Goal: Communication & Community: Answer question/provide support

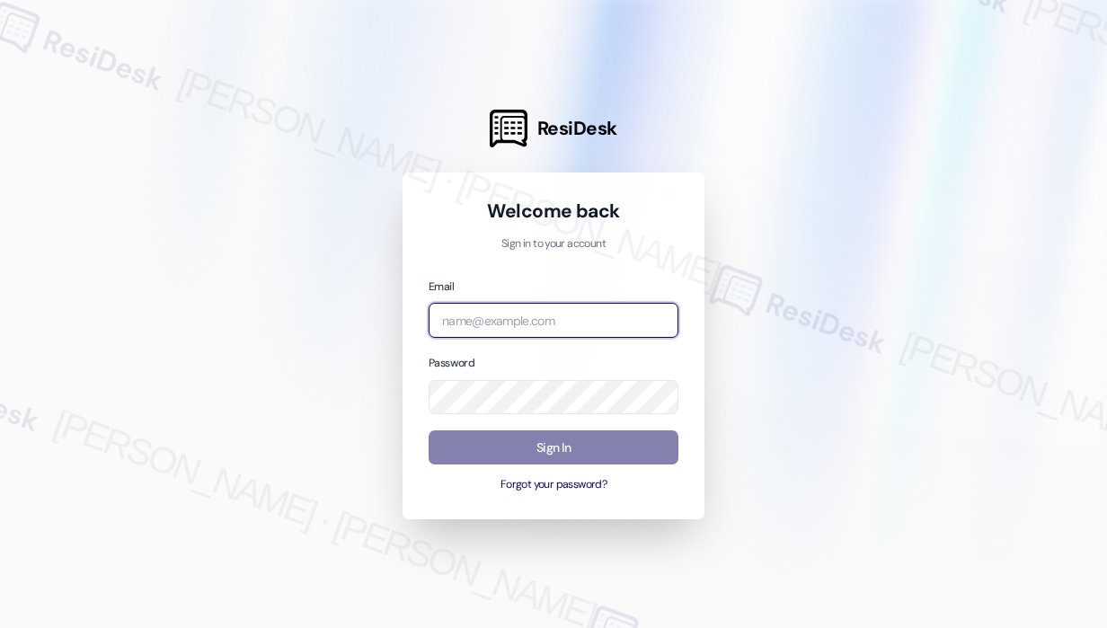
click at [505, 325] on input "email" at bounding box center [554, 320] width 250 height 35
type input "automated-surveys-kane_realty-[PERSON_NAME].roles@kane_[DOMAIN_NAME]"
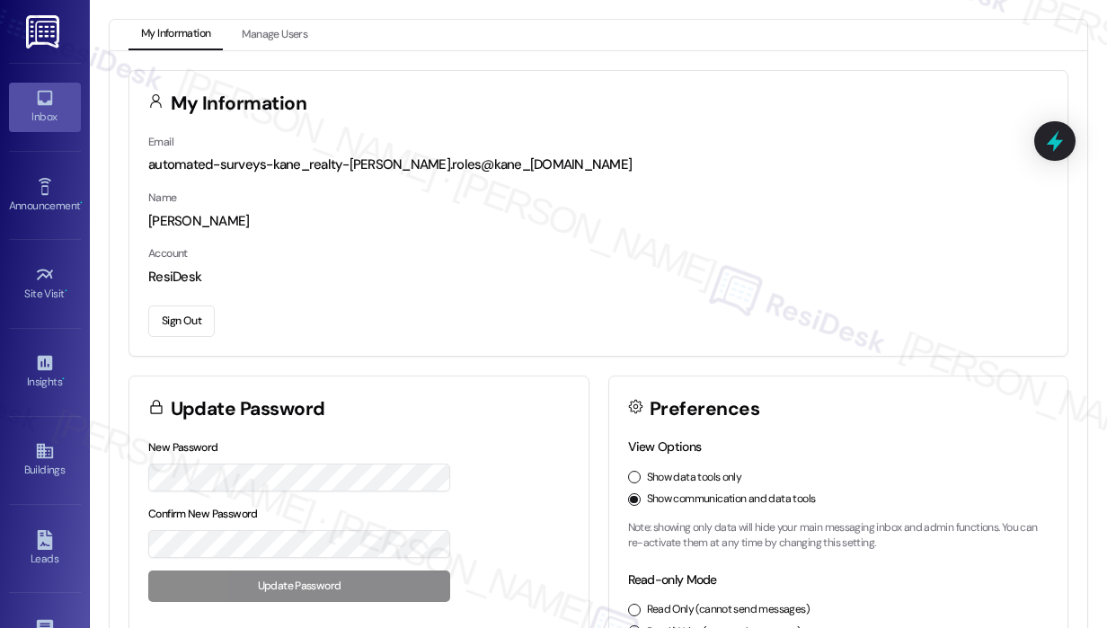
click at [37, 102] on icon at bounding box center [44, 98] width 15 height 15
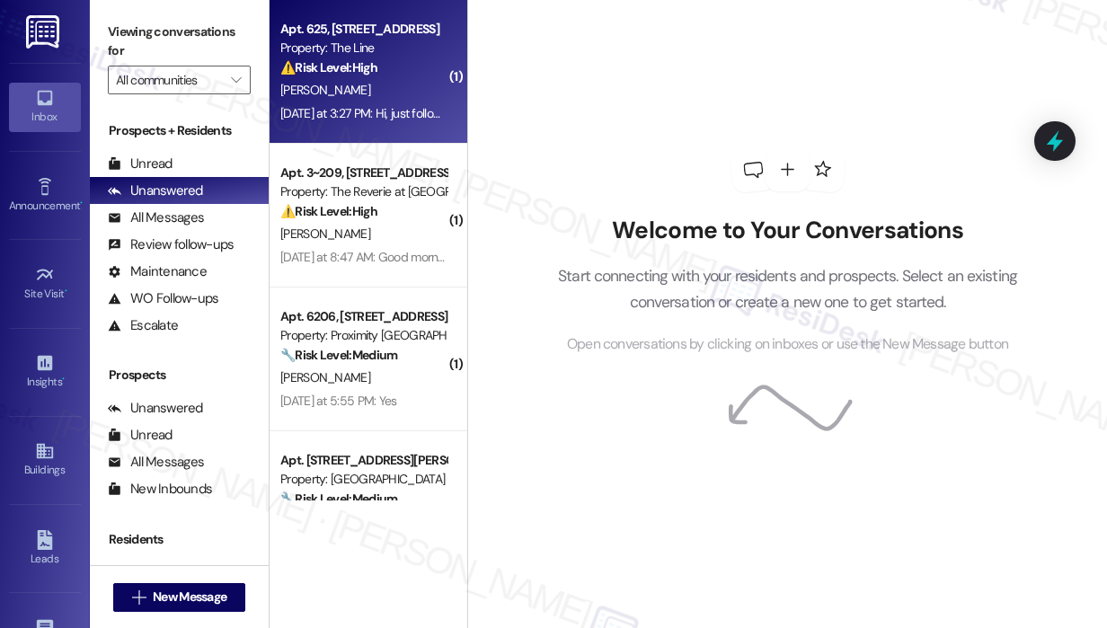
click at [347, 106] on div "[DATE] at 3:27 PM: Hi, just following up on this work request again. [DATE] at …" at bounding box center [448, 113] width 336 height 16
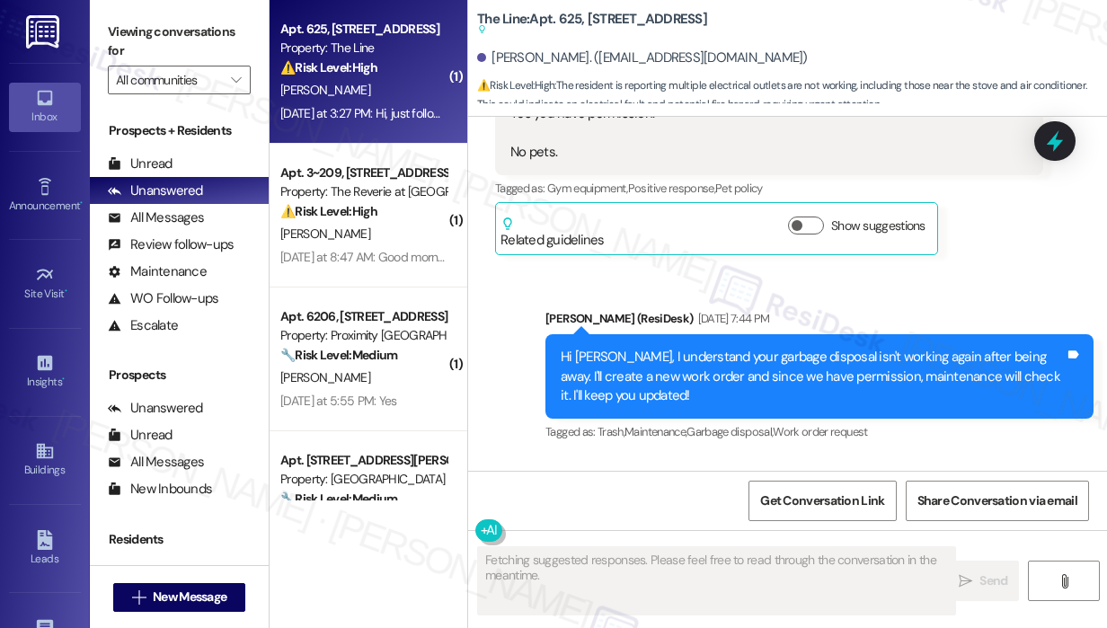
scroll to position [19775, 0]
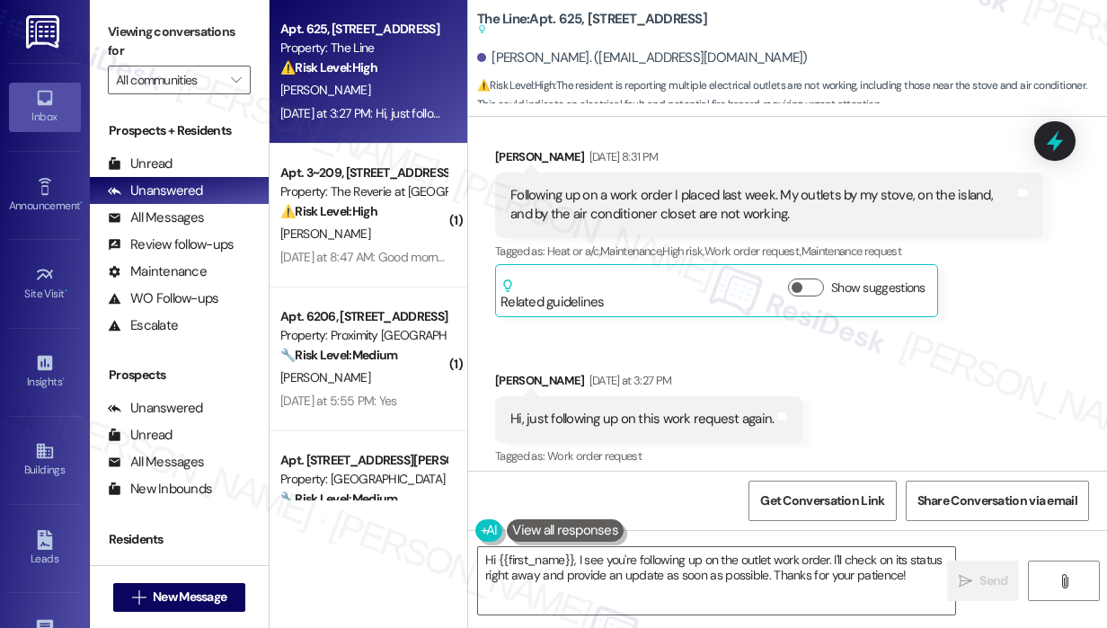
click at [999, 406] on div "Received via SMS [PERSON_NAME] [DATE] 8:31 PM Following up on a work order I pl…" at bounding box center [787, 295] width 639 height 376
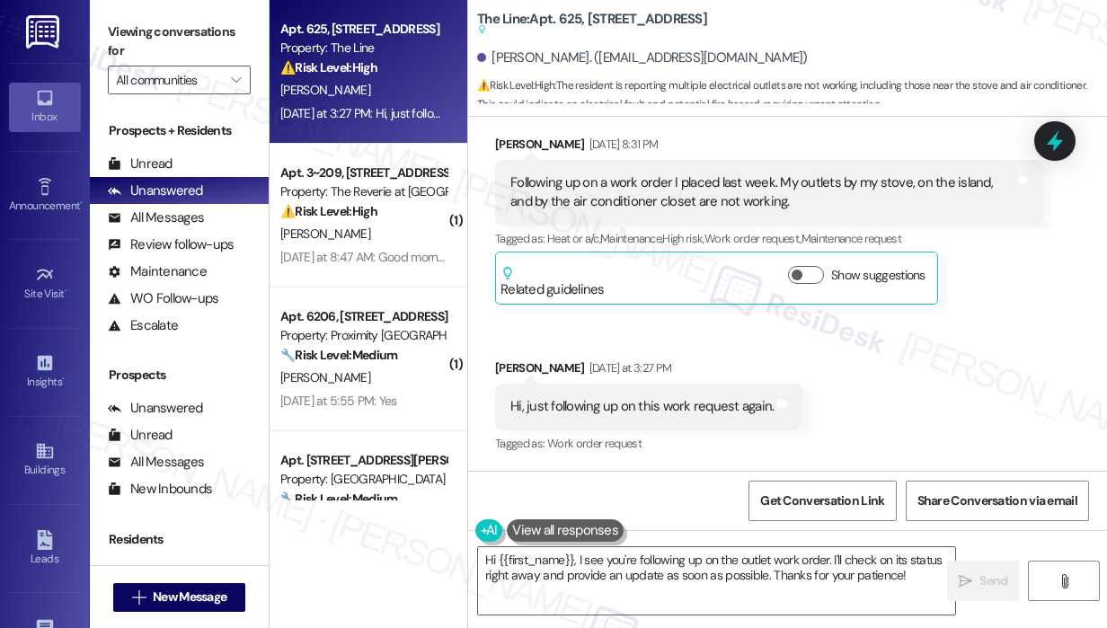
scroll to position [19780, 0]
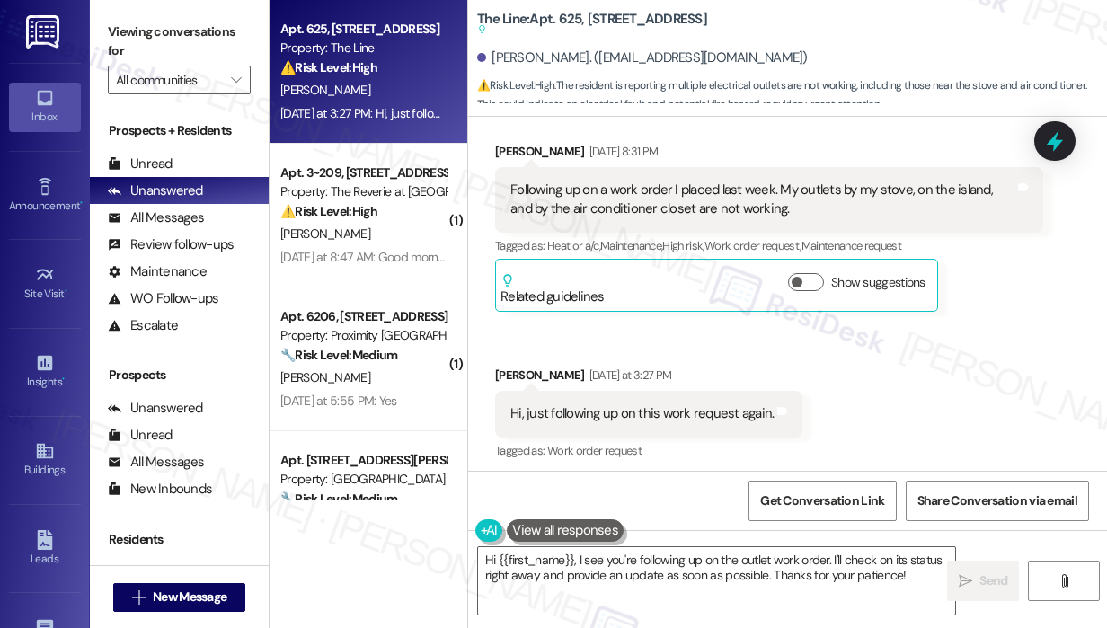
click at [930, 32] on div "The Line: Apt. 625, [STREET_ADDRESS] Suggested actions and notes available for …" at bounding box center [792, 53] width 630 height 99
click at [1014, 424] on div "Received via SMS [PERSON_NAME] [DATE] 8:31 PM Following up on a work order I pl…" at bounding box center [787, 290] width 639 height 376
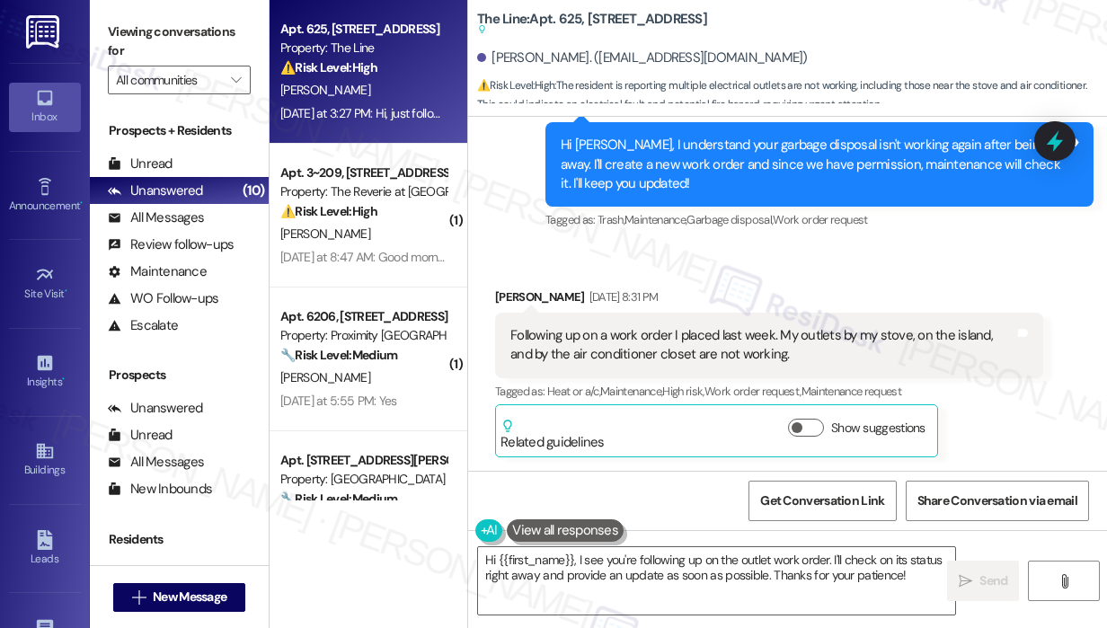
scroll to position [19637, 0]
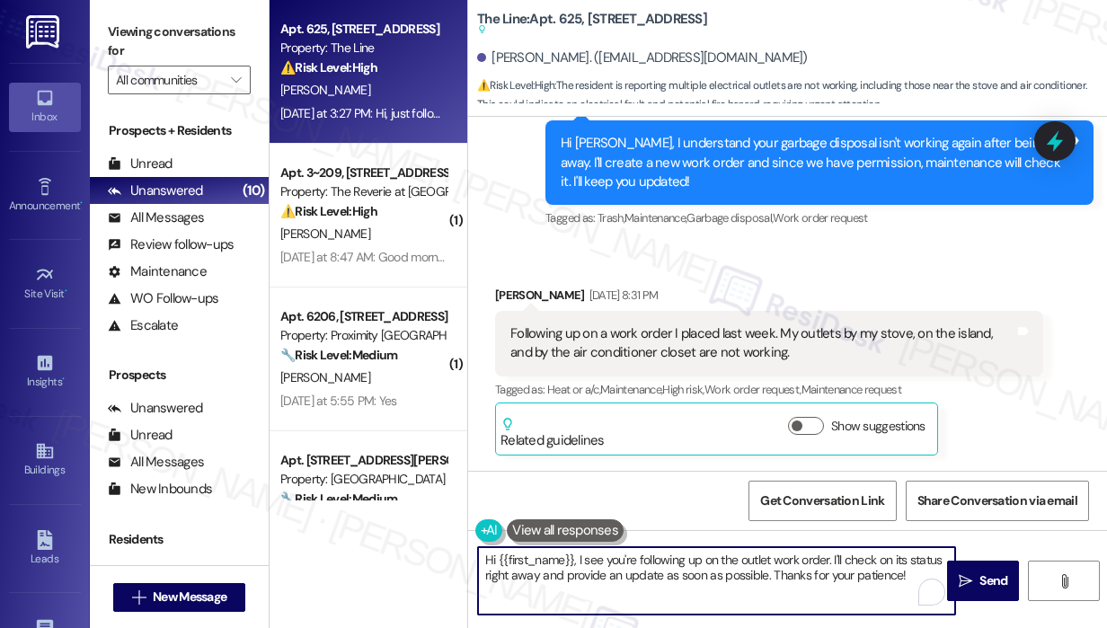
drag, startPoint x: 916, startPoint y: 576, endPoint x: 574, endPoint y: 566, distance: 341.7
click at [574, 566] on textarea "Hi {{first_name}}, I see you're following up on the outlet work order. I'll che…" at bounding box center [716, 580] width 477 height 67
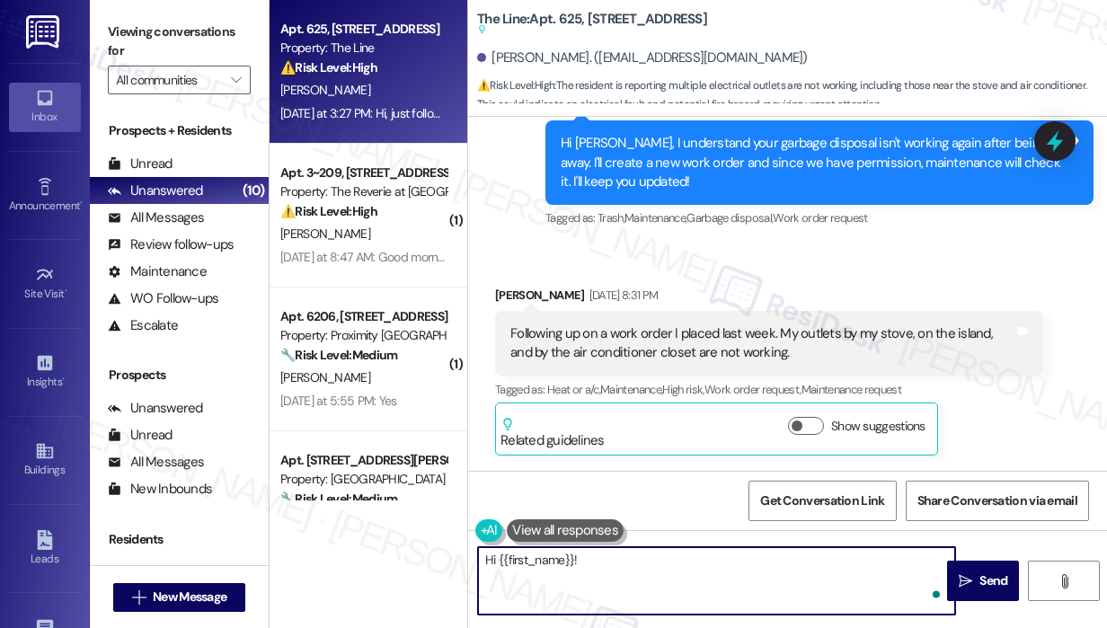
paste textarea "Thank you for reaching out. I checked the work order, and it shows completed on…"
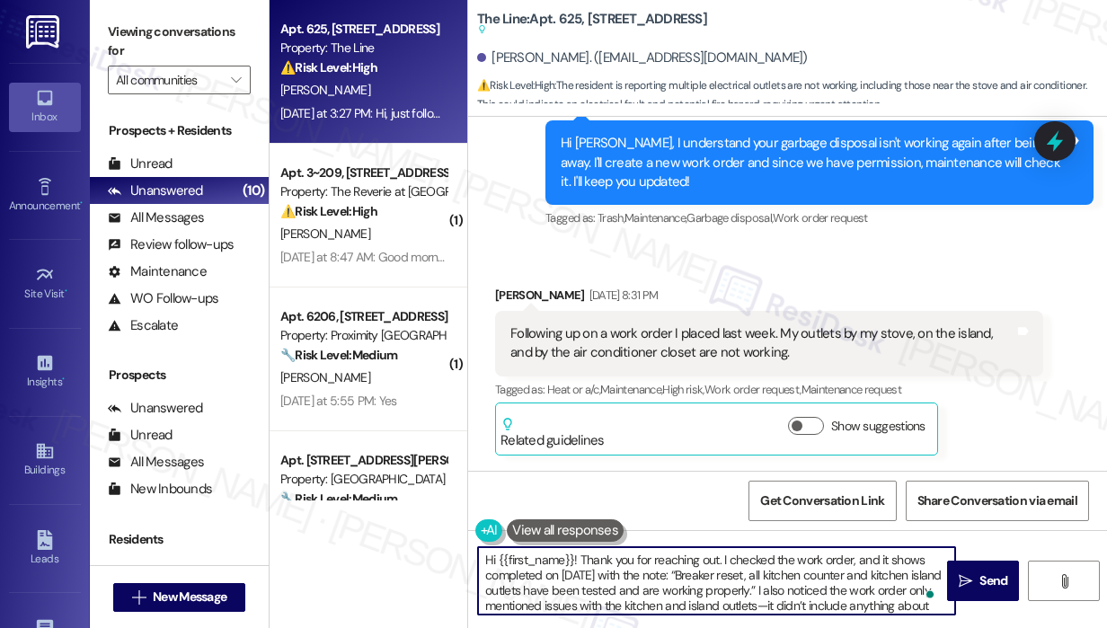
scroll to position [14, 0]
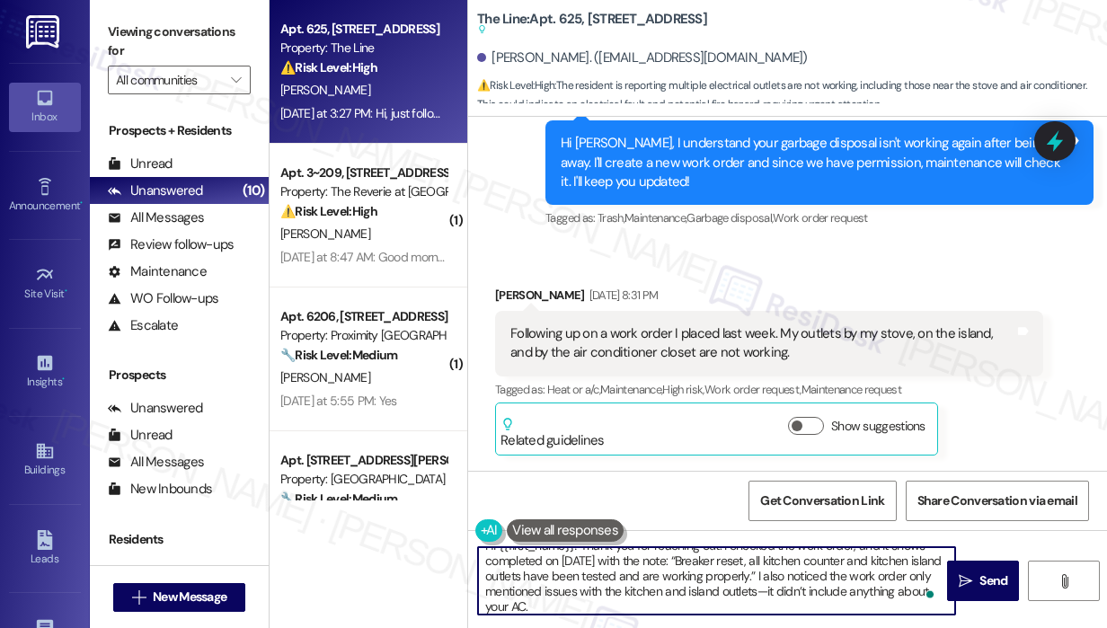
type textarea "Hi {{first_name}}! Thank you for reaching out. I checked the work order, and it…"
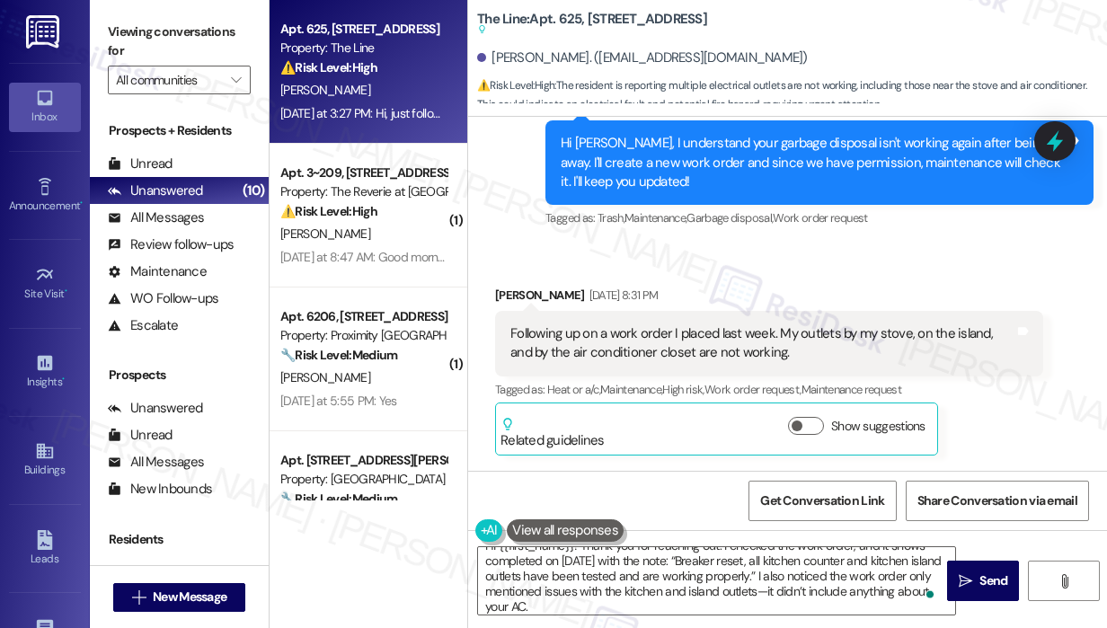
click at [796, 257] on div "Received via SMS [PERSON_NAME] [DATE] 8:31 PM Following up on a work order I pl…" at bounding box center [787, 433] width 639 height 376
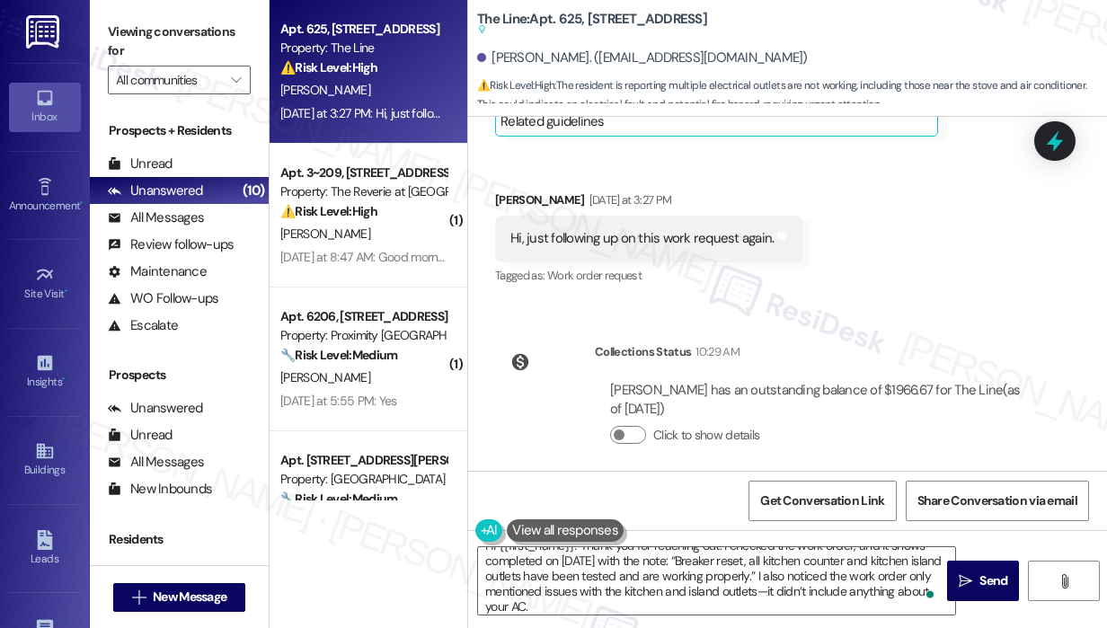
scroll to position [19959, 0]
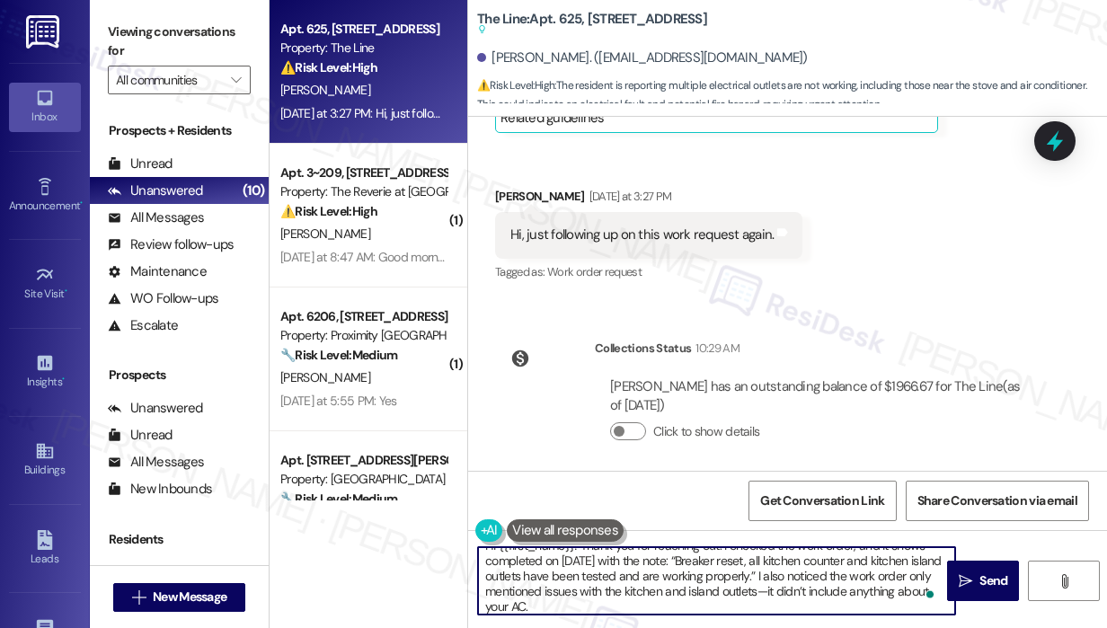
click at [758, 582] on textarea "Hi {{first_name}}! Thank you for reaching out. I checked the work order, and it…" at bounding box center [716, 580] width 477 height 67
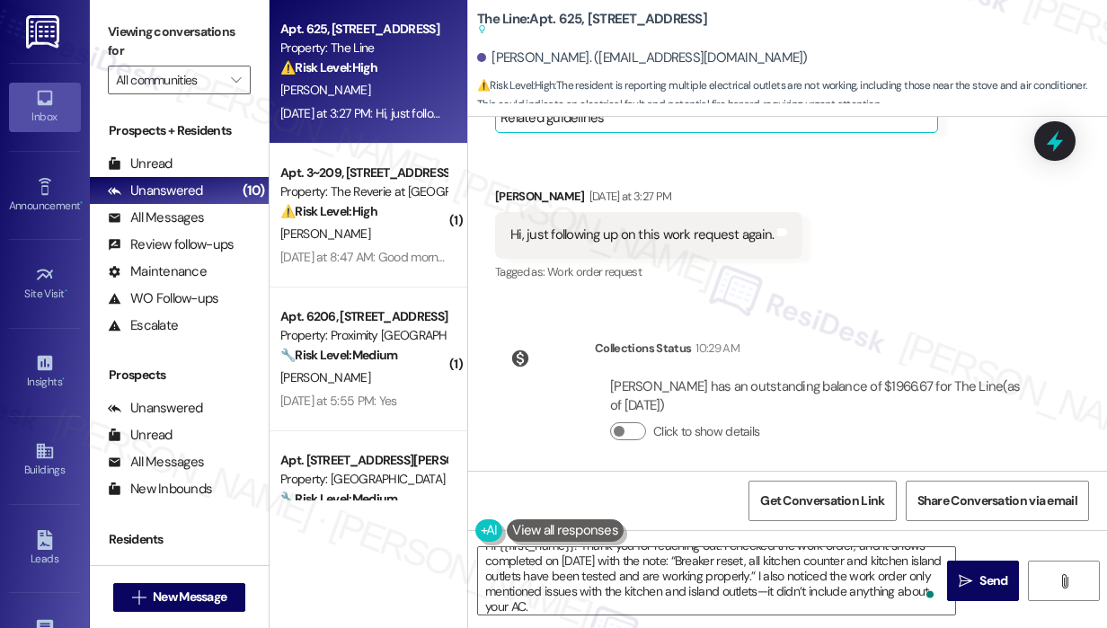
click at [851, 434] on div "Click to show details" at bounding box center [819, 436] width 418 height 40
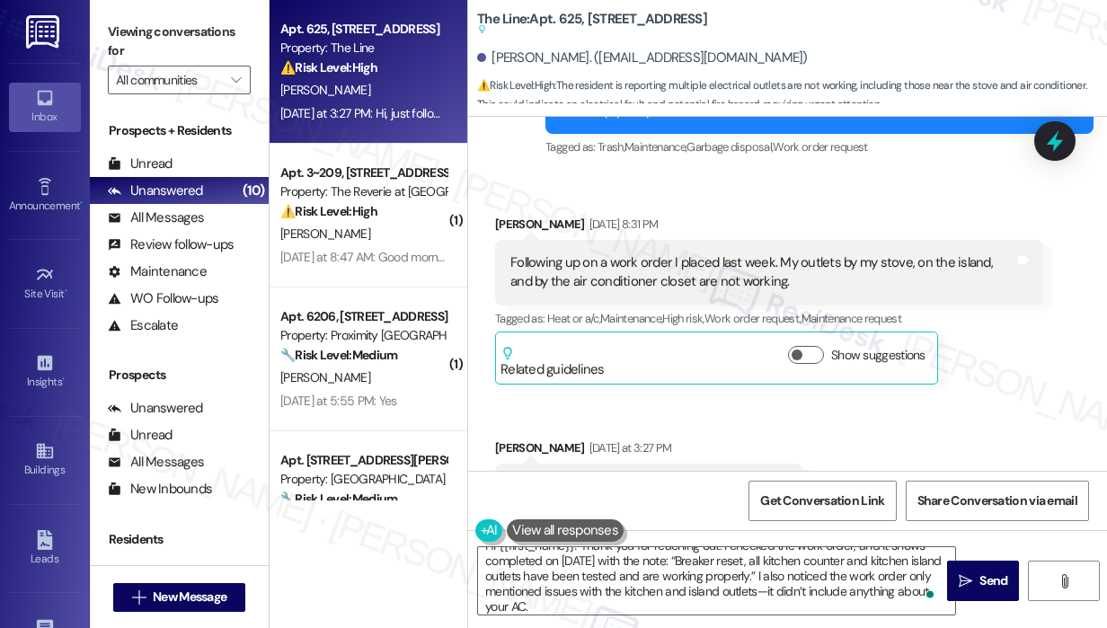
scroll to position [19743, 0]
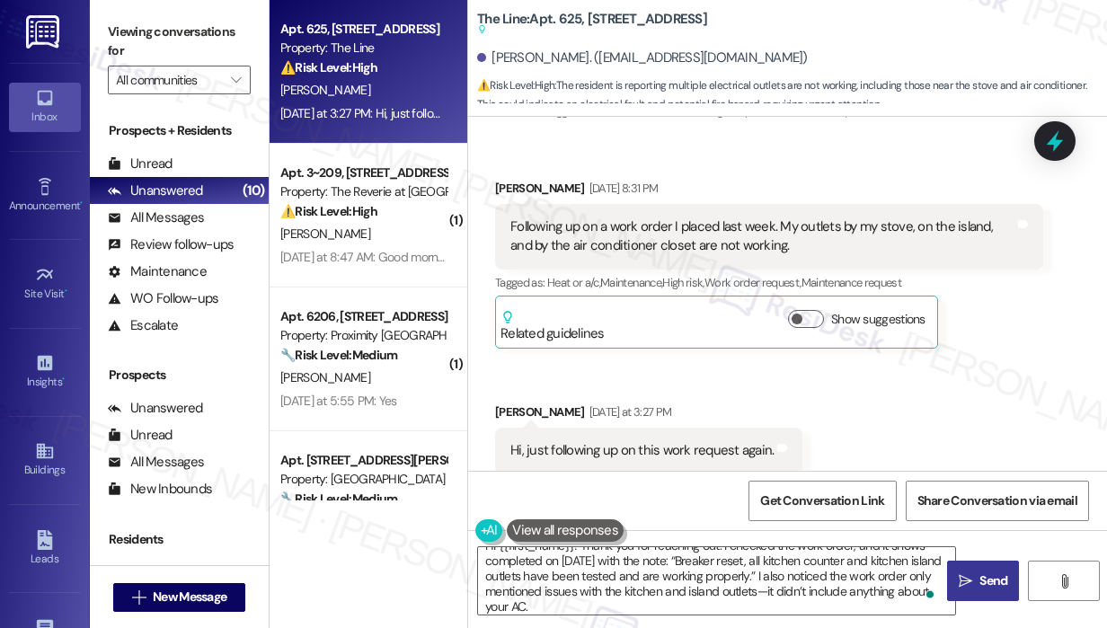
click at [971, 584] on icon "" at bounding box center [965, 581] width 13 height 14
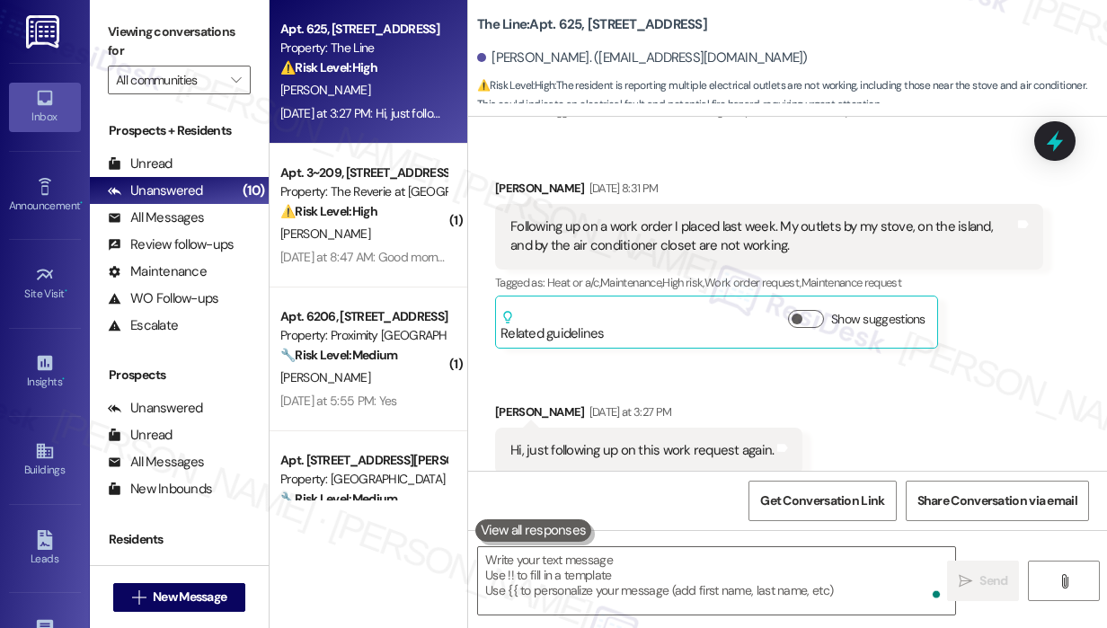
scroll to position [19775, 0]
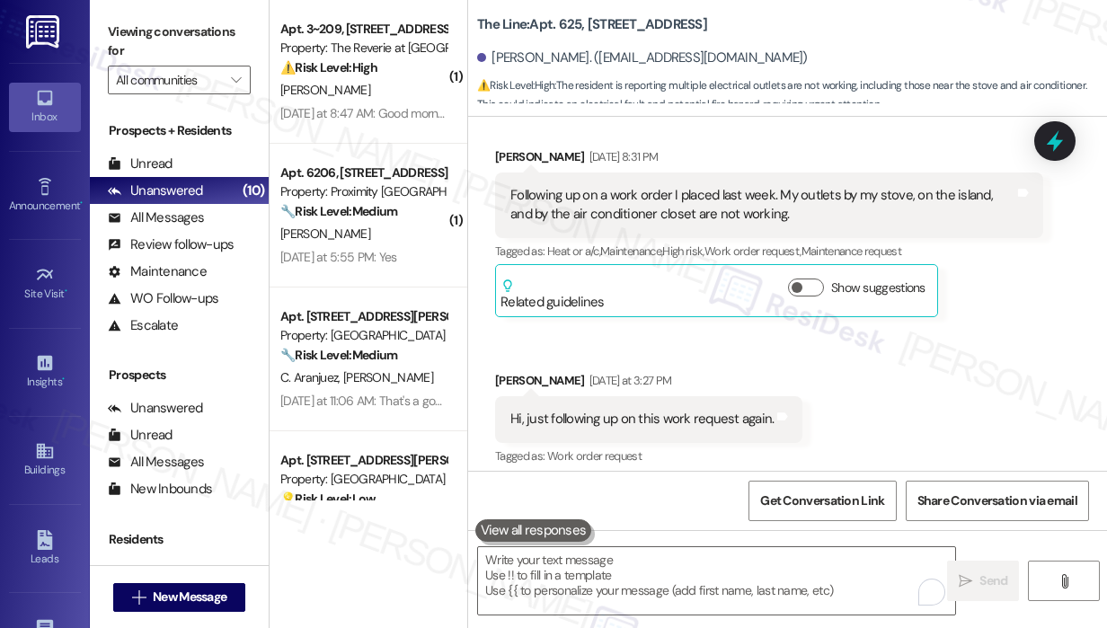
click at [1013, 405] on div "Received via SMS [PERSON_NAME] [DATE] 8:31 PM Following up on a work order I pl…" at bounding box center [787, 295] width 639 height 376
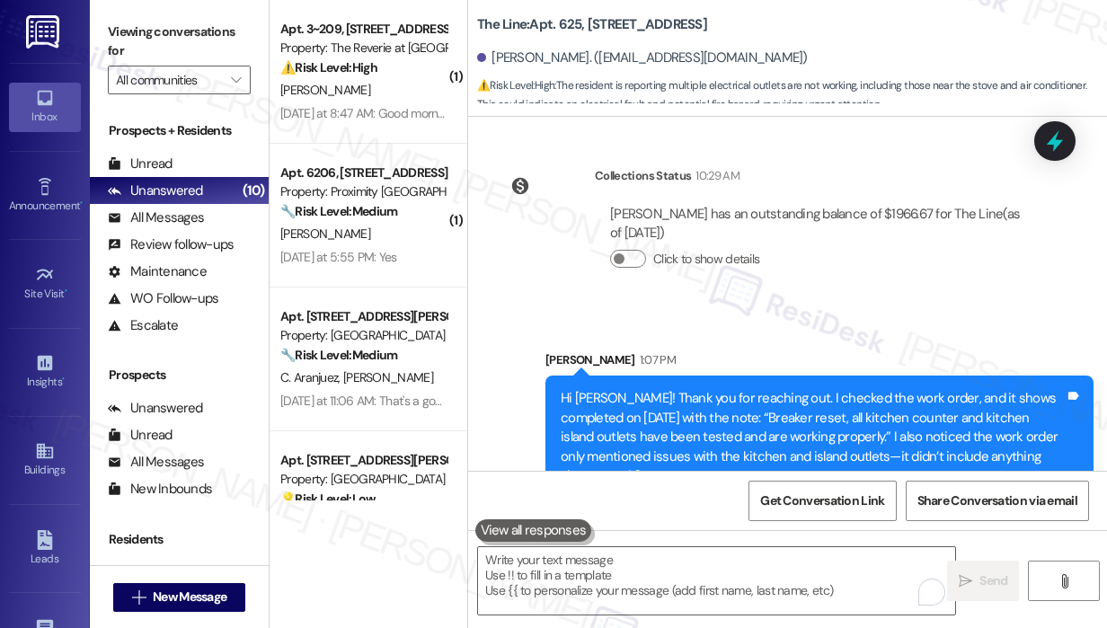
scroll to position [20162, 0]
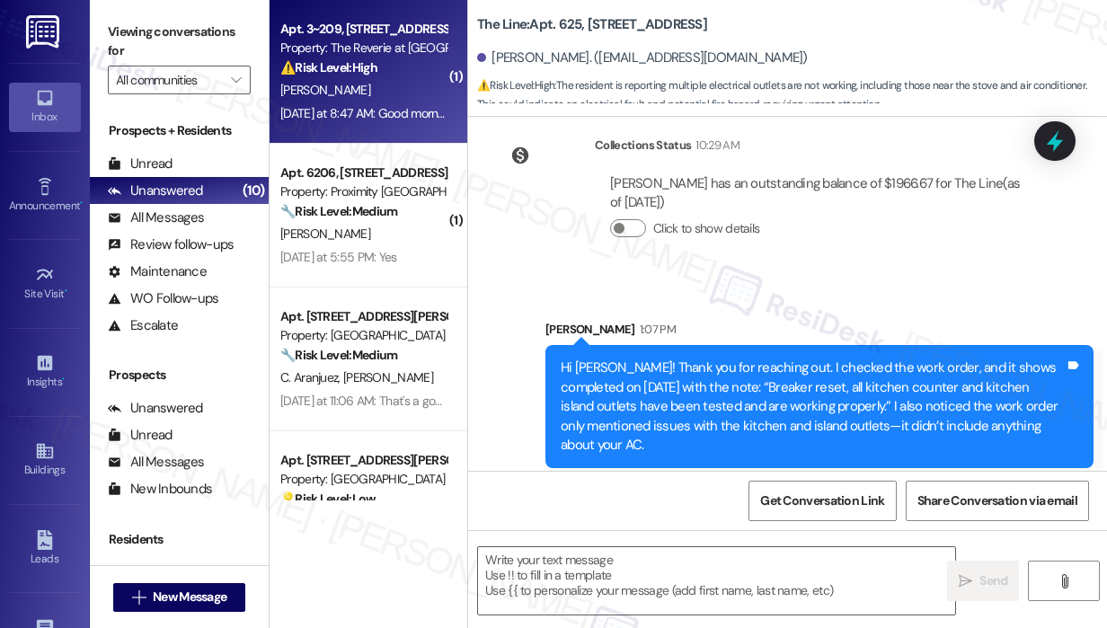
type textarea "Fetching suggested responses. Please feel free to read through the conversation…"
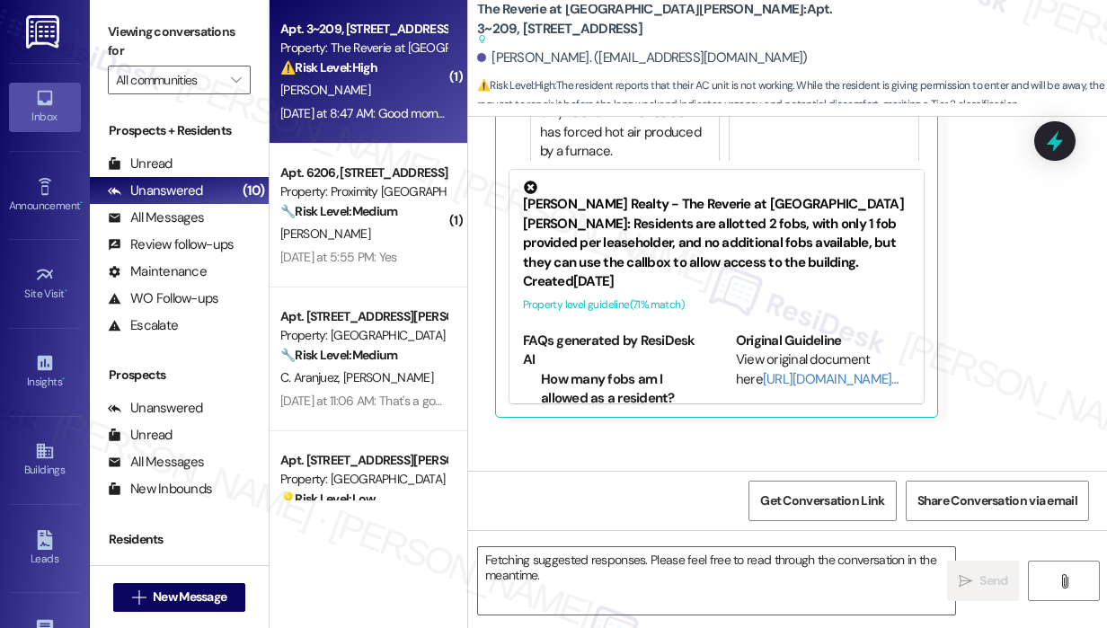
scroll to position [18621, 0]
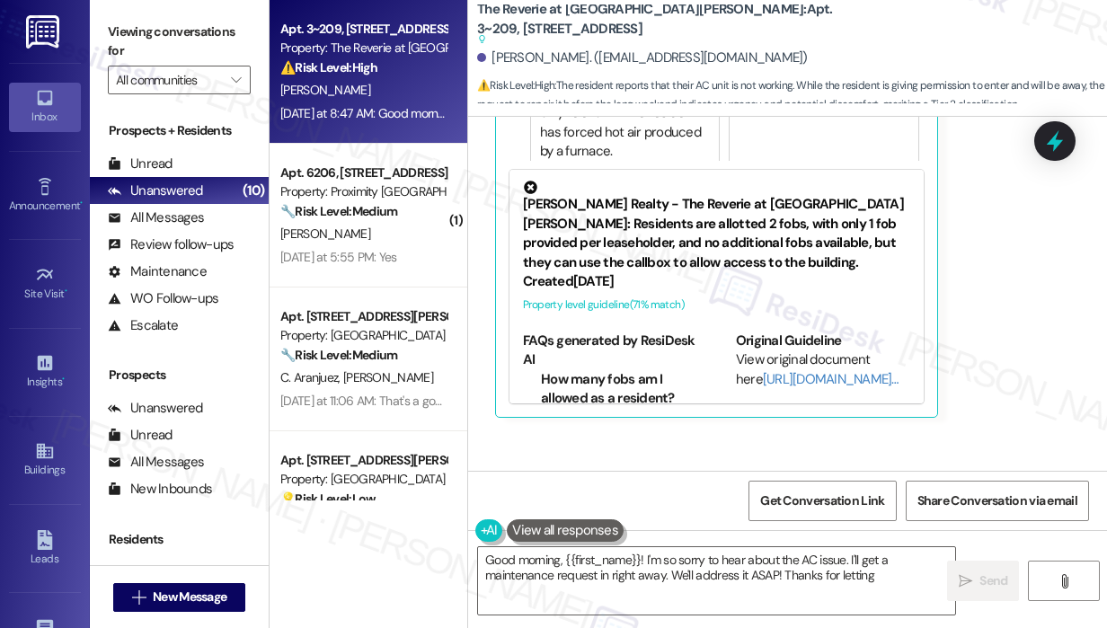
click at [1000, 472] on div "Collections Status 10:29 AM" at bounding box center [819, 484] width 449 height 25
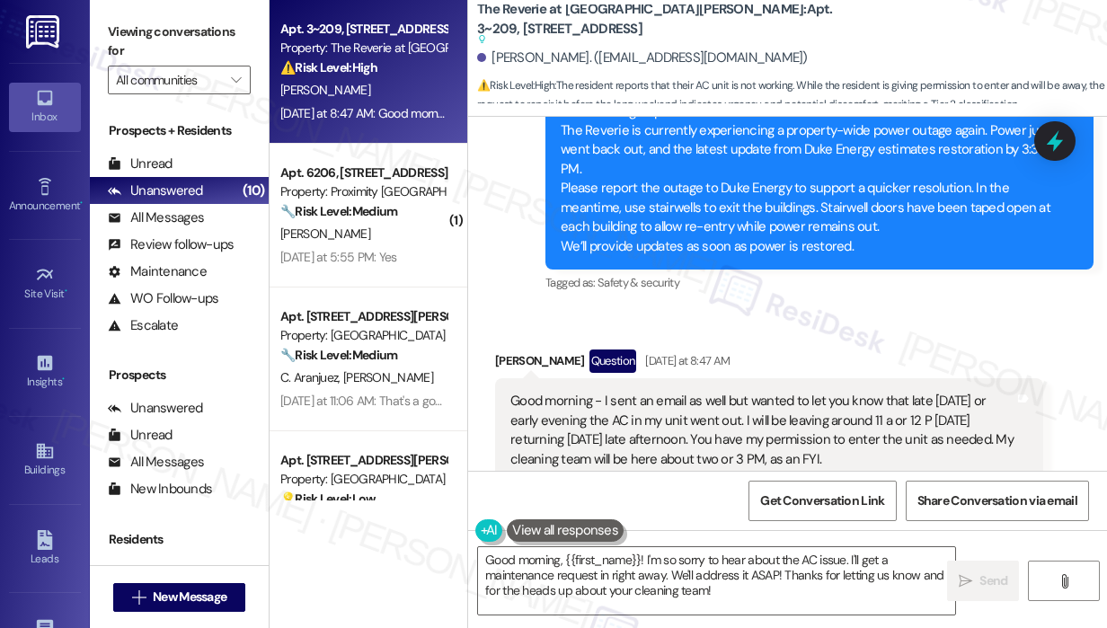
scroll to position [17902, 0]
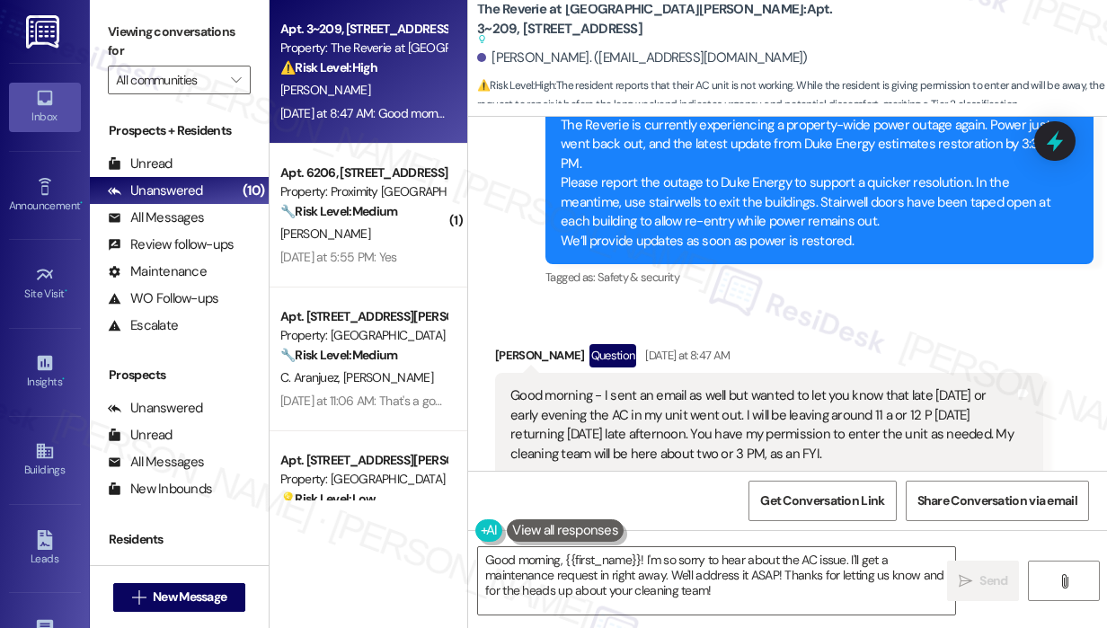
drag, startPoint x: 860, startPoint y: 310, endPoint x: 605, endPoint y: 245, distance: 263.6
click at [605, 387] on div "Good morning - I sent an email as well but wanted to let you know that late [DA…" at bounding box center [763, 464] width 504 height 154
copy div "sent an email as well but wanted to let you know that late [DATE] or early even…"
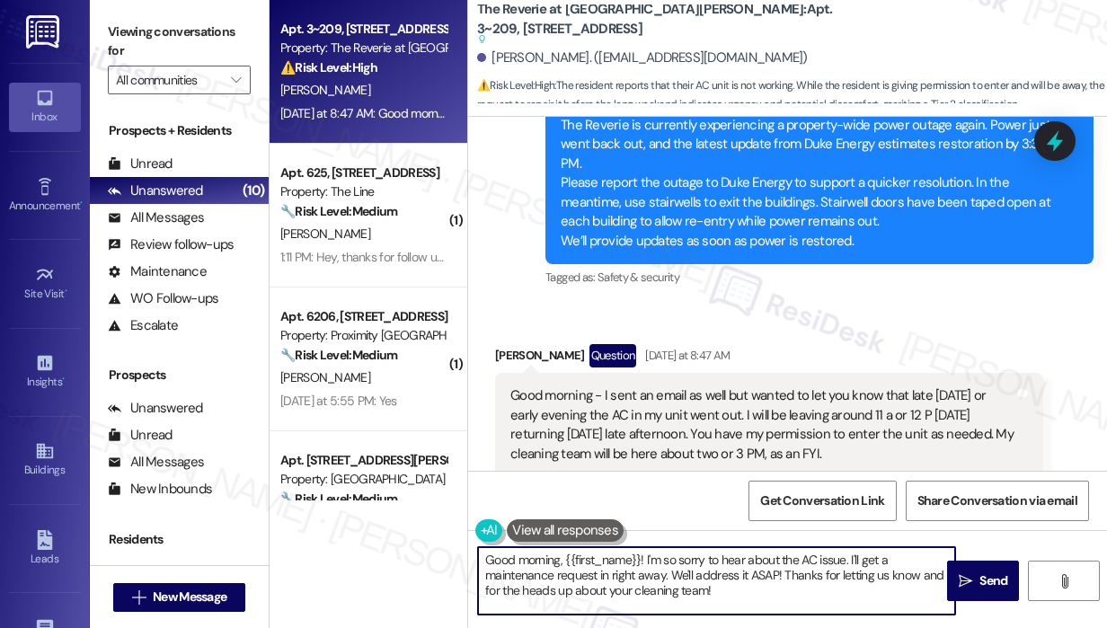
click at [766, 592] on textarea "Good morning, {{first_name}}! I'm so sorry to hear about the AC issue. I'll get…" at bounding box center [716, 580] width 477 height 67
click at [775, 578] on textarea "Good morning, {{first_name}}! I'm so sorry to hear about the AC issue. I'll get…" at bounding box center [716, 580] width 477 height 67
type textarea "Good morning, {{first_name}}! I'm so sorry to hear about the AC issue. I'll get…"
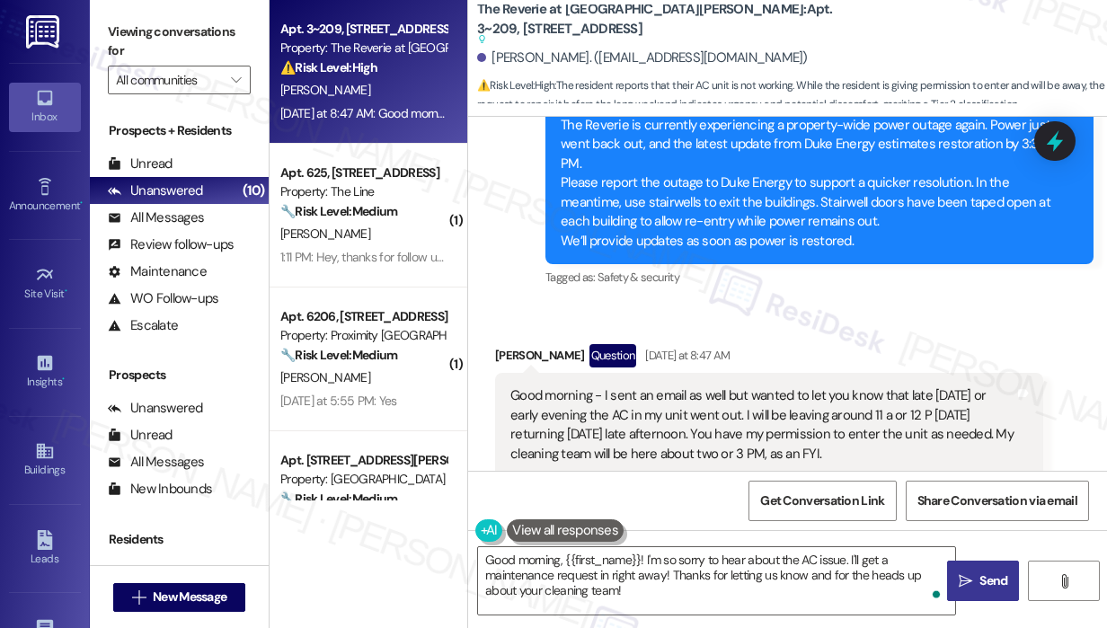
click at [983, 580] on span "Send" at bounding box center [994, 581] width 28 height 19
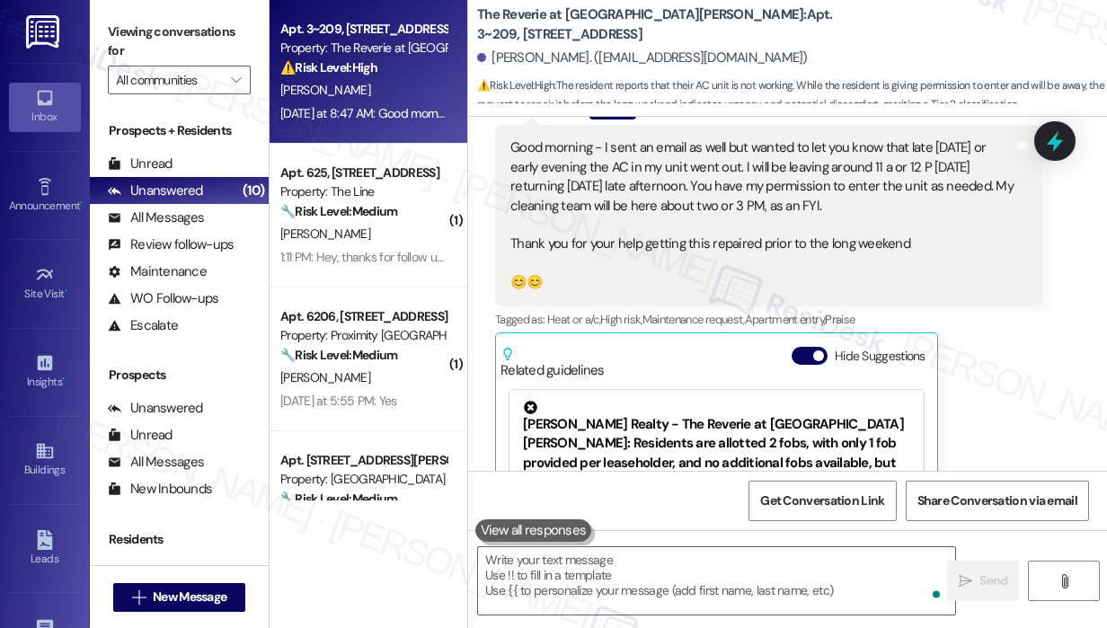
scroll to position [18184, 0]
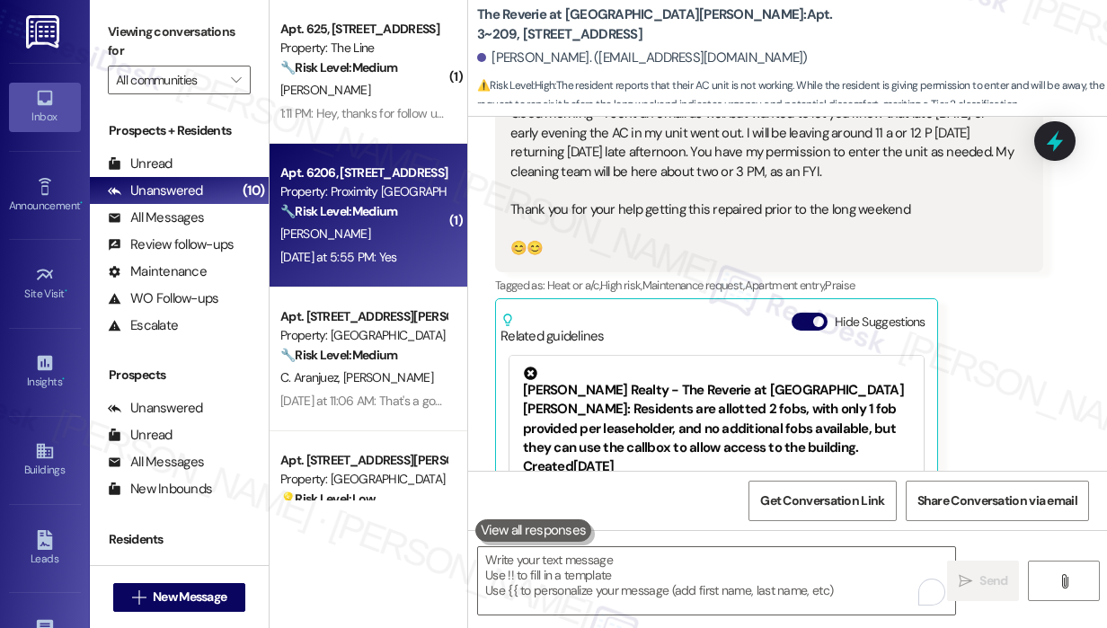
click at [370, 240] on div "[PERSON_NAME]" at bounding box center [364, 234] width 170 height 22
type textarea "Fetching suggested responses. Please feel free to read through the conversation…"
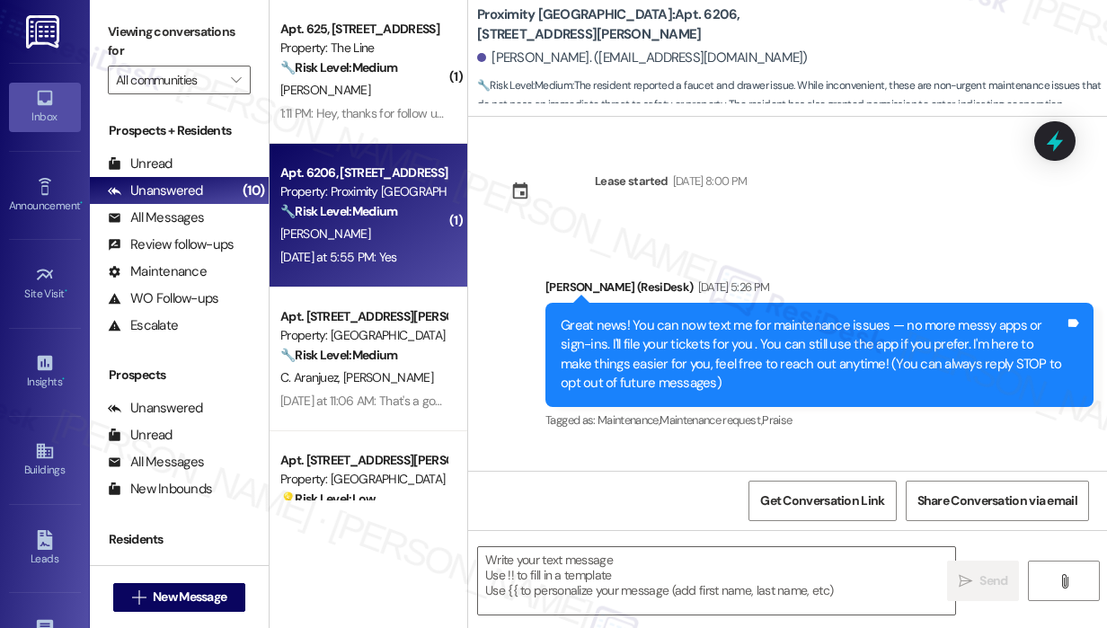
scroll to position [10600, 0]
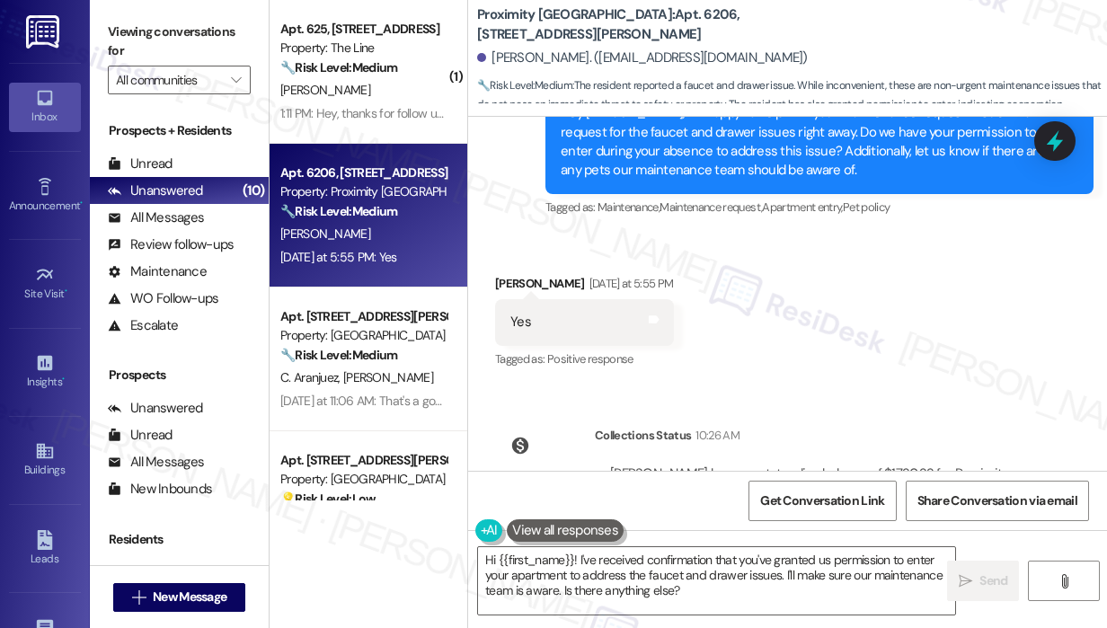
click at [942, 234] on div "Received via SMS [PERSON_NAME] [DATE] at 5:55 PM Yes Tags and notes Tagged as: …" at bounding box center [787, 310] width 639 height 152
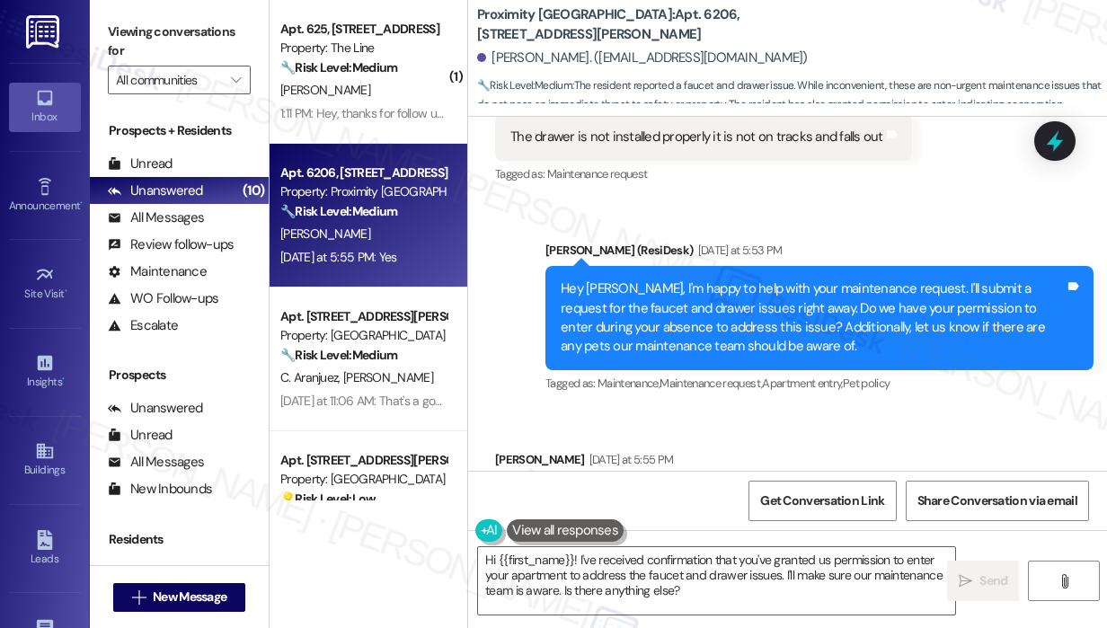
scroll to position [10420, 0]
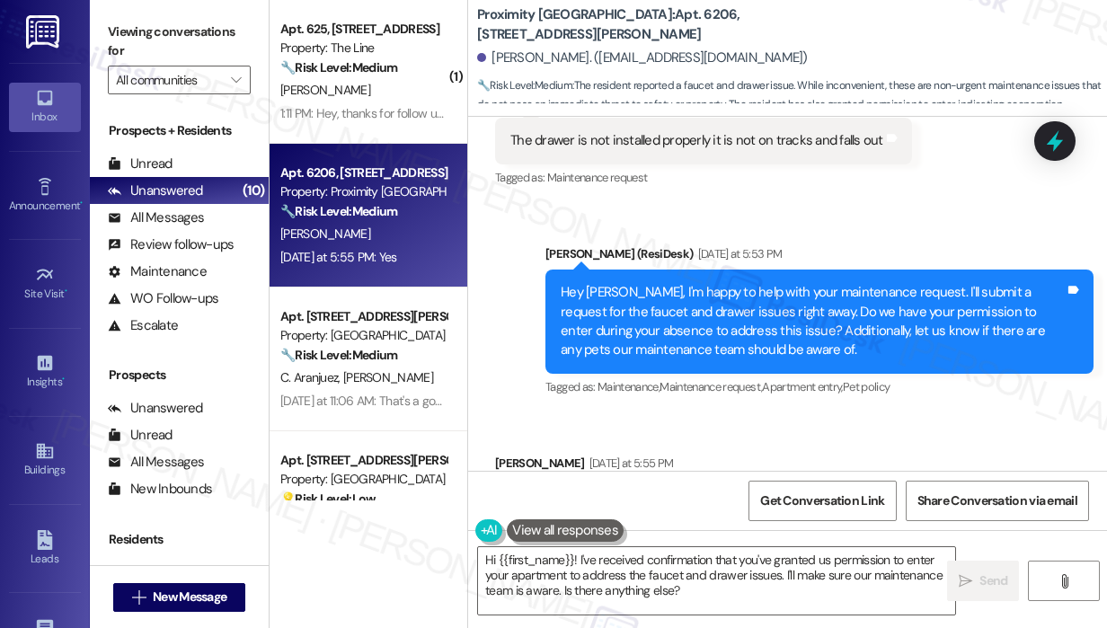
click at [805, 413] on div "Received via SMS [PERSON_NAME] [DATE] at 5:55 PM Yes Tags and notes Tagged as: …" at bounding box center [787, 489] width 639 height 152
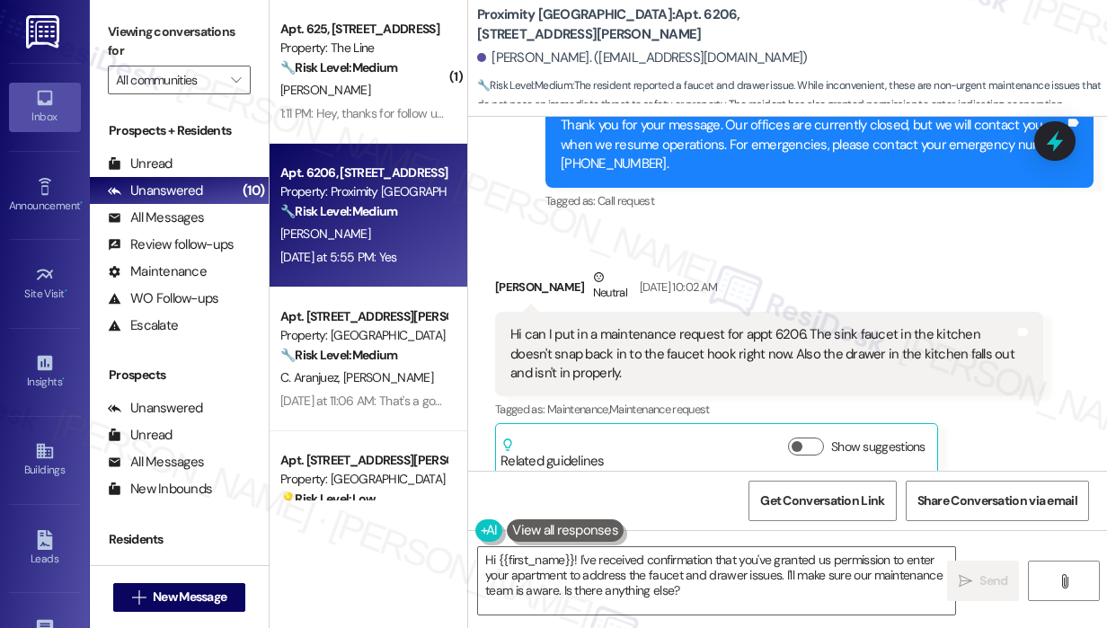
scroll to position [9521, 0]
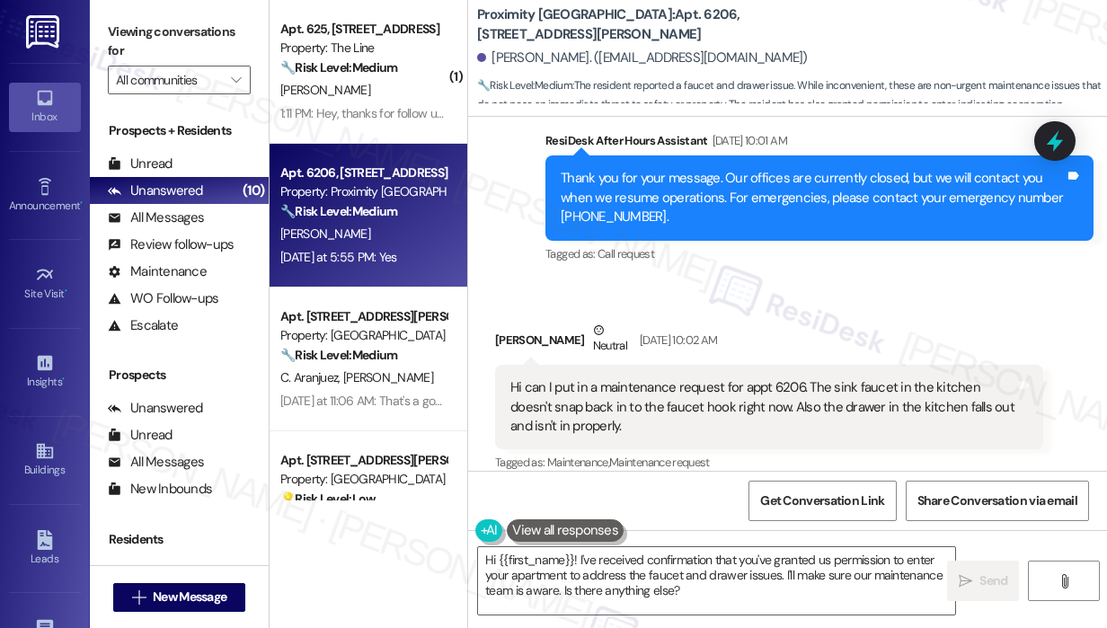
click at [1006, 386] on div "[PERSON_NAME] Neutral [DATE] 10:02 AM Hi can I put in a maintenance request for…" at bounding box center [769, 425] width 548 height 209
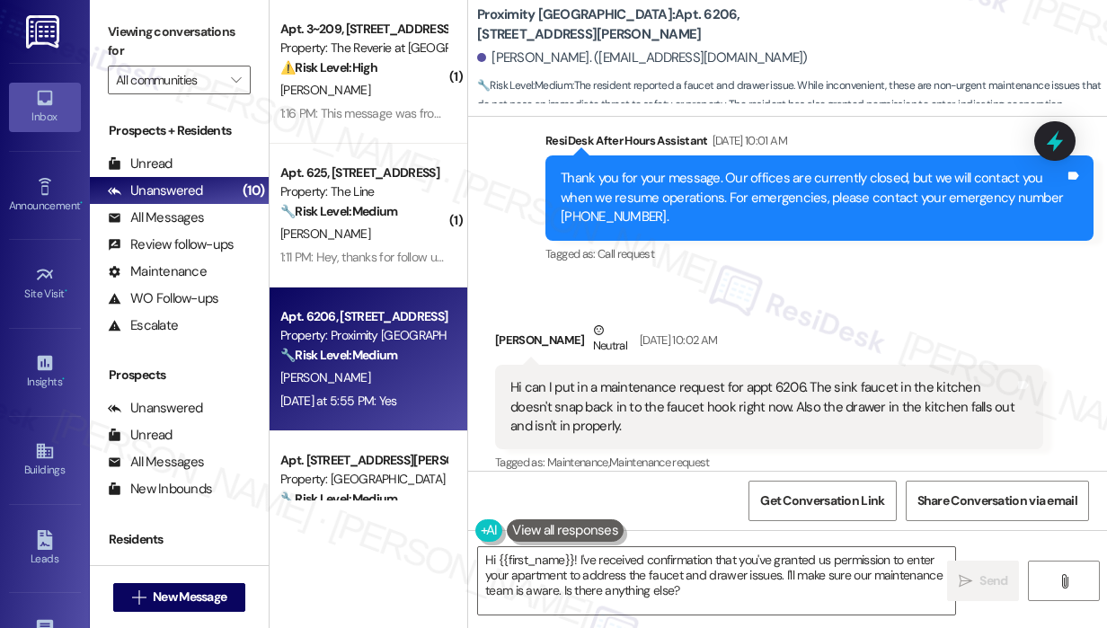
click at [946, 321] on div "[PERSON_NAME] Neutral [DATE] 10:02 AM" at bounding box center [769, 343] width 548 height 44
click at [880, 321] on div "[PERSON_NAME] Neutral [DATE] 10:02 AM" at bounding box center [769, 343] width 548 height 44
click at [879, 321] on div "[PERSON_NAME] Neutral [DATE] 10:02 AM" at bounding box center [769, 343] width 548 height 44
click at [845, 321] on div "[PERSON_NAME] Neutral [DATE] 10:02 AM" at bounding box center [769, 343] width 548 height 44
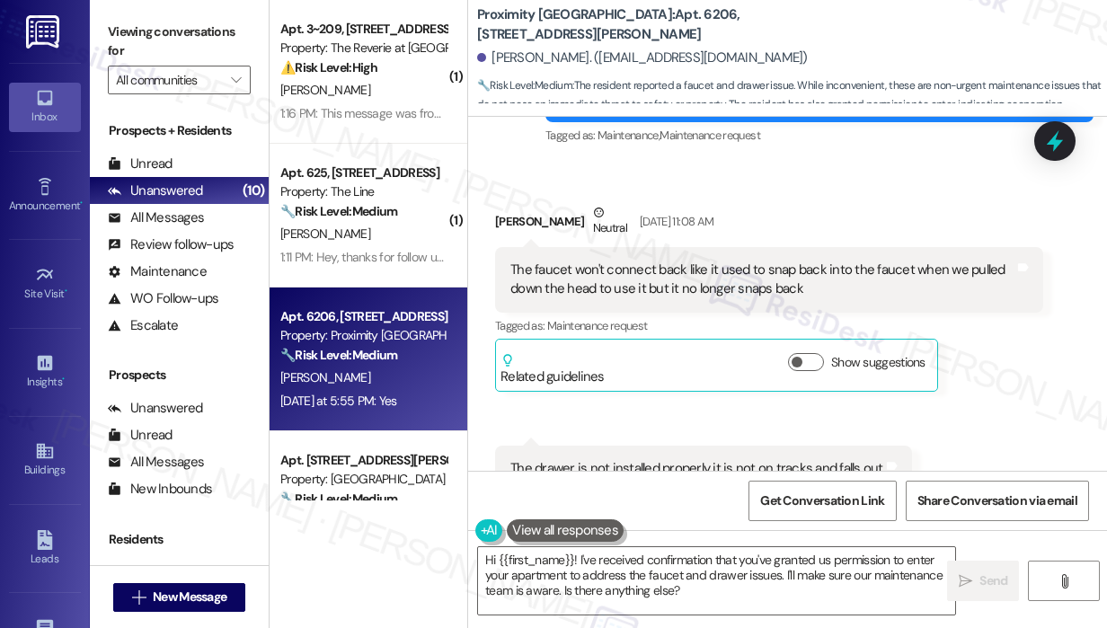
scroll to position [10061, 0]
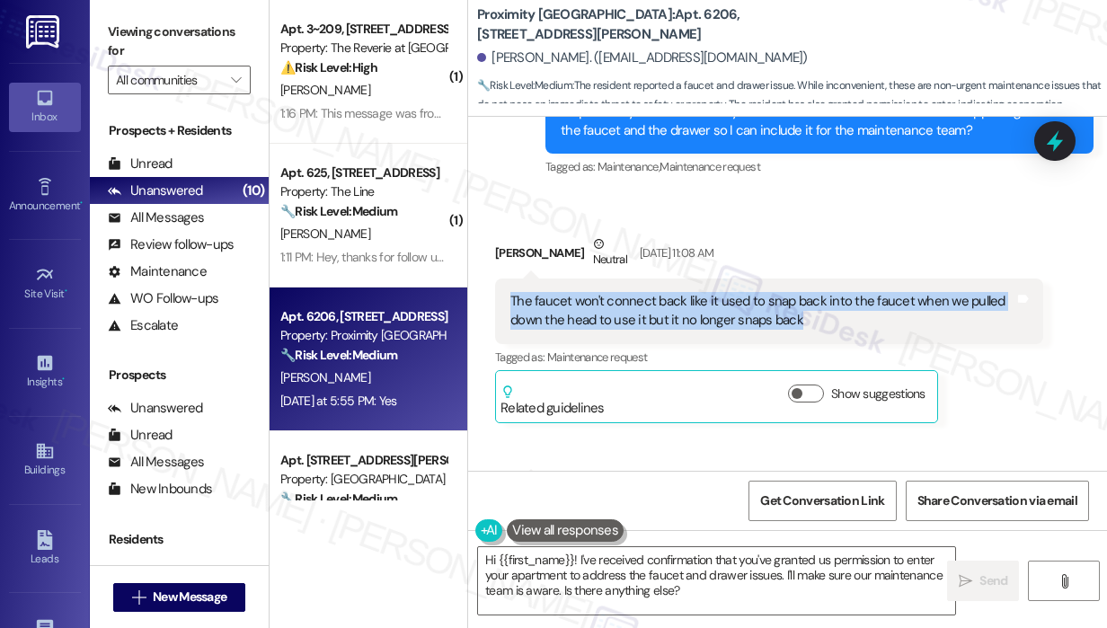
drag, startPoint x: 814, startPoint y: 218, endPoint x: 512, endPoint y: 195, distance: 302.0
click at [512, 292] on div "The faucet won't connect back like it used to snap back into the faucet when we…" at bounding box center [763, 311] width 504 height 39
copy div "The faucet won't connect back like it used to snap back into the faucet when we…"
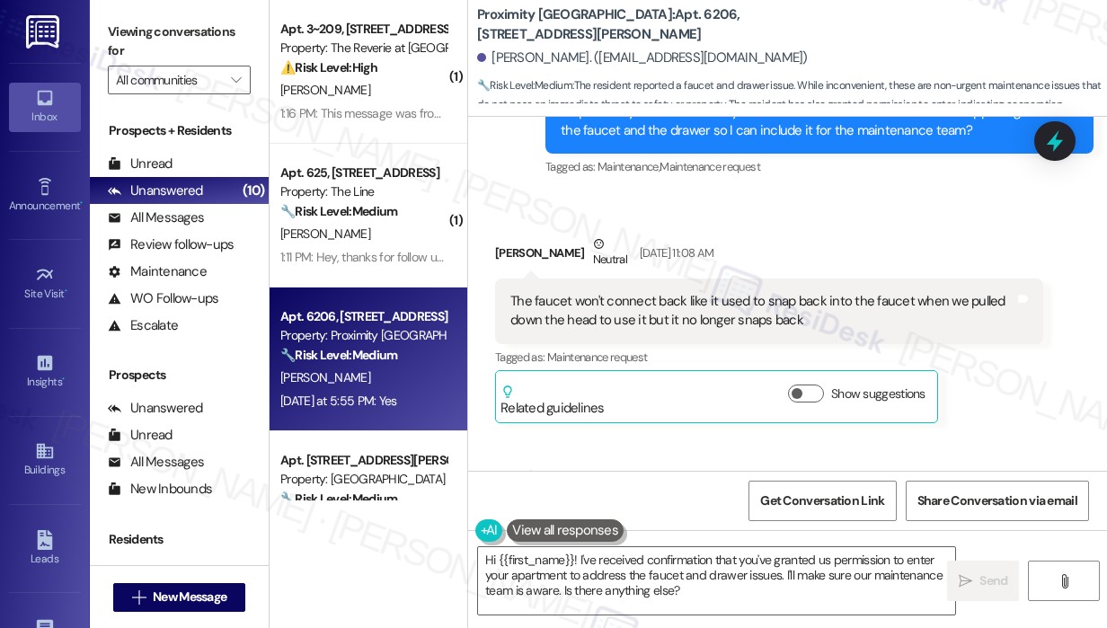
click at [1040, 416] on div "Received via SMS [PERSON_NAME] Neutral [DATE] 11:08 AM The faucet won't connect…" at bounding box center [787, 378] width 639 height 369
click at [821, 491] on div "The drawer is not installed properly it is not on tracks and falls out" at bounding box center [697, 500] width 373 height 19
copy div "The drawer is not installed properly it is not on tracks and falls out Tags and…"
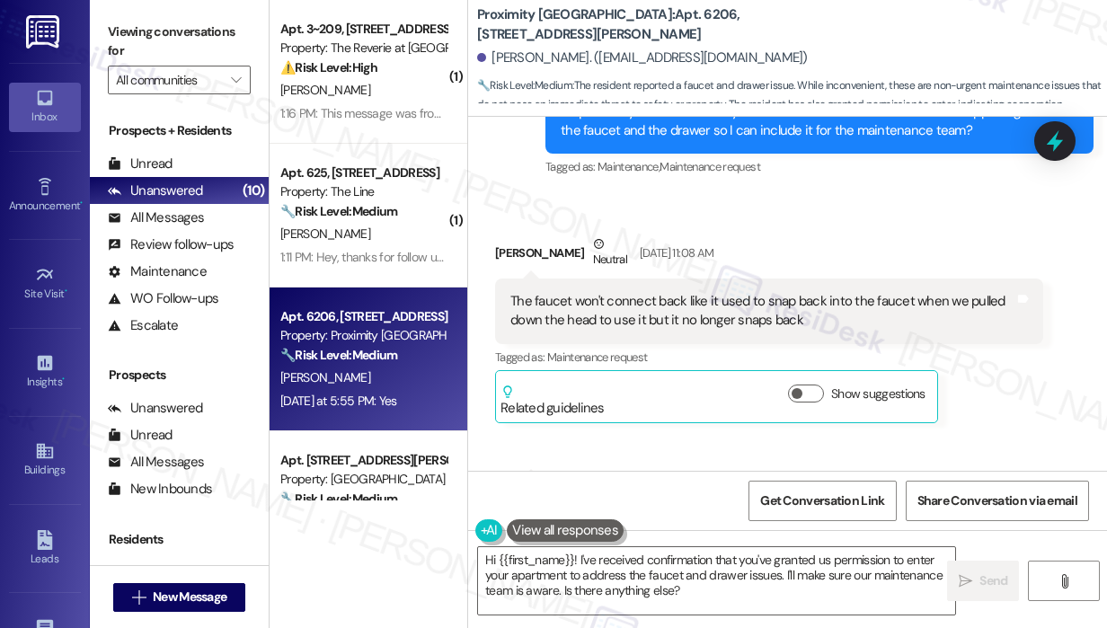
copy div "The drawer is not installed properly it is not on tracks and falls out Tags and…"
click at [766, 591] on textarea "Hi {{first_name}}! I've received confirmation that you've granted us permission…" at bounding box center [716, 580] width 477 height 67
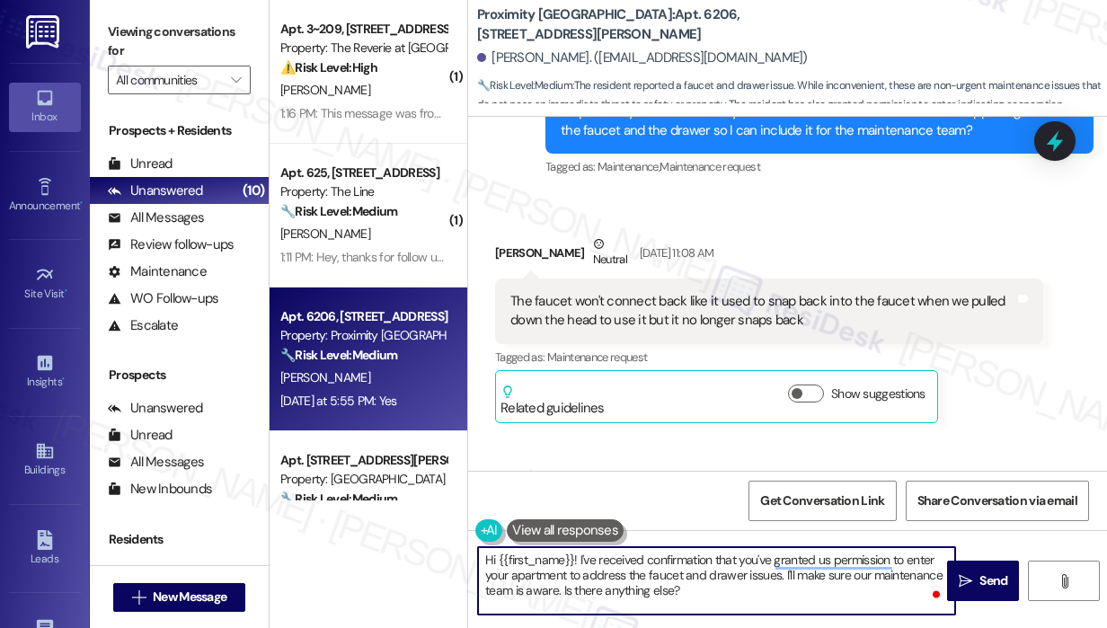
click at [764, 591] on textarea "Hi {{first_name}}! I've received confirmation that you've granted us permission…" at bounding box center [716, 580] width 477 height 67
click at [764, 592] on textarea "Hi {{first_name}}! I've received confirmation that you've granted us permission…" at bounding box center [716, 580] width 477 height 67
drag, startPoint x: 764, startPoint y: 592, endPoint x: 561, endPoint y: 603, distance: 203.4
click at [561, 603] on textarea "Hi {{first_name}}! I've received confirmation that you've granted us permission…" at bounding box center [716, 580] width 477 height 67
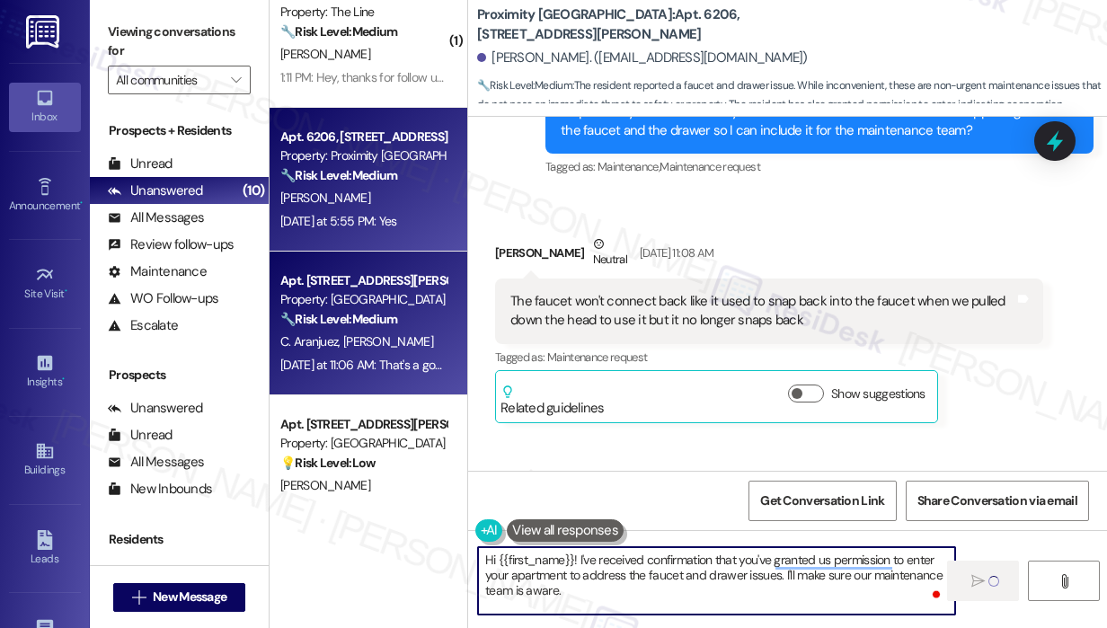
type textarea "Hi {{first_name}}! I've received confirmation that you've granted us permission…"
click at [396, 319] on strong "🔧 Risk Level: Medium" at bounding box center [338, 319] width 117 height 16
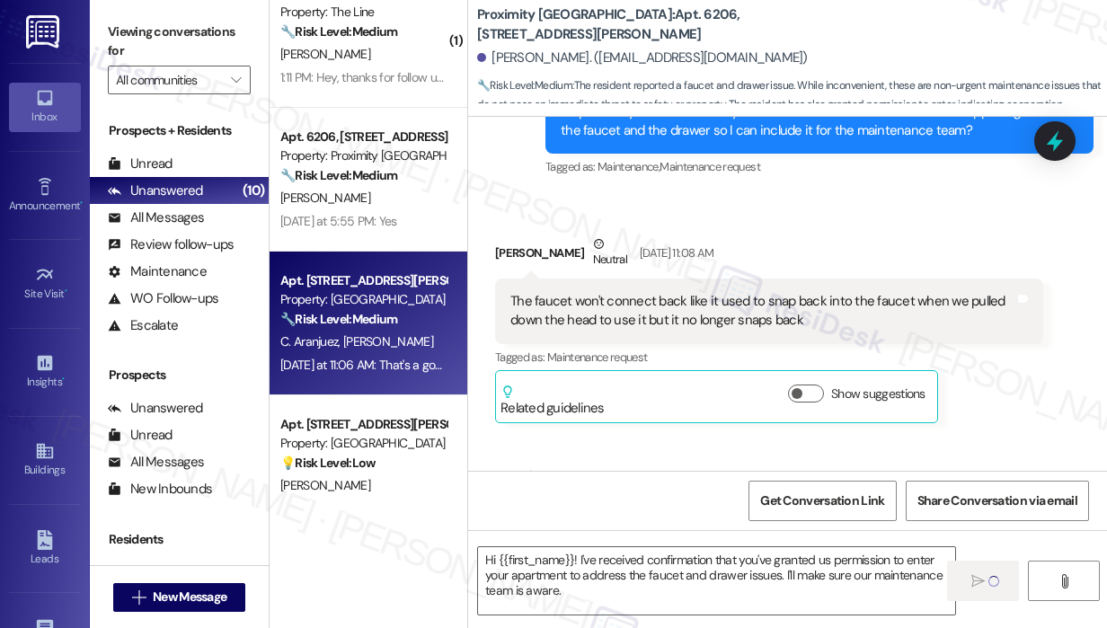
type textarea "Fetching suggested responses. Please feel free to read through the conversation…"
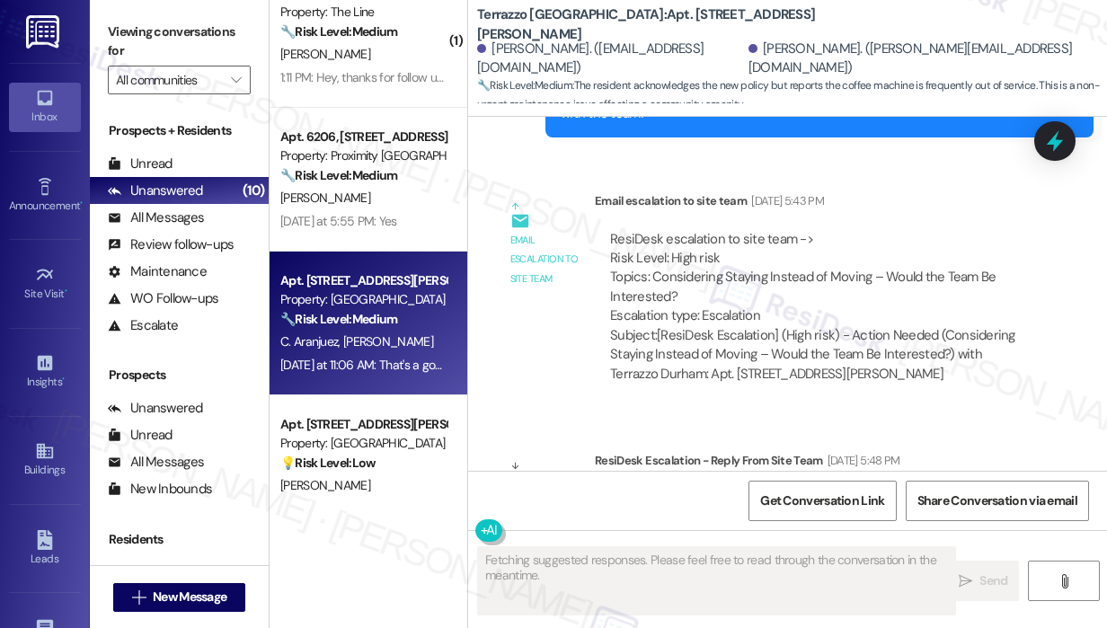
scroll to position [6726, 0]
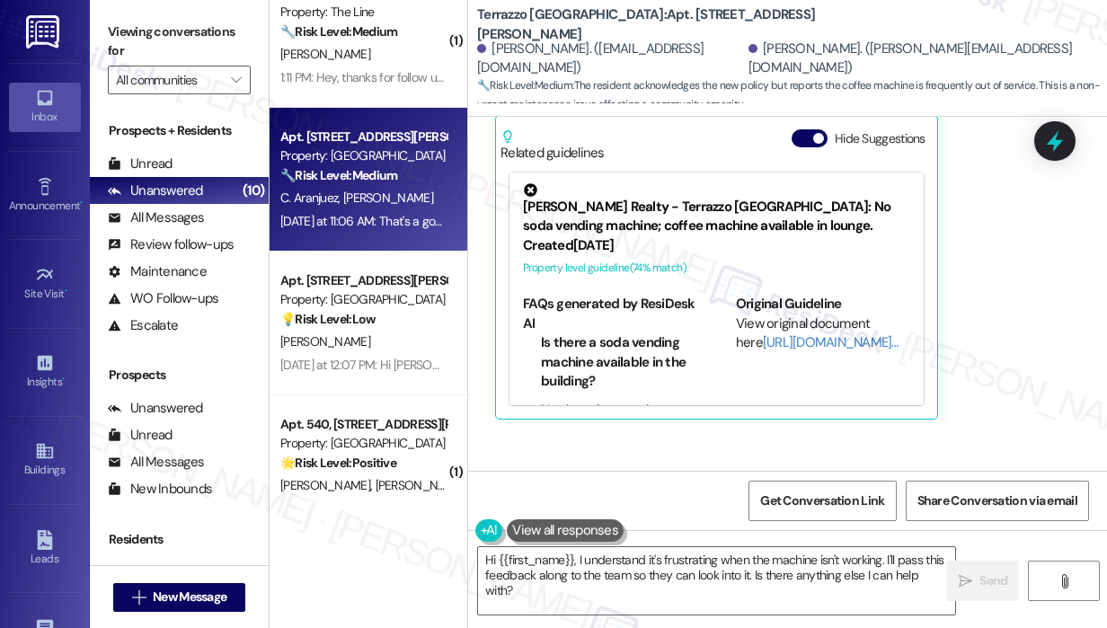
click at [960, 326] on div "Received via SMS [PERSON_NAME] [DATE] at 11:06 AM That's a good initiative. How…" at bounding box center [787, 166] width 639 height 533
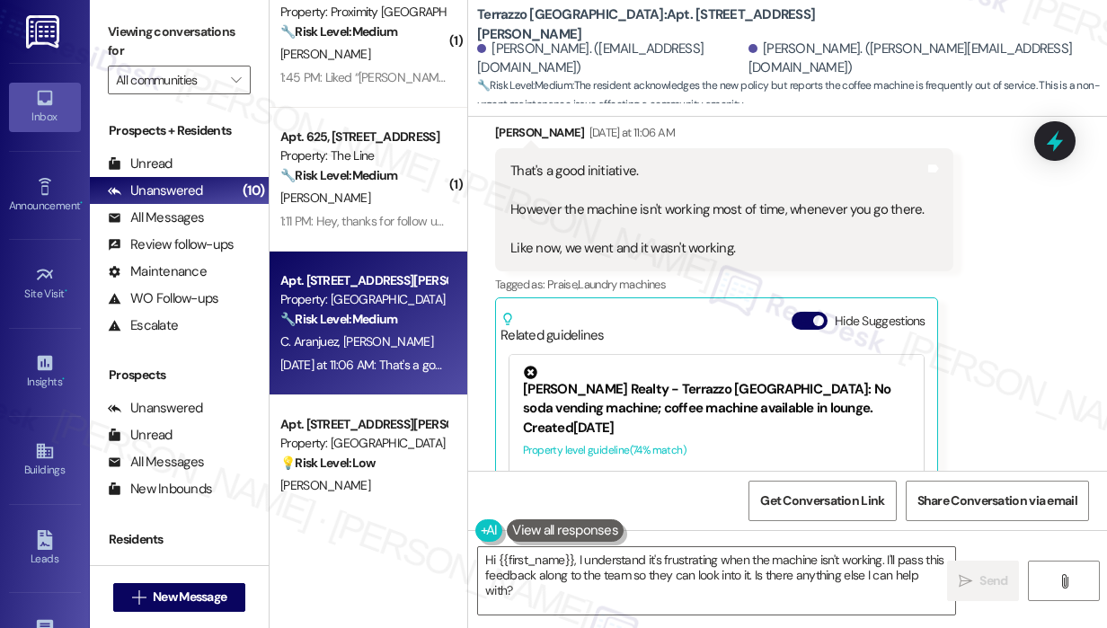
scroll to position [6547, 0]
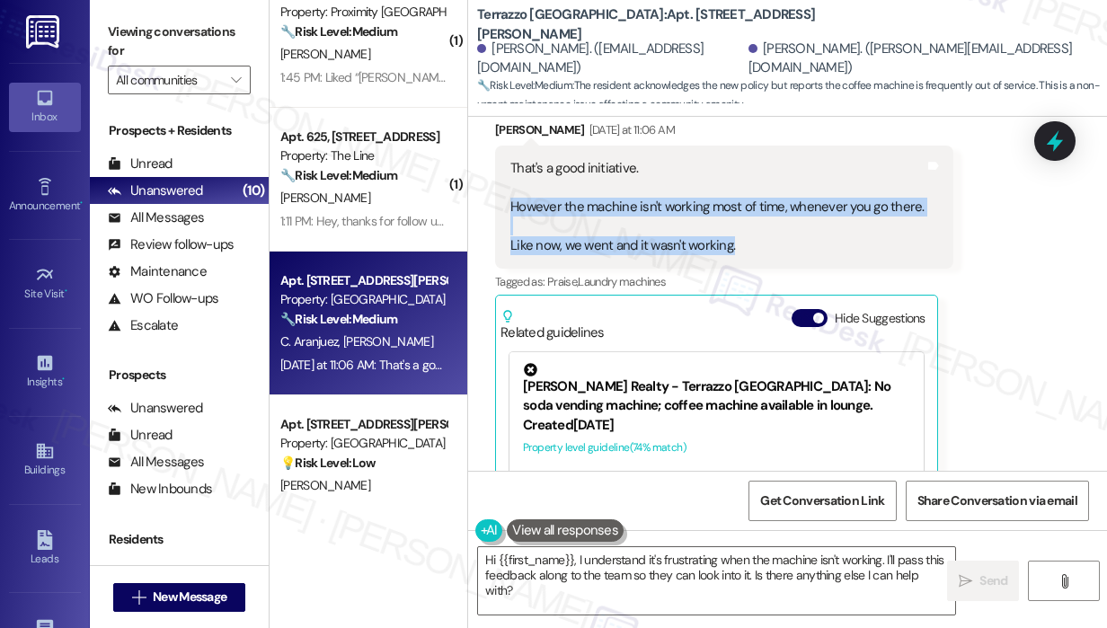
drag, startPoint x: 739, startPoint y: 280, endPoint x: 514, endPoint y: 236, distance: 229.0
click at [514, 236] on div "That's a good initiative. However the machine isn't working most of time, whene…" at bounding box center [718, 207] width 414 height 96
click at [562, 255] on div "That's a good initiative. However the machine isn't working most of time, whene…" at bounding box center [718, 207] width 414 height 96
click at [754, 255] on div "That's a good initiative. However the machine isn't working most of time, whene…" at bounding box center [718, 207] width 414 height 96
click at [744, 255] on div "That's a good initiative. However the machine isn't working most of time, whene…" at bounding box center [718, 207] width 414 height 96
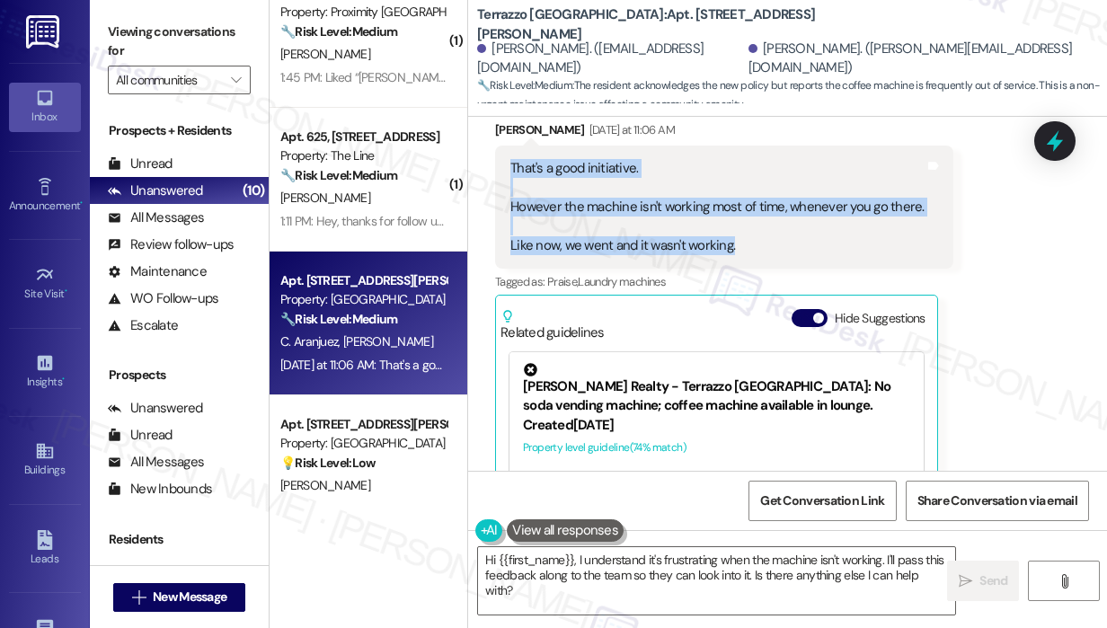
drag, startPoint x: 744, startPoint y: 281, endPoint x: 512, endPoint y: 208, distance: 243.3
click at [512, 208] on div "That's a good initiative. However the machine isn't working most of time, whene…" at bounding box center [718, 207] width 414 height 96
copy div "That's a good initiative. However the machine isn't working most of time, whene…"
click at [727, 563] on textarea "Hi {{first_name}}, I understand it's frustrating when the machine isn't working…" at bounding box center [716, 580] width 477 height 67
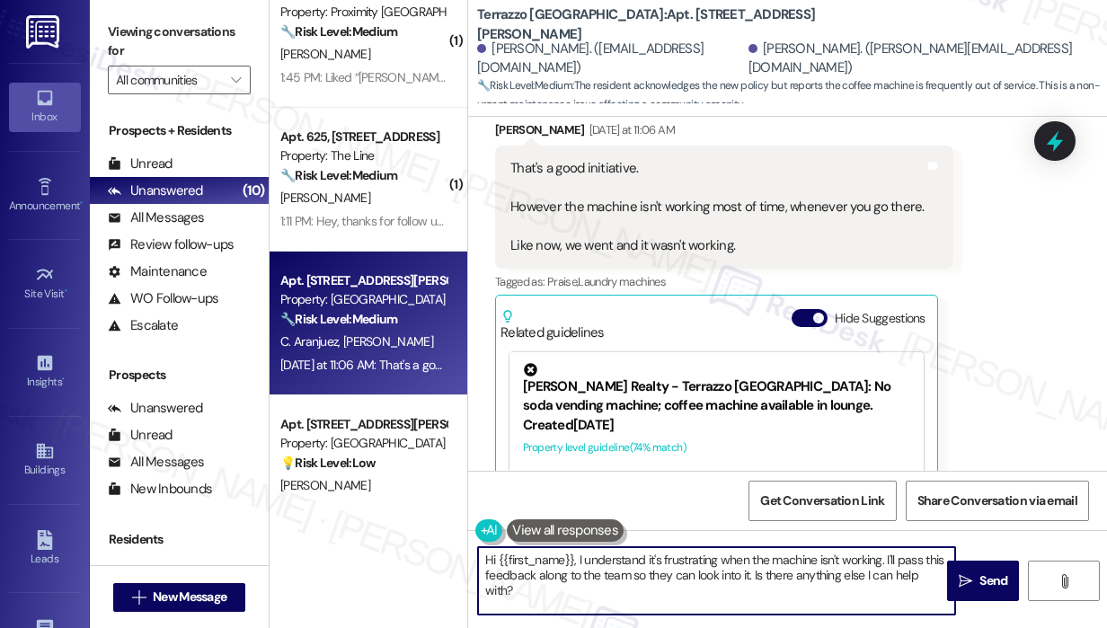
click at [727, 563] on textarea "Hi {{first_name}}, I understand it's frustrating when the machine isn't working…" at bounding box center [716, 580] width 477 height 67
click at [727, 562] on textarea "Hi {{first_name}}, I understand it's frustrating when the machine isn't working…" at bounding box center [716, 580] width 477 height 67
click at [730, 561] on textarea "Hi {{first_name}}, I understand it's frustrating when the machine isn't working…" at bounding box center [716, 580] width 477 height 67
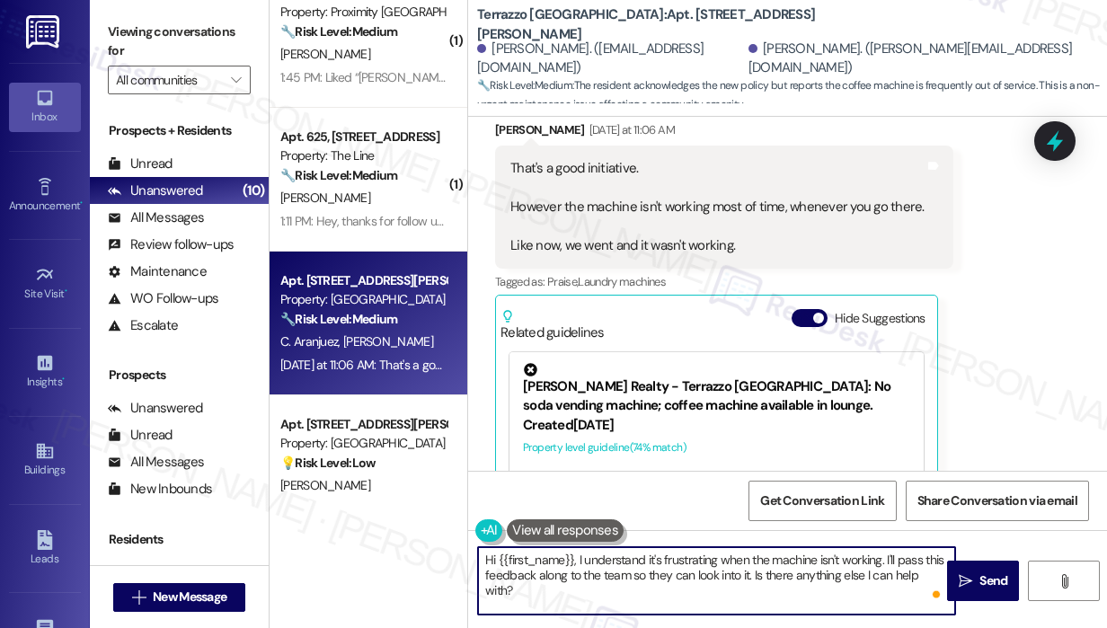
drag, startPoint x: 575, startPoint y: 563, endPoint x: 942, endPoint y: 585, distance: 367.4
click at [943, 589] on div "Hi {{first_name}}, I understand it's frustrating when the machine isn't working…" at bounding box center [716, 581] width 479 height 69
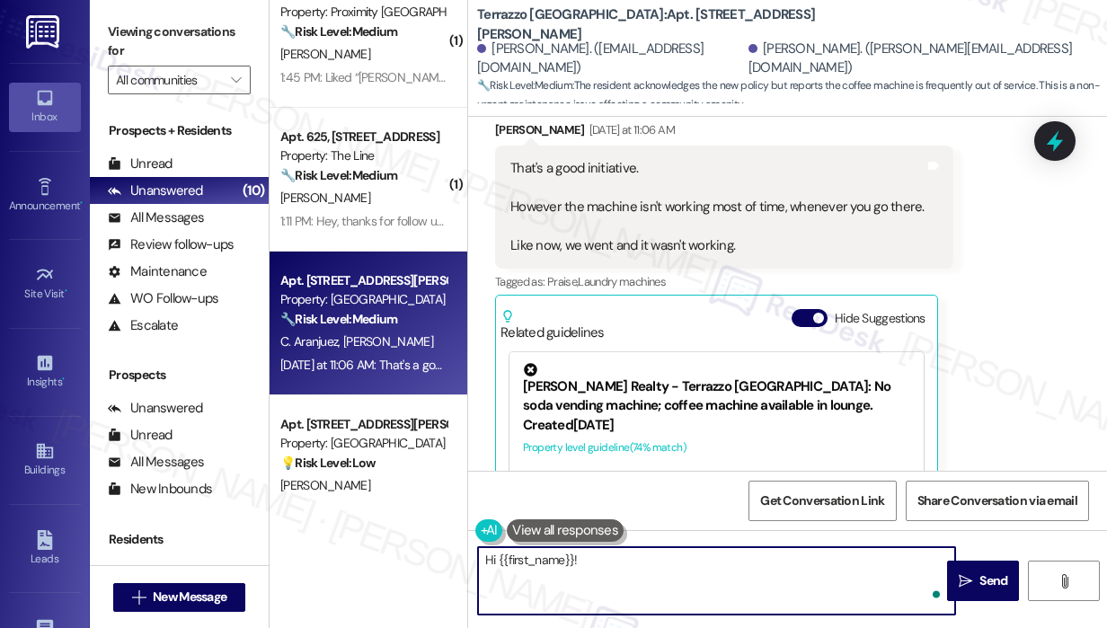
paste textarea "Thank you for sharing your feedback. When the coffee machine isn’t working, doe…"
type textarea "Hi {{first_name}}! Thank you for sharing your feedback. When the coffee machine…"
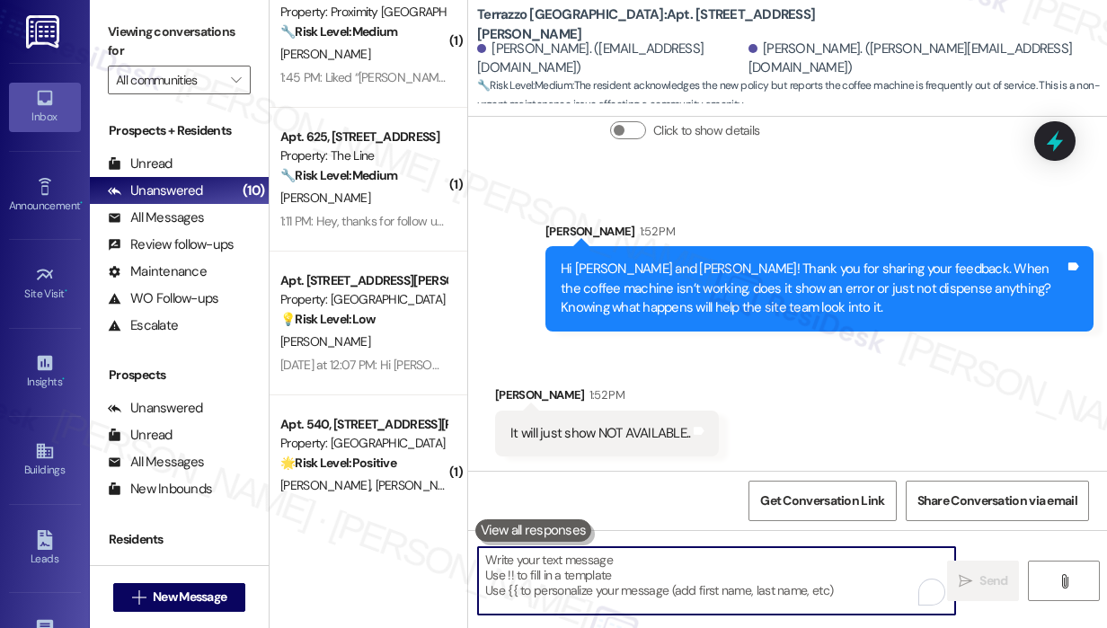
scroll to position [7199, 0]
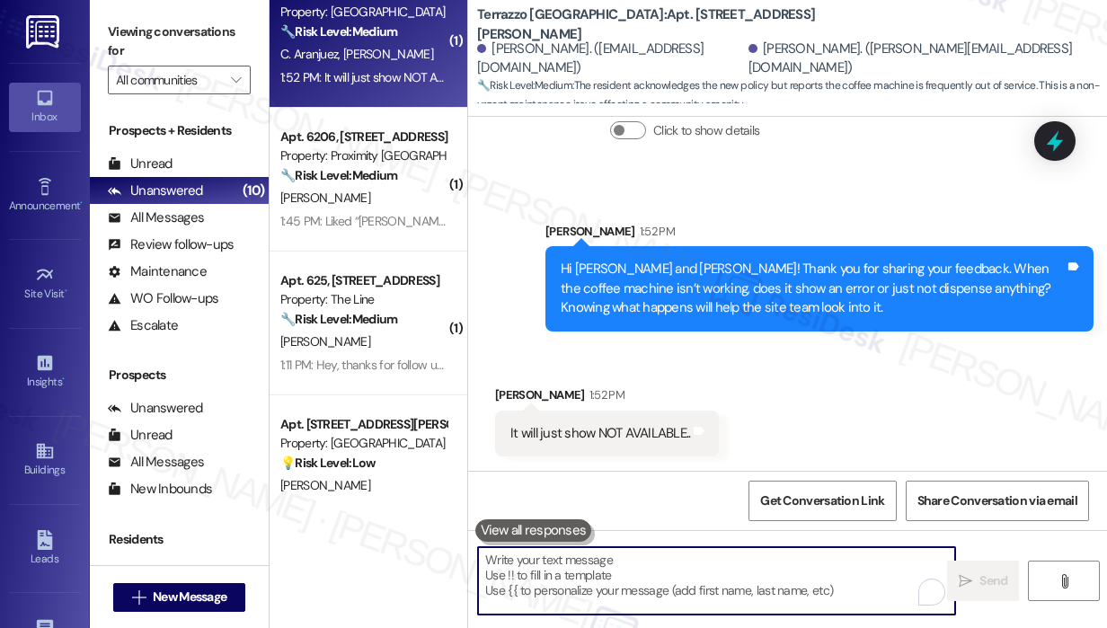
click at [933, 409] on div "Received via SMS [PERSON_NAME] 1:52 PM It will just show NOT AVAILABLE.. Tags a…" at bounding box center [787, 407] width 639 height 125
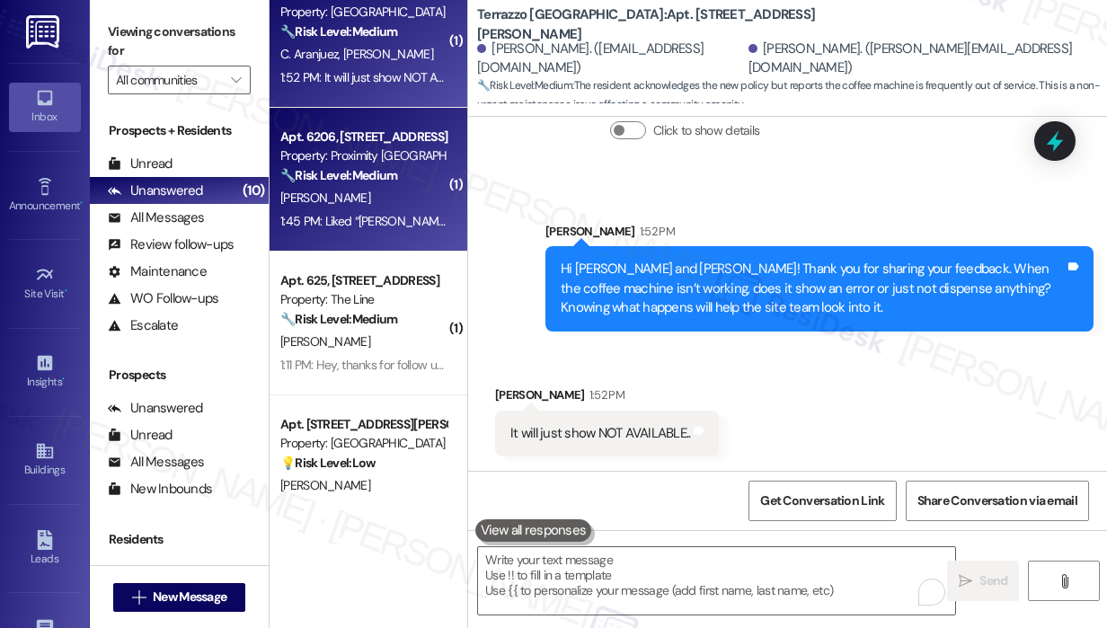
click at [417, 219] on div "1:45 PM: Liked “[PERSON_NAME] (Proximity [GEOGRAPHIC_DATA]): Hi [PERSON_NAME]! …" at bounding box center [957, 221] width 1354 height 16
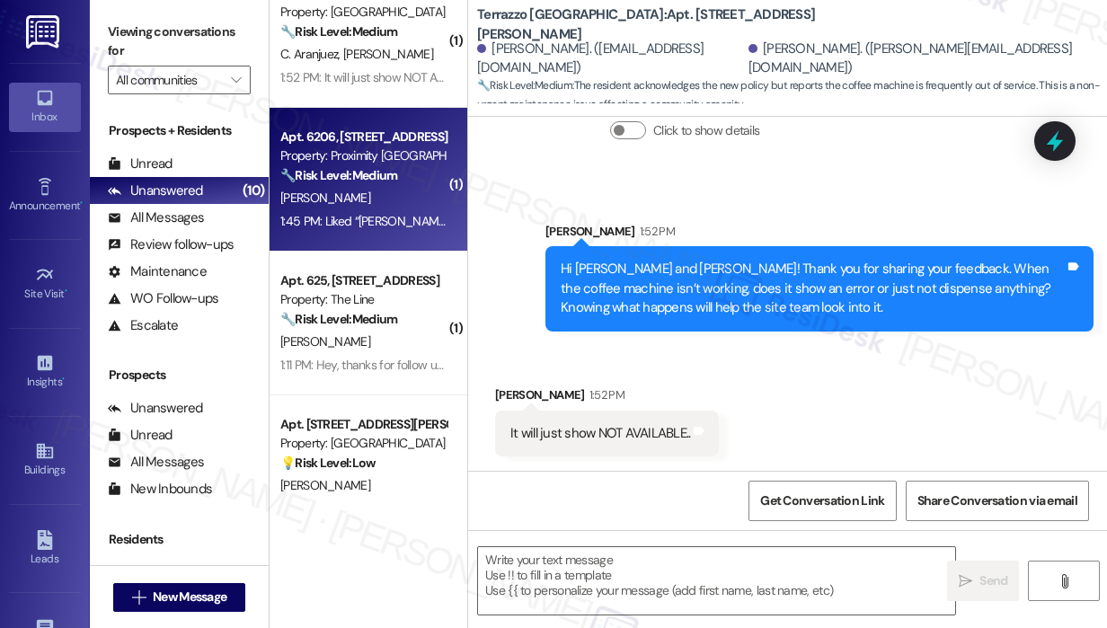
type textarea "Fetching suggested responses. Please feel free to read through the conversation…"
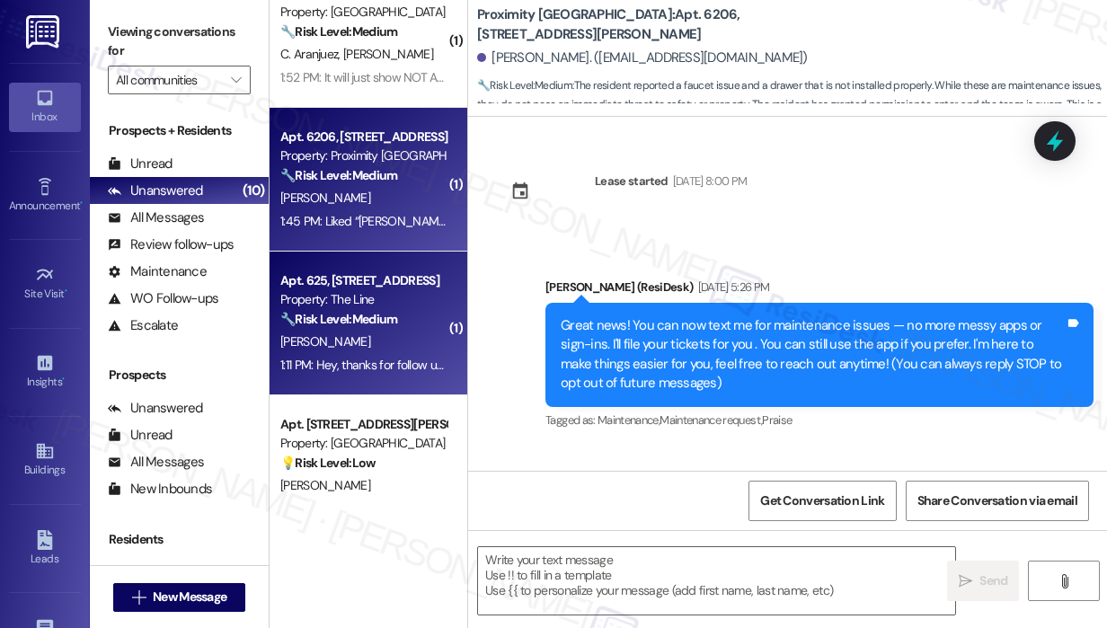
type textarea "Fetching suggested responses. Please feel free to read through the conversation…"
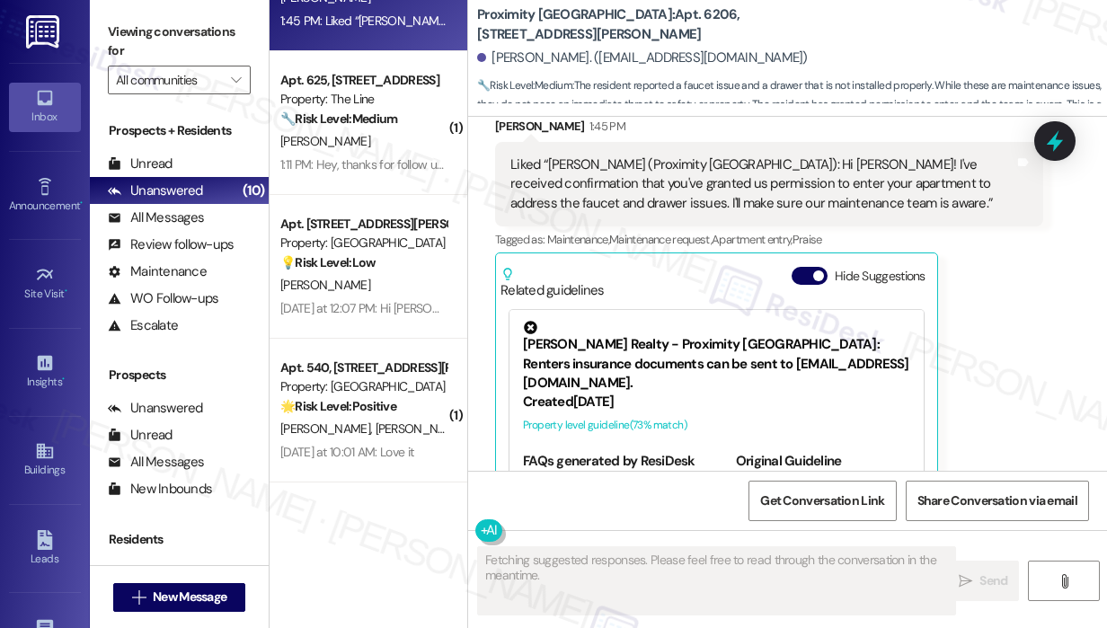
scroll to position [449, 0]
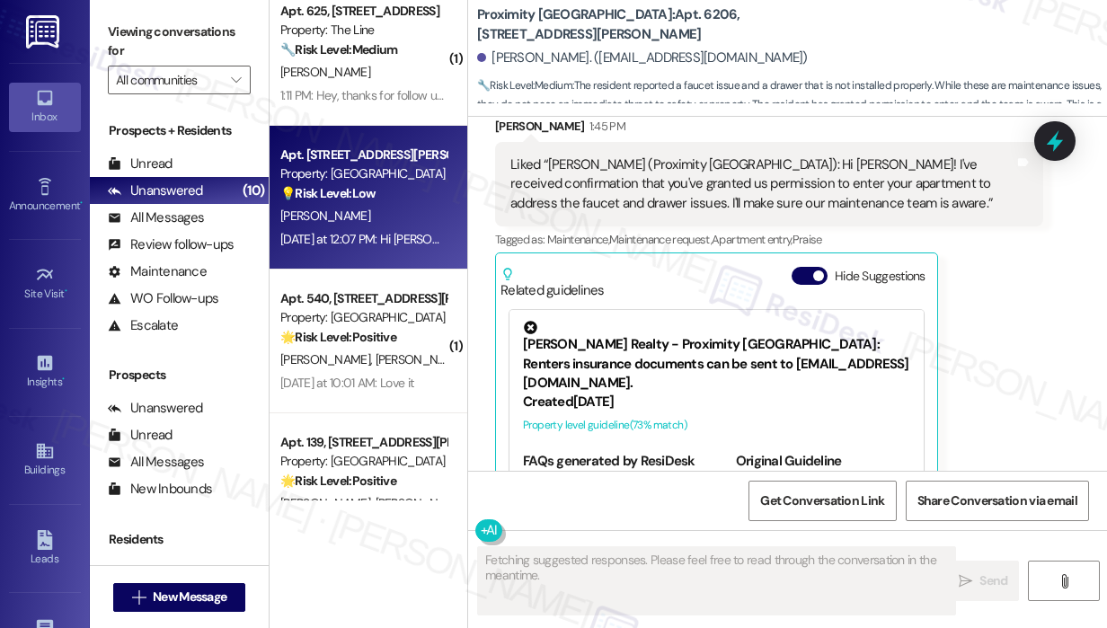
click at [413, 245] on div "[DATE] at 12:07 PM: Hi [PERSON_NAME], sorry for the late response, [PERSON_NAME…" at bounding box center [592, 239] width 625 height 16
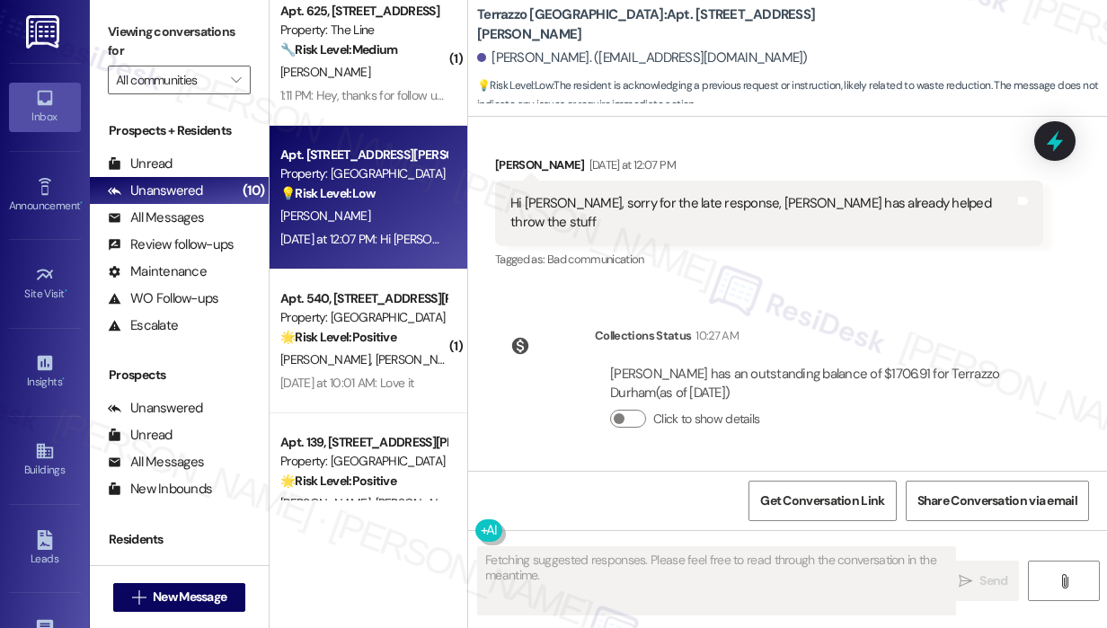
scroll to position [1673, 0]
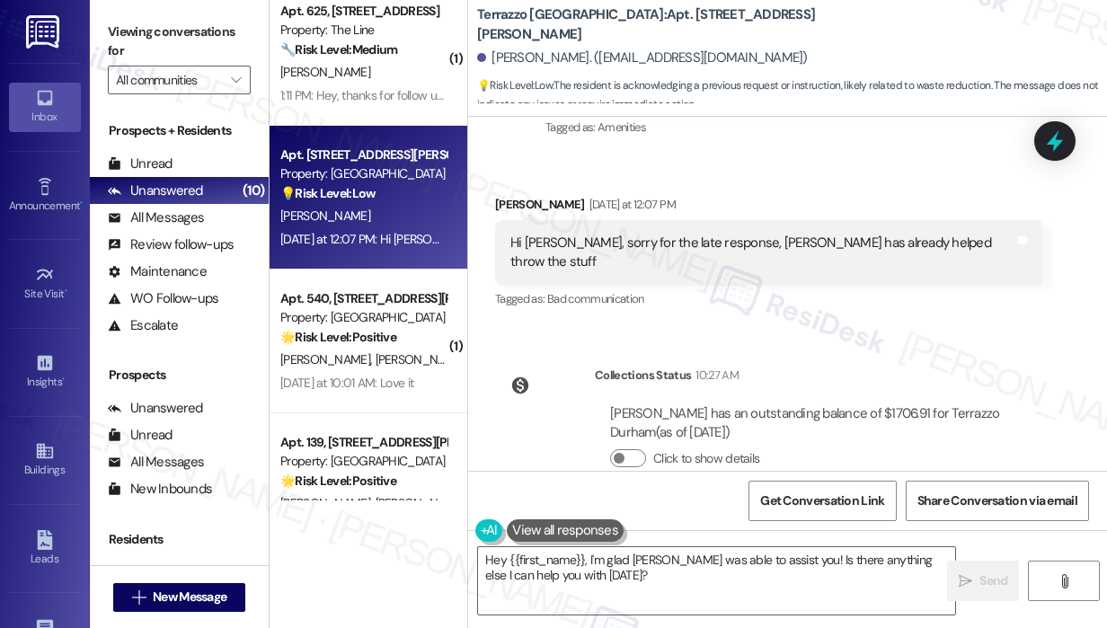
click at [998, 366] on div "Collections Status 10:27 AM" at bounding box center [819, 378] width 449 height 25
click at [992, 366] on div "Collections Status 10:27 AM" at bounding box center [819, 378] width 449 height 25
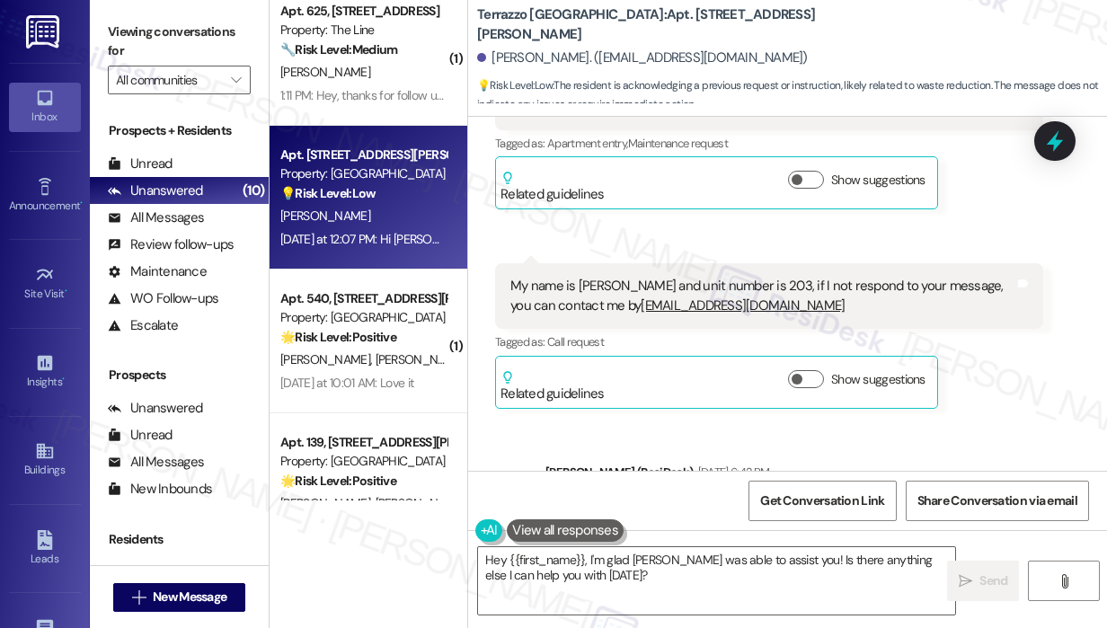
scroll to position [1223, 0]
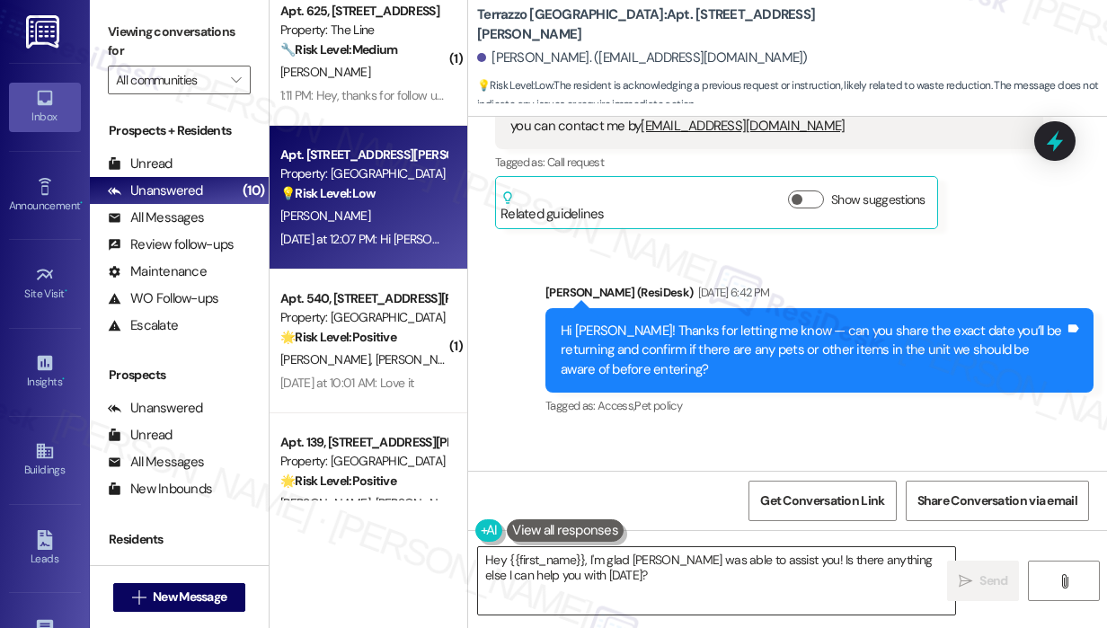
click at [732, 594] on textarea "Hey {{first_name}}, I'm glad [PERSON_NAME] was able to assist you! Is there any…" at bounding box center [716, 580] width 477 height 67
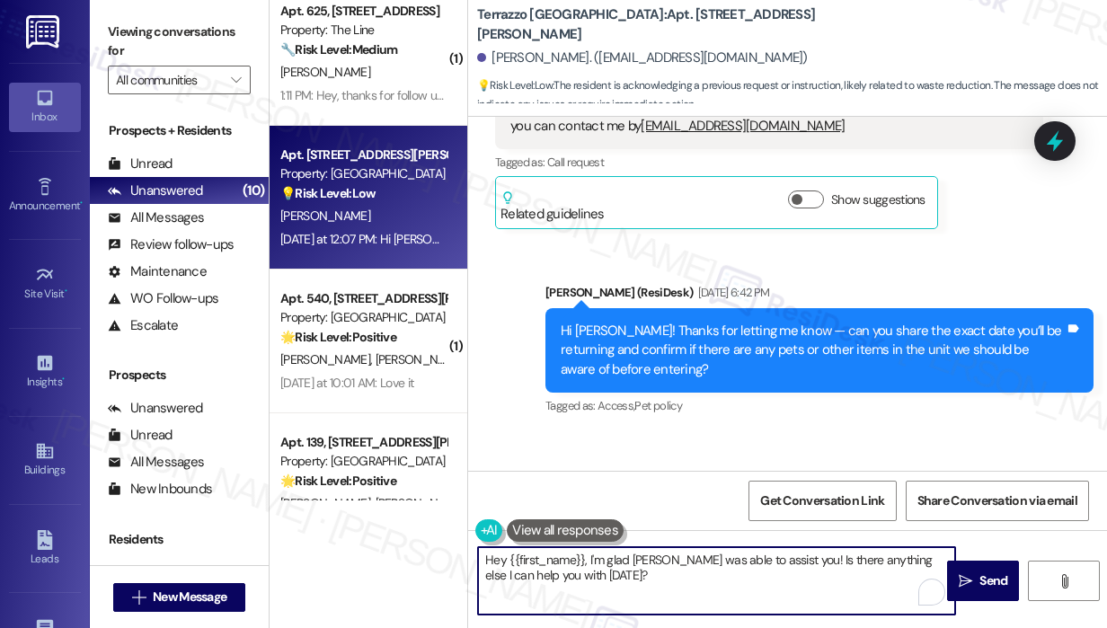
click at [814, 578] on textarea "Hey {{first_name}}, I'm glad [PERSON_NAME] was able to assist you! Is there any…" at bounding box center [716, 580] width 477 height 67
drag, startPoint x: 776, startPoint y: 560, endPoint x: 784, endPoint y: 591, distance: 31.6
click at [784, 591] on textarea "Hey {{first_name}}, I'm glad [PERSON_NAME] was able to assist you! Is there any…" at bounding box center [716, 580] width 477 height 67
type textarea "Hey {{first_name}}, I'm glad [PERSON_NAME] was able to assist you!"
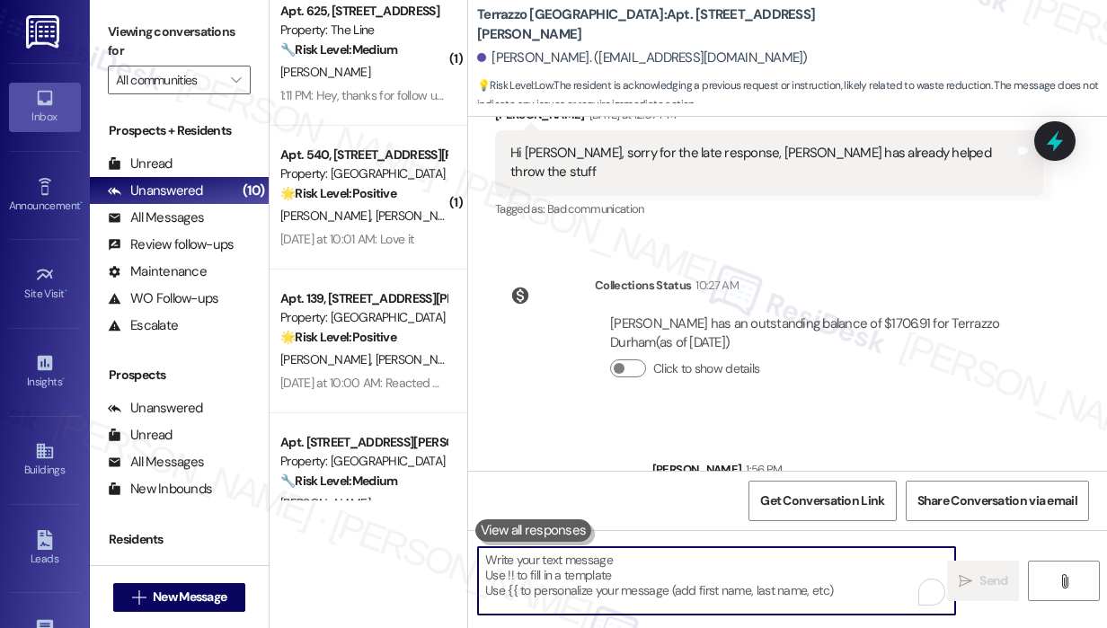
scroll to position [1798, 0]
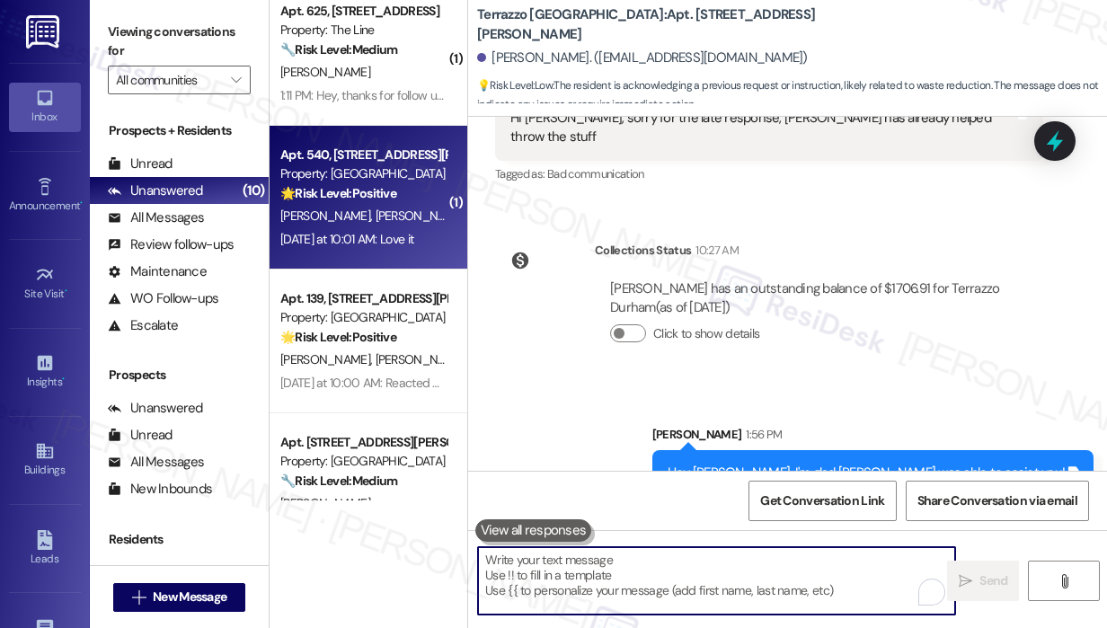
click at [413, 240] on div "[DATE] at 10:01 AM: Love it [DATE] at 10:01 AM: Love it" at bounding box center [346, 239] width 133 height 16
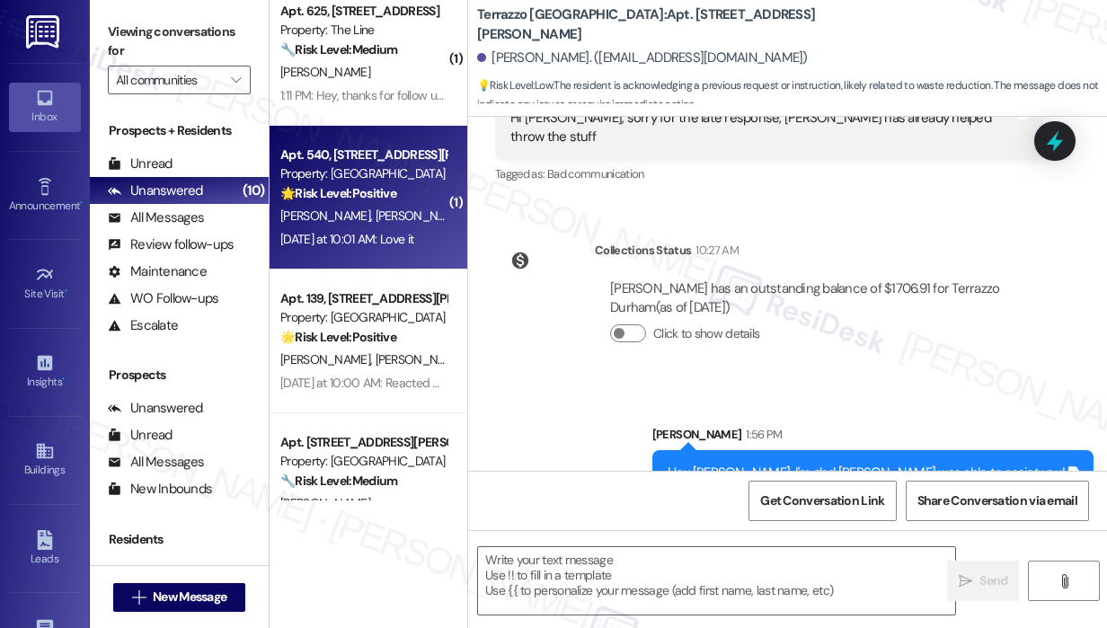
type textarea "Fetching suggested responses. Please feel free to read through the conversation…"
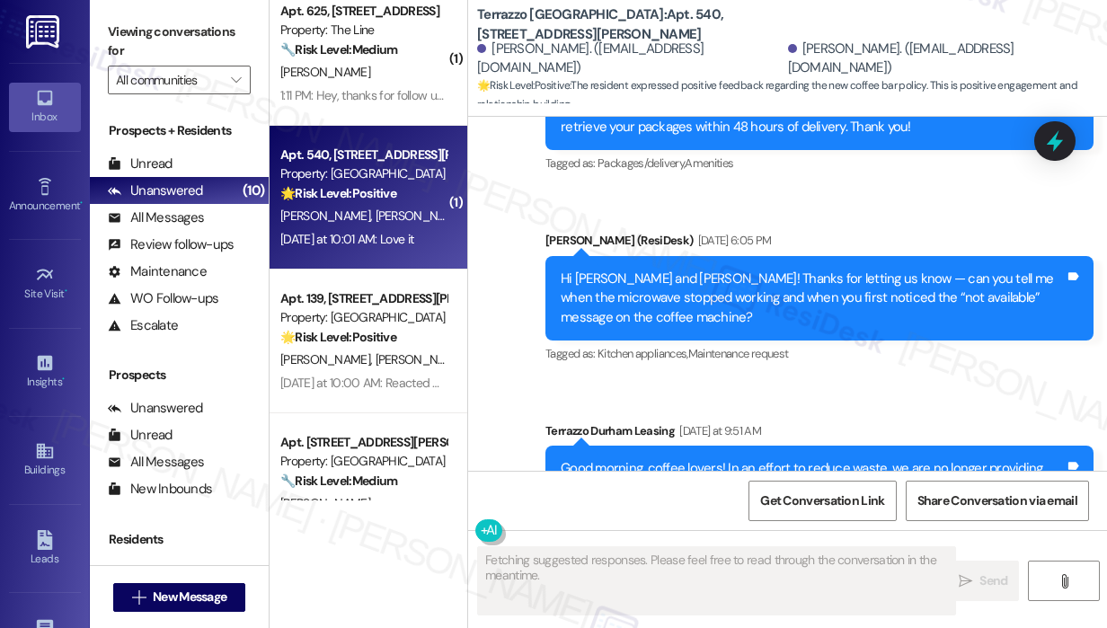
scroll to position [8151, 0]
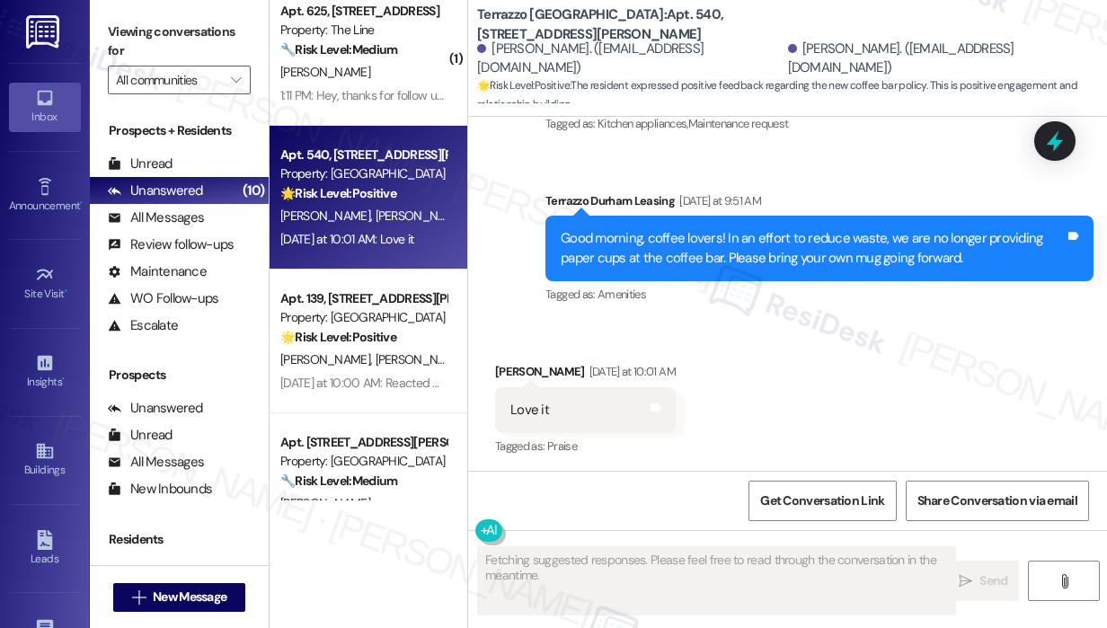
click at [948, 447] on div "Received via SMS [PERSON_NAME] [DATE] at 10:01 AM Love it Tags and notes Tagged…" at bounding box center [787, 398] width 639 height 152
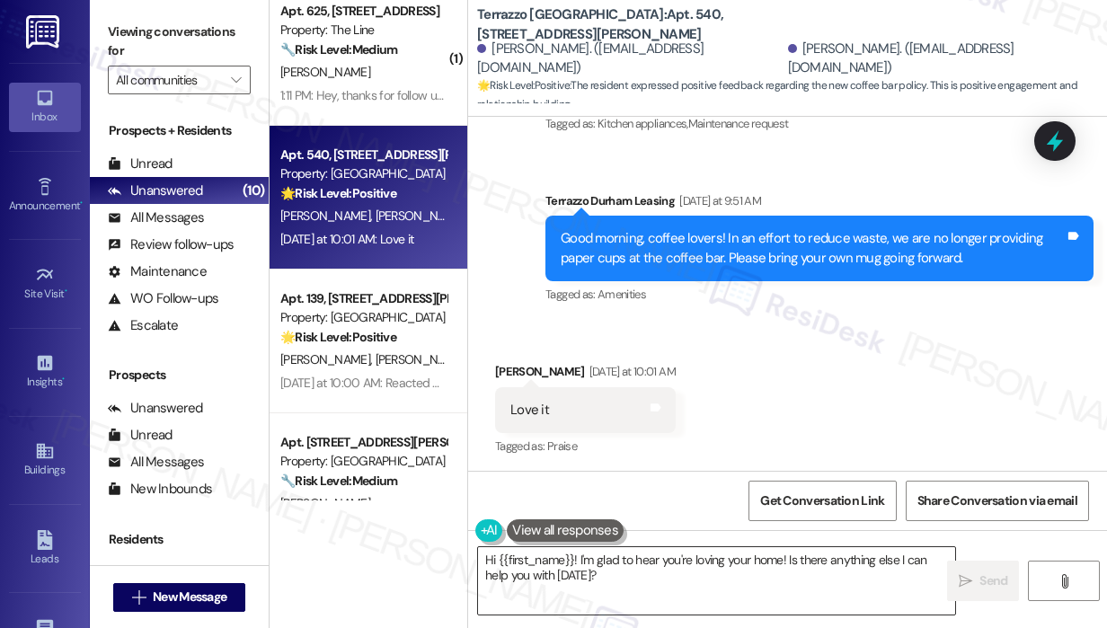
click at [737, 591] on textarea "Hi {{first_name}}! I'm glad to hear you're loving your home! Is there anything …" at bounding box center [716, 580] width 477 height 67
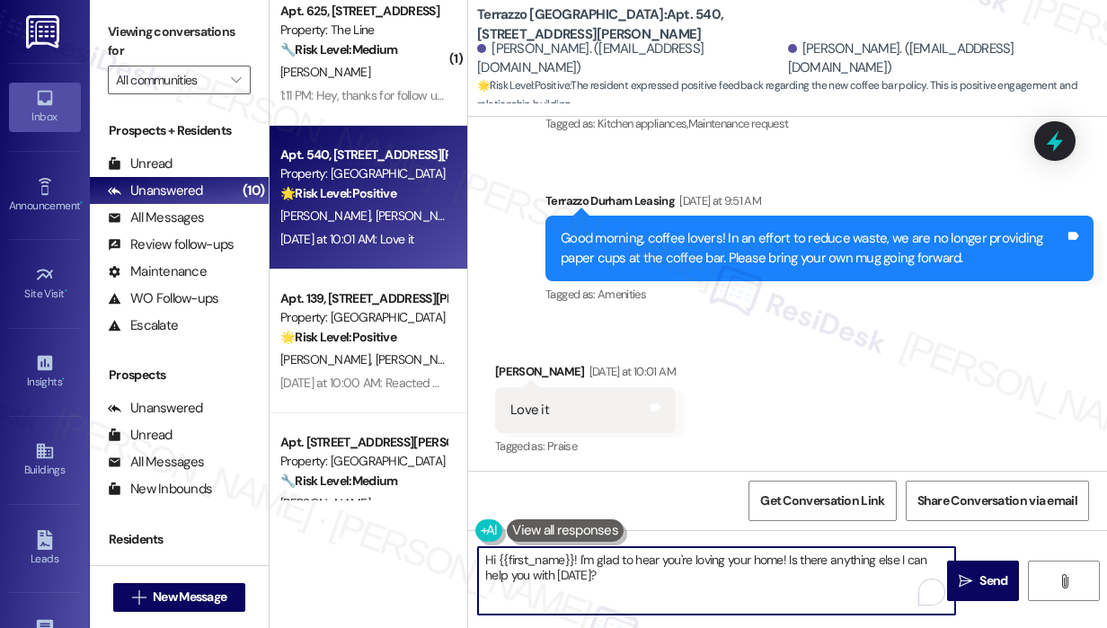
click at [729, 572] on textarea "Hi {{first_name}}! I'm glad to hear you're loving your home! Is there anything …" at bounding box center [716, 580] width 477 height 67
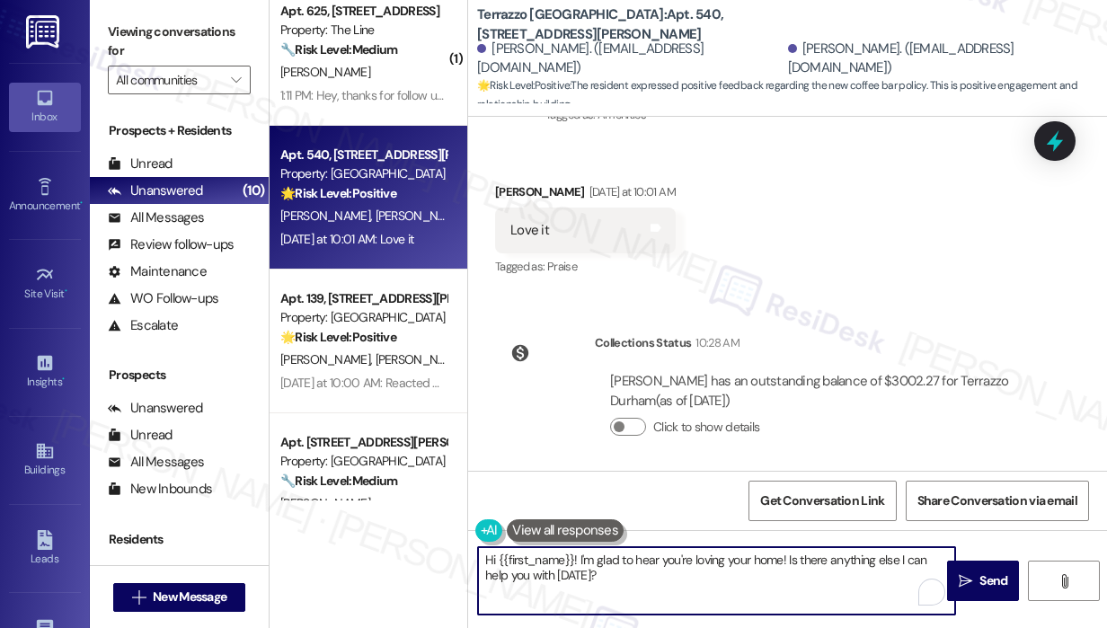
scroll to position [8336, 0]
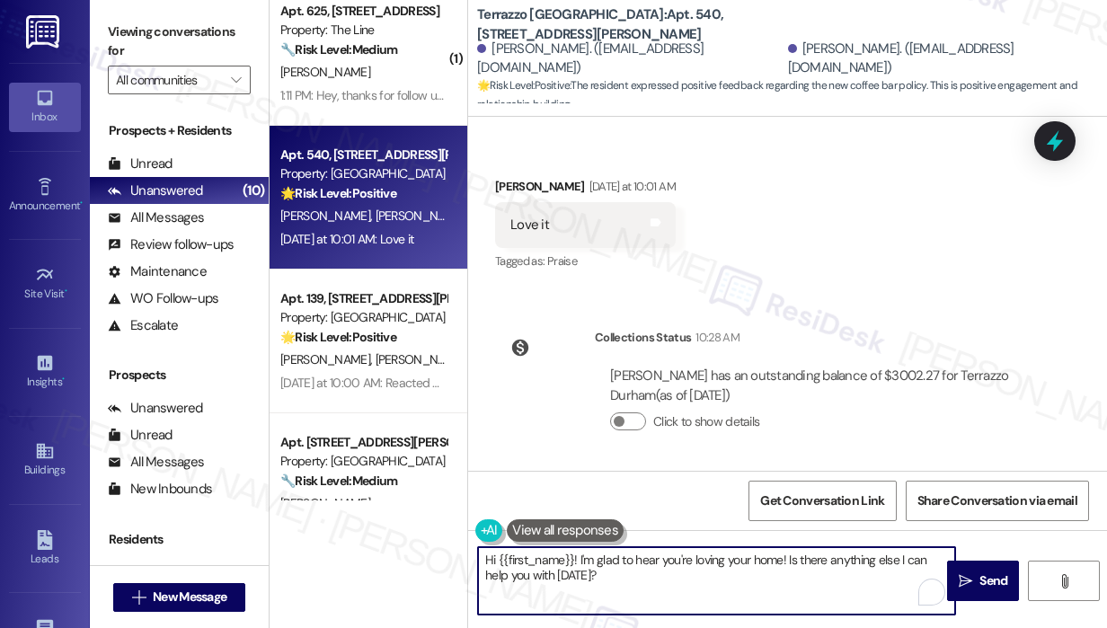
drag, startPoint x: 728, startPoint y: 572, endPoint x: 449, endPoint y: 556, distance: 279.1
click at [473, 557] on div "Hi {{first_name}}! I'm glad to hear you're loving your home! Is there anything …" at bounding box center [707, 581] width 479 height 69
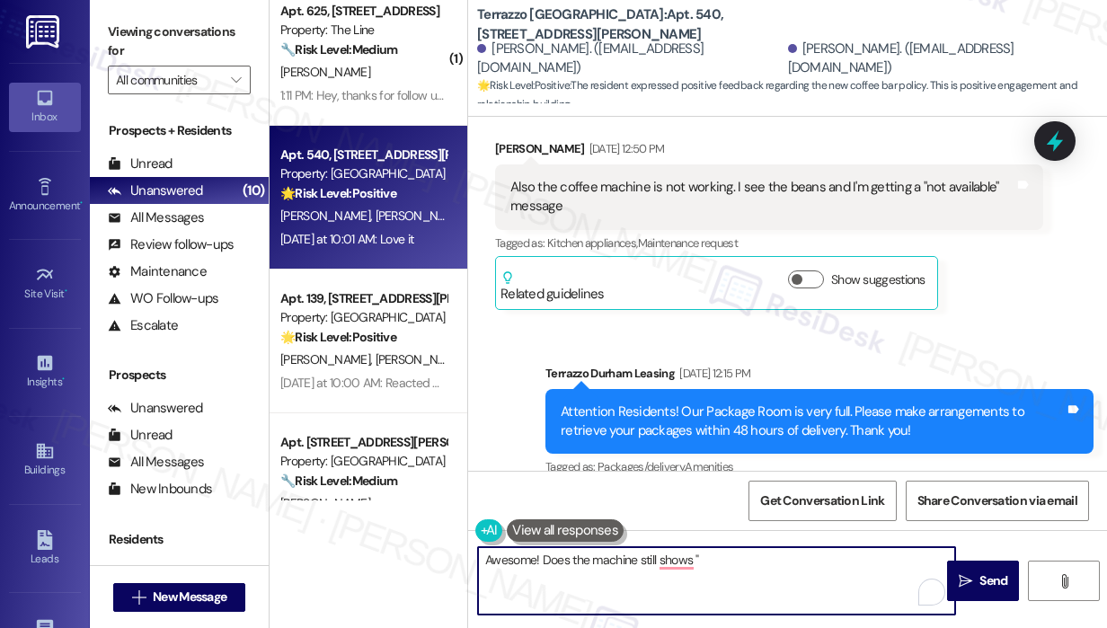
scroll to position [7887, 0]
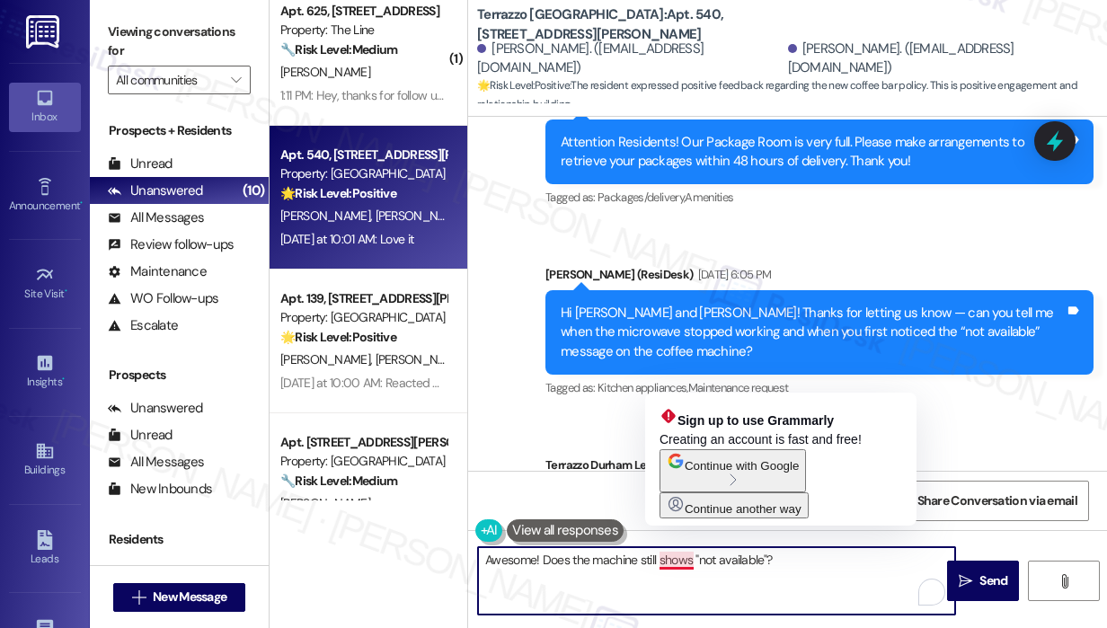
click at [692, 564] on textarea "Awesome! Does the machine still shows "not available"?" at bounding box center [716, 580] width 477 height 67
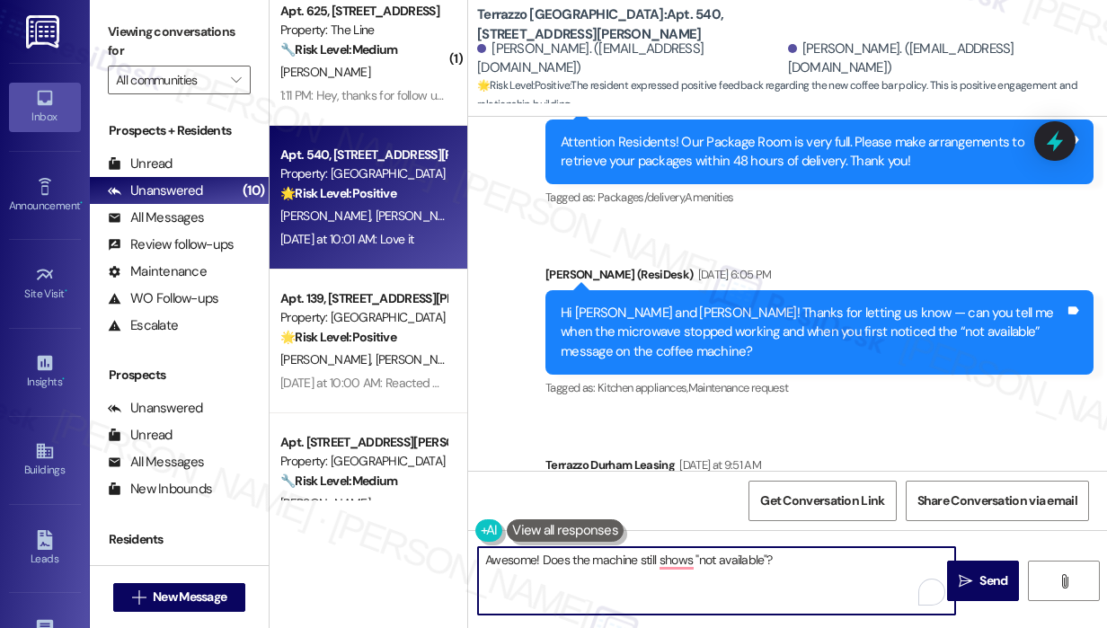
type textarea "Awesome! Does the machine still show "not available"?"
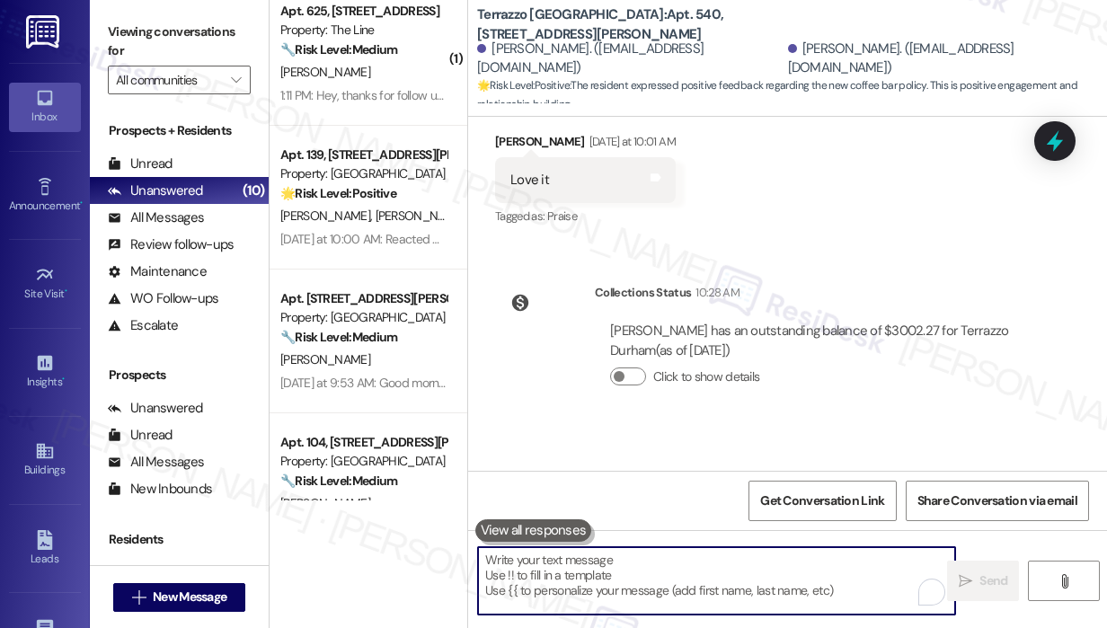
scroll to position [8461, 0]
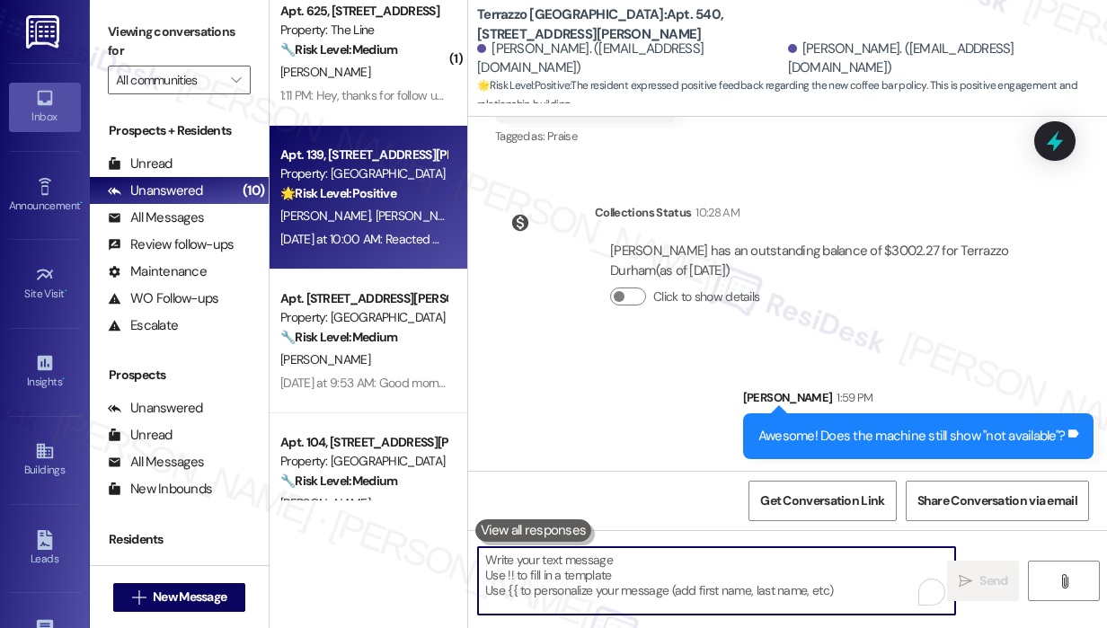
click at [414, 235] on div "[DATE] at 10:00 AM: Reacted ❤️ to “Terrazzo Durham Leasing ([GEOGRAPHIC_DATA]):…" at bounding box center [915, 239] width 1271 height 16
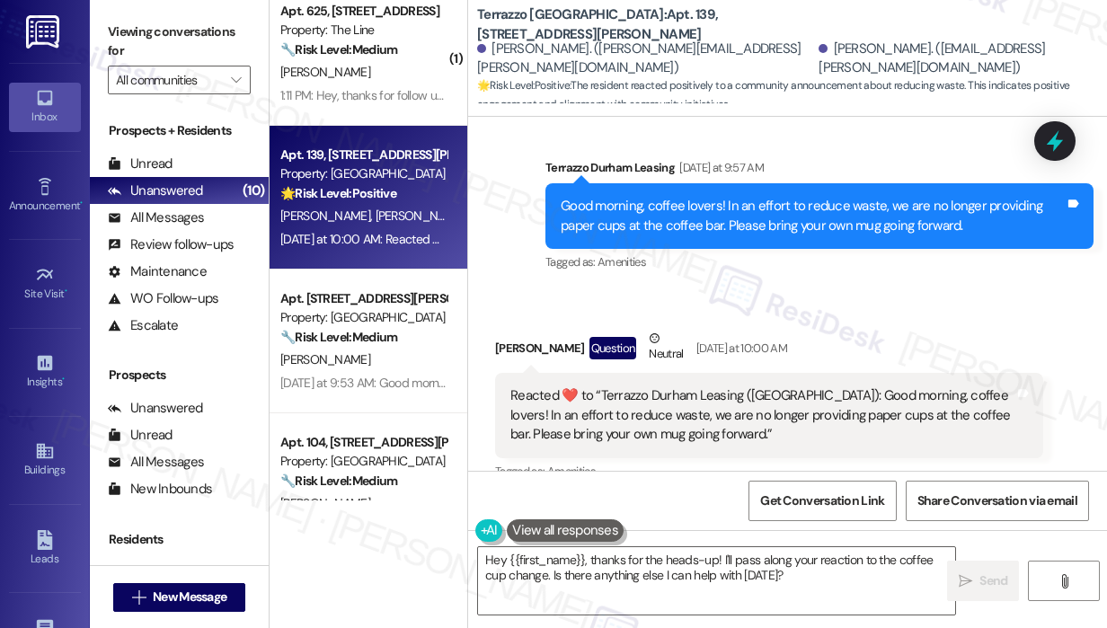
scroll to position [7242, 0]
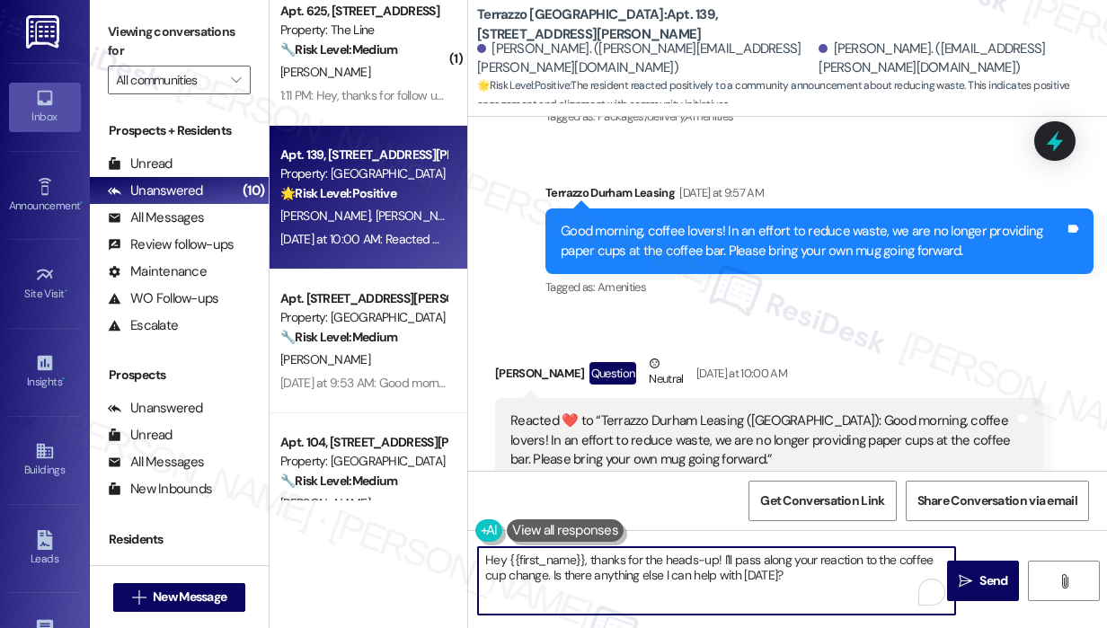
drag, startPoint x: 826, startPoint y: 576, endPoint x: 591, endPoint y: 563, distance: 235.9
click at [591, 563] on textarea "Hey {{first_name}}, thanks for the heads-up! I'll pass along your reaction to t…" at bounding box center [716, 580] width 477 height 67
click at [680, 558] on textarea "Hey {{first_name}}! Glad you love you the announcement. :)" at bounding box center [716, 580] width 477 height 67
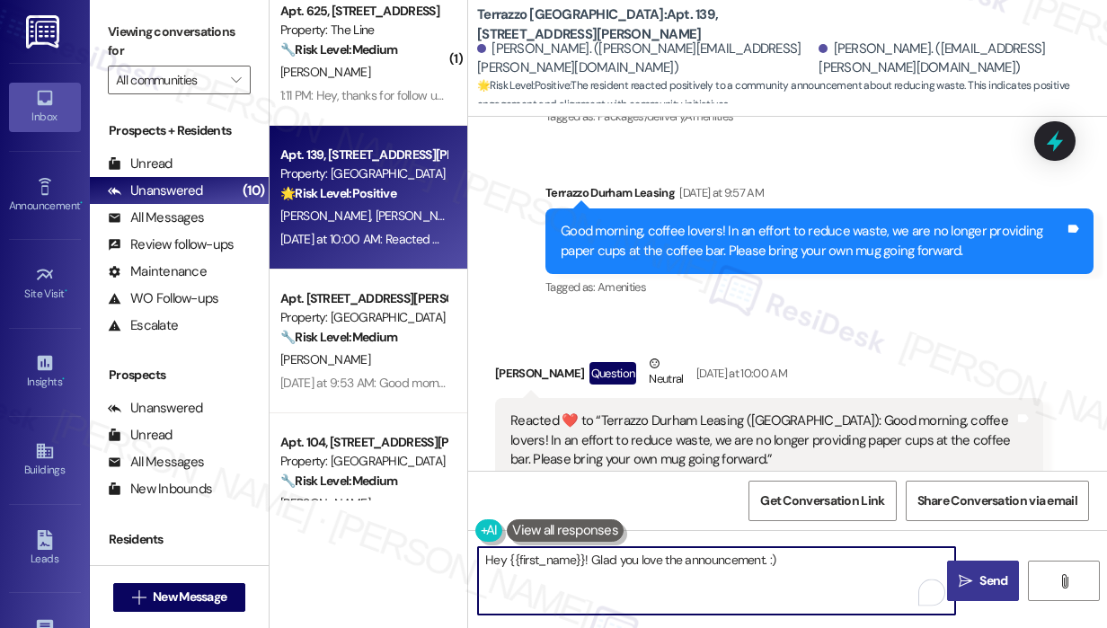
type textarea "Hey {{first_name}}! Glad you love the announcement. :)"
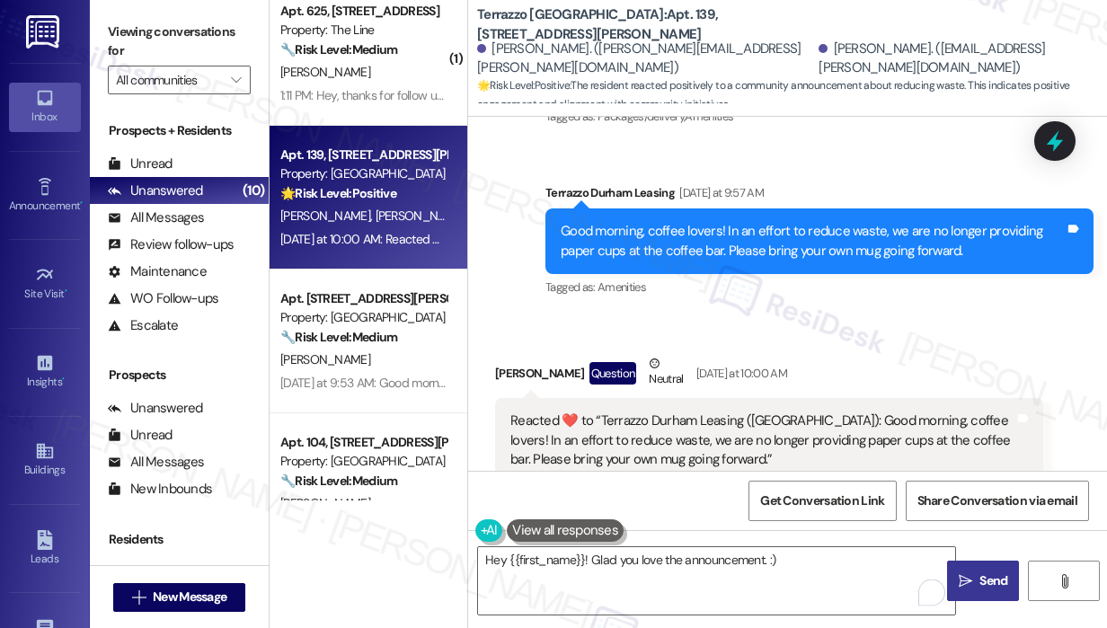
click at [977, 574] on span "Send" at bounding box center [993, 581] width 35 height 19
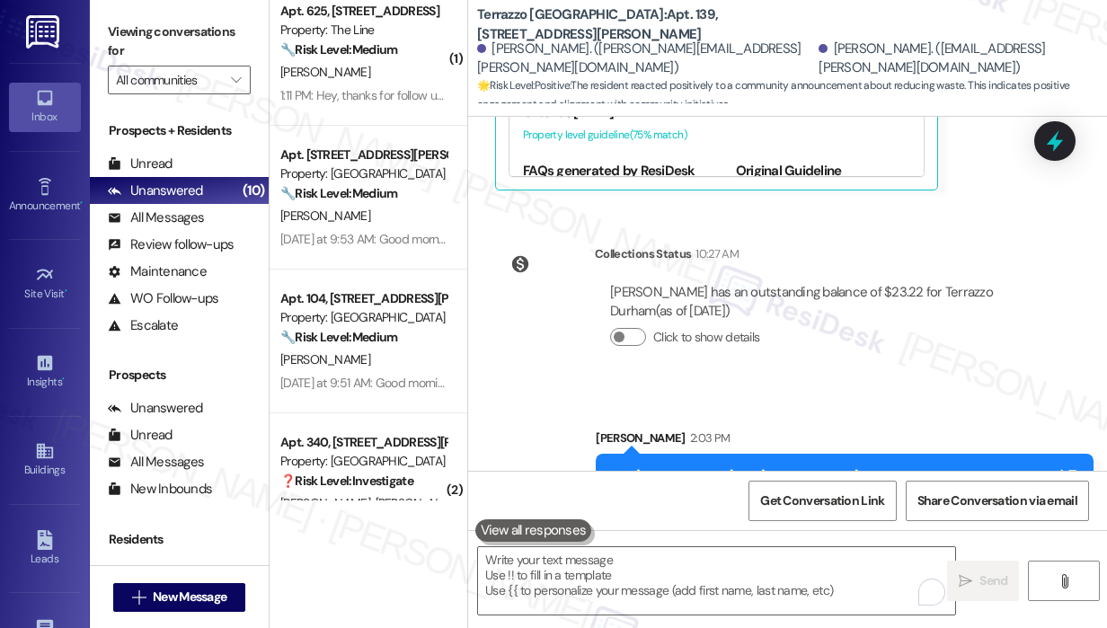
scroll to position [7906, 0]
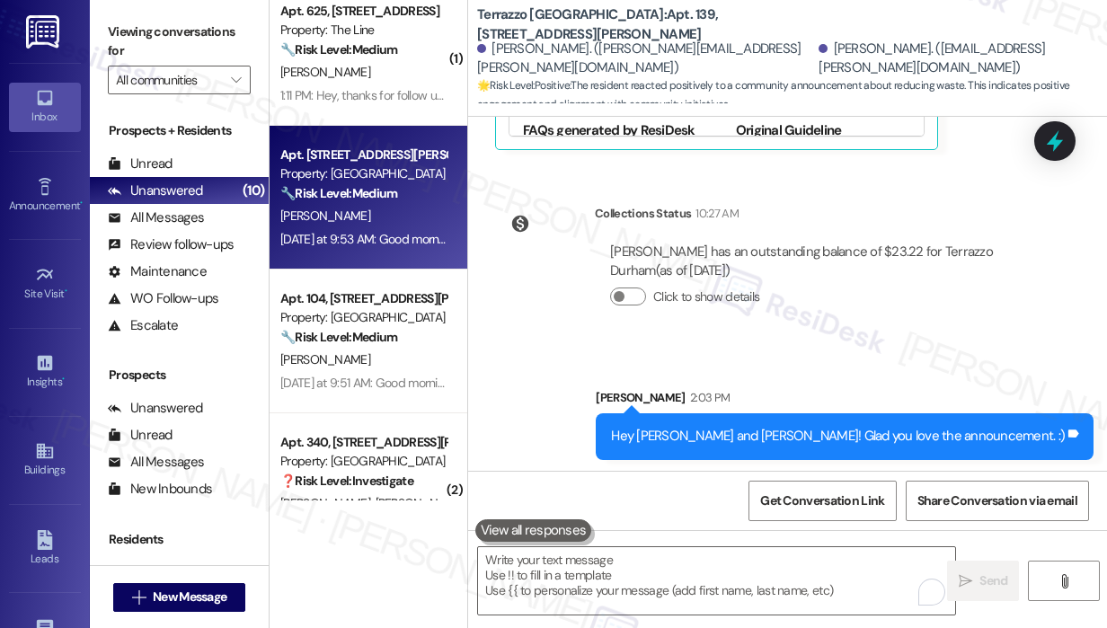
click at [367, 215] on div "[PERSON_NAME]" at bounding box center [364, 216] width 170 height 22
type textarea "Fetching suggested responses. Please feel free to read through the conversation…"
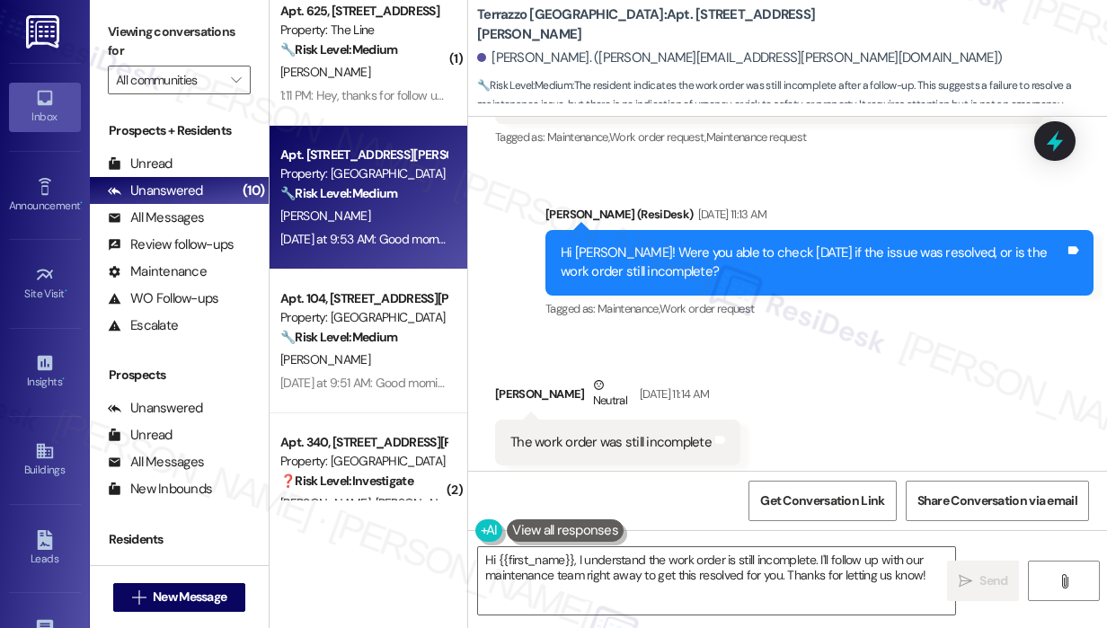
scroll to position [675, 0]
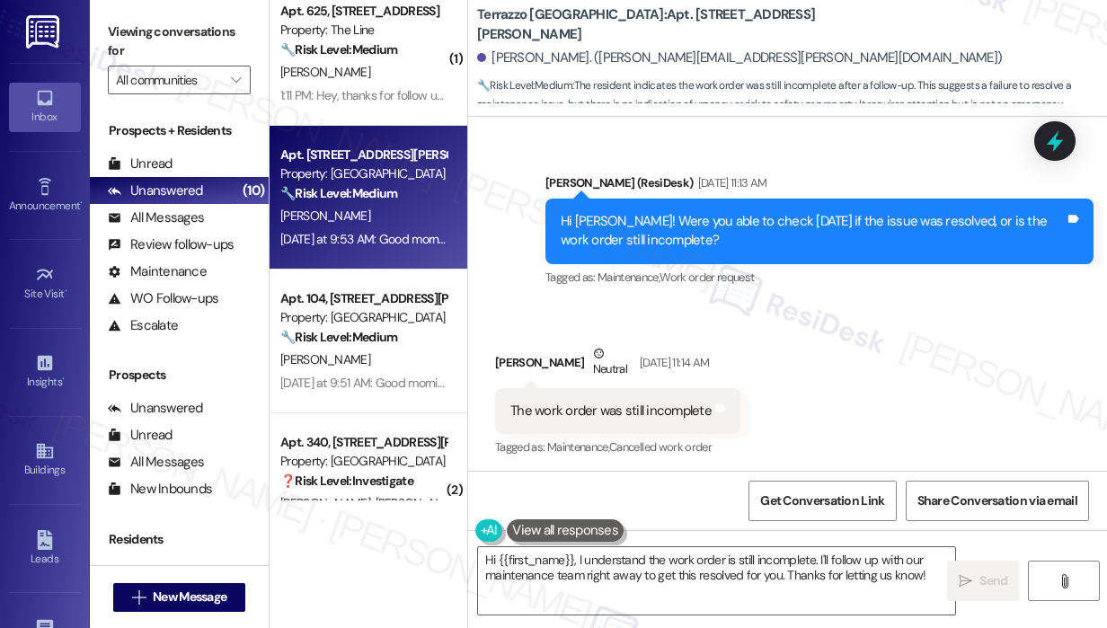
click at [671, 420] on div "The work order was still incomplete" at bounding box center [611, 411] width 201 height 19
click at [671, 422] on div "The work order was still incomplete Tags and notes" at bounding box center [617, 411] width 245 height 46
click at [671, 418] on div "The work order was still incomplete" at bounding box center [611, 411] width 201 height 19
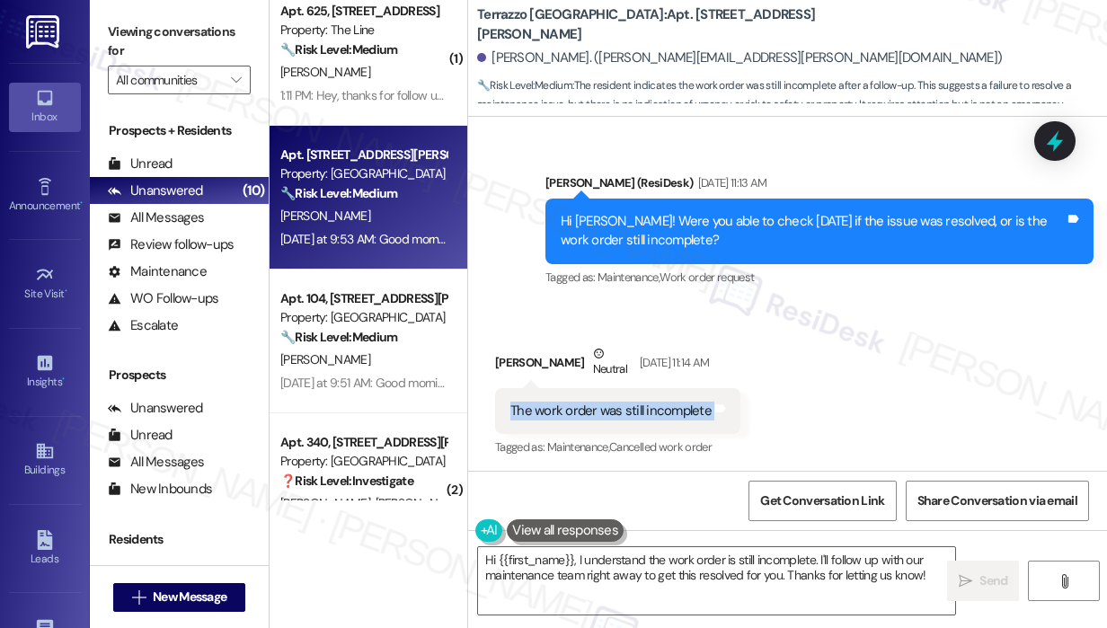
click at [671, 418] on div "The work order was still incomplete" at bounding box center [611, 411] width 201 height 19
click at [683, 573] on textarea "Hi {{first_name}}, I understand the work order is still incomplete. I'll follow…" at bounding box center [716, 580] width 477 height 67
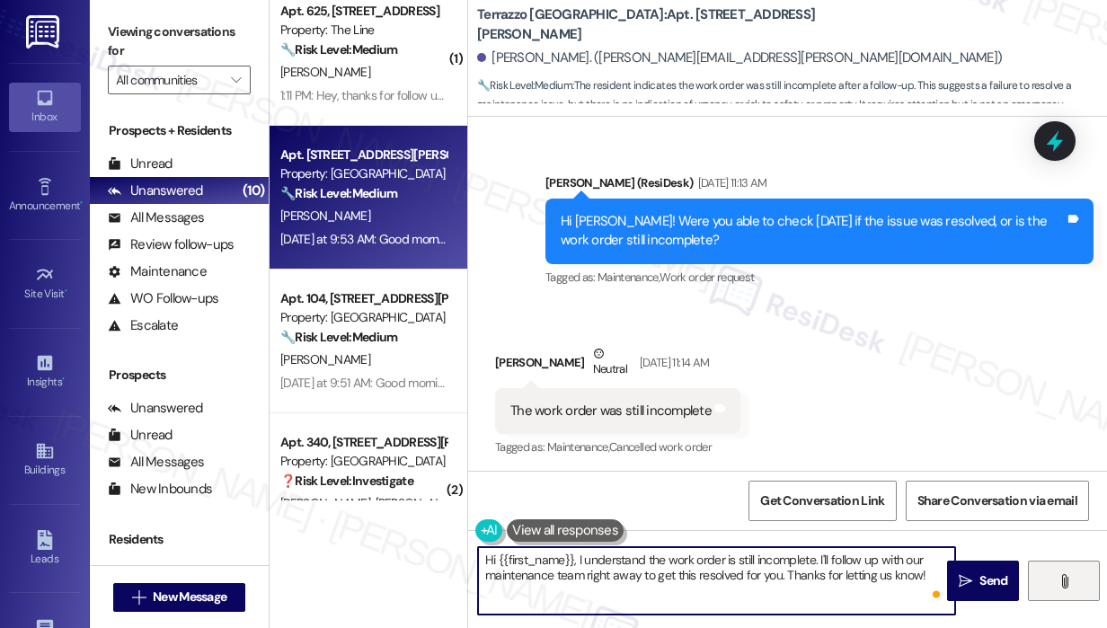
drag, startPoint x: 576, startPoint y: 564, endPoint x: 1100, endPoint y: 574, distance: 524.2
click at [1100, 574] on div "Hi {{first_name}}, I understand the work order is still incomplete. I'll follow…" at bounding box center [787, 597] width 639 height 135
paste textarea "Thank you for reaching out. Can you let me know what part of the work order is …"
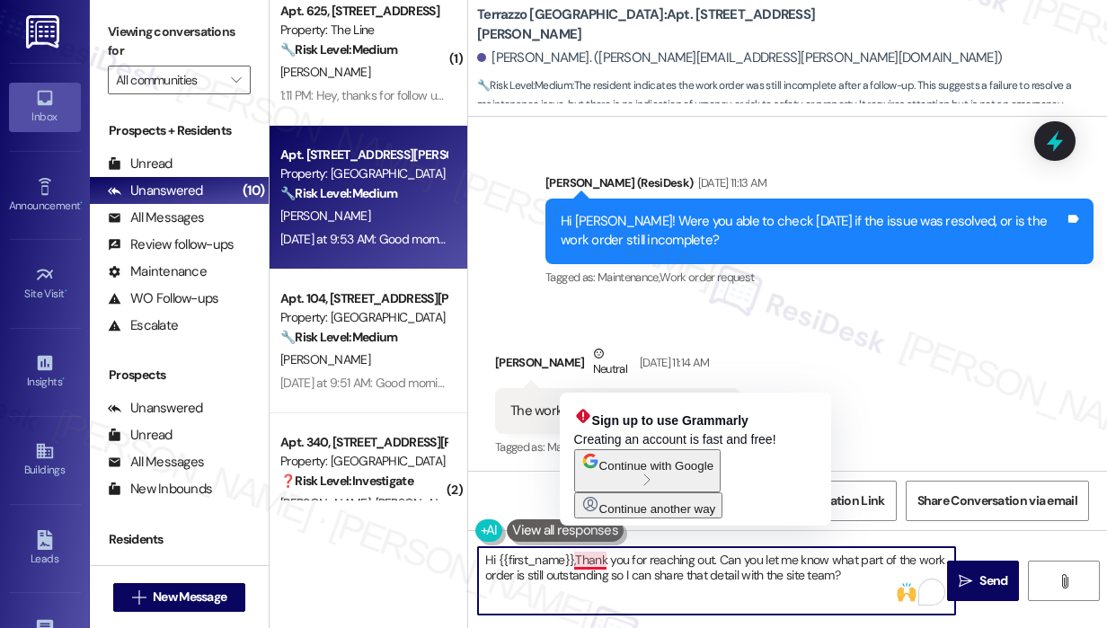
click at [576, 562] on textarea "Hi {{first_name}},Thank you for reaching out. Can you let me know what part of …" at bounding box center [716, 580] width 477 height 67
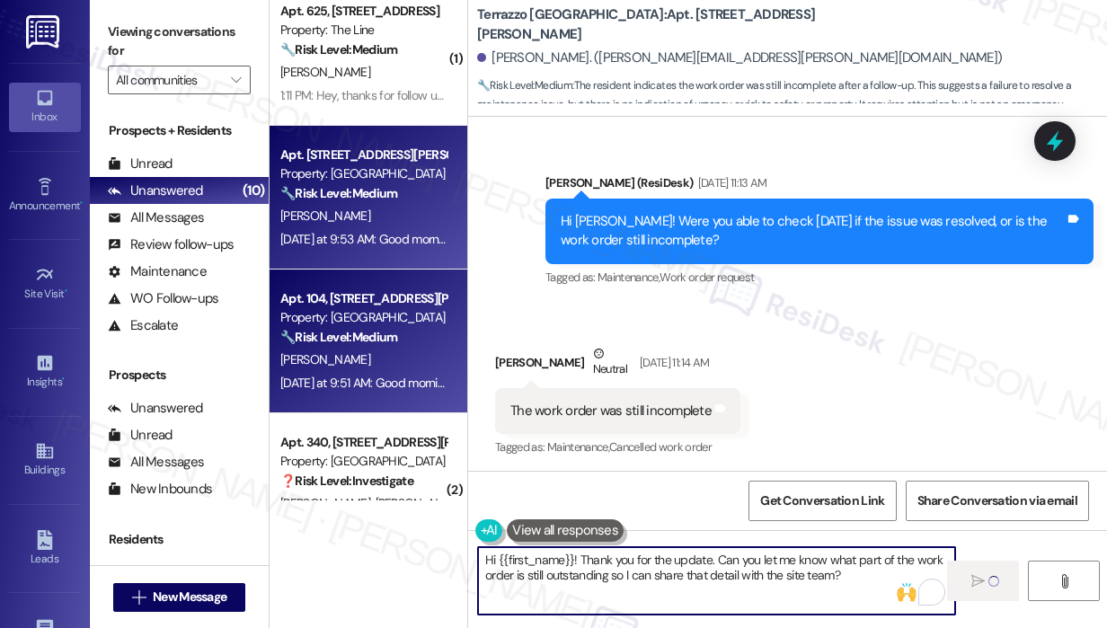
type textarea "Hi {{first_name}}! Thank you for the update. Can you let me know what part of t…"
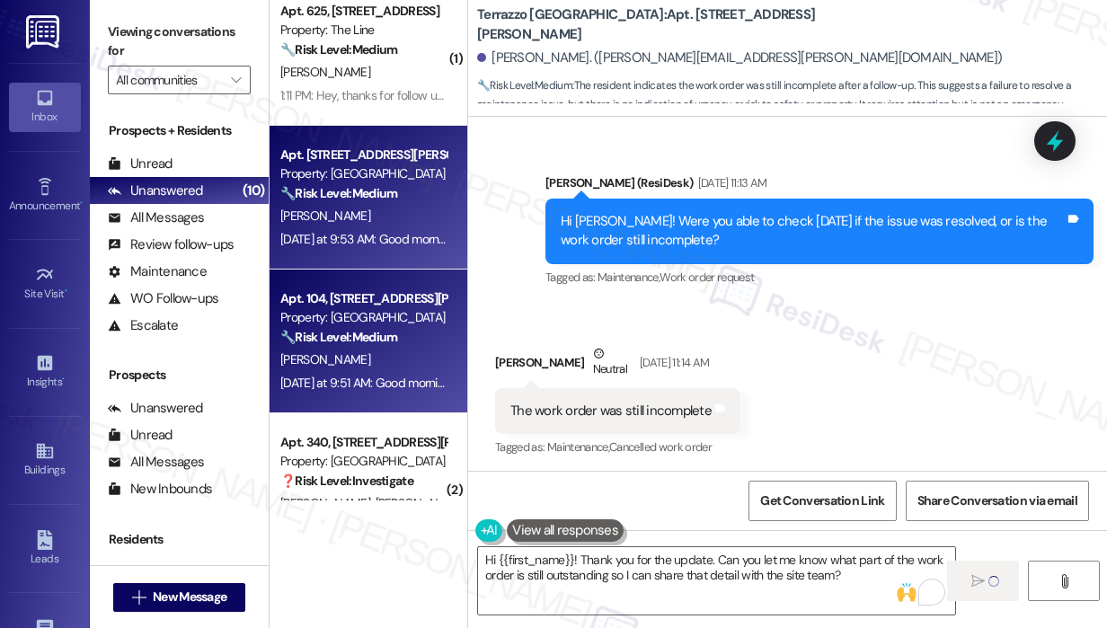
click at [441, 379] on div "[DATE] at 9:51 AM: Good morning, coffee lovers! In an effort to reduce waste, w…" at bounding box center [737, 383] width 915 height 16
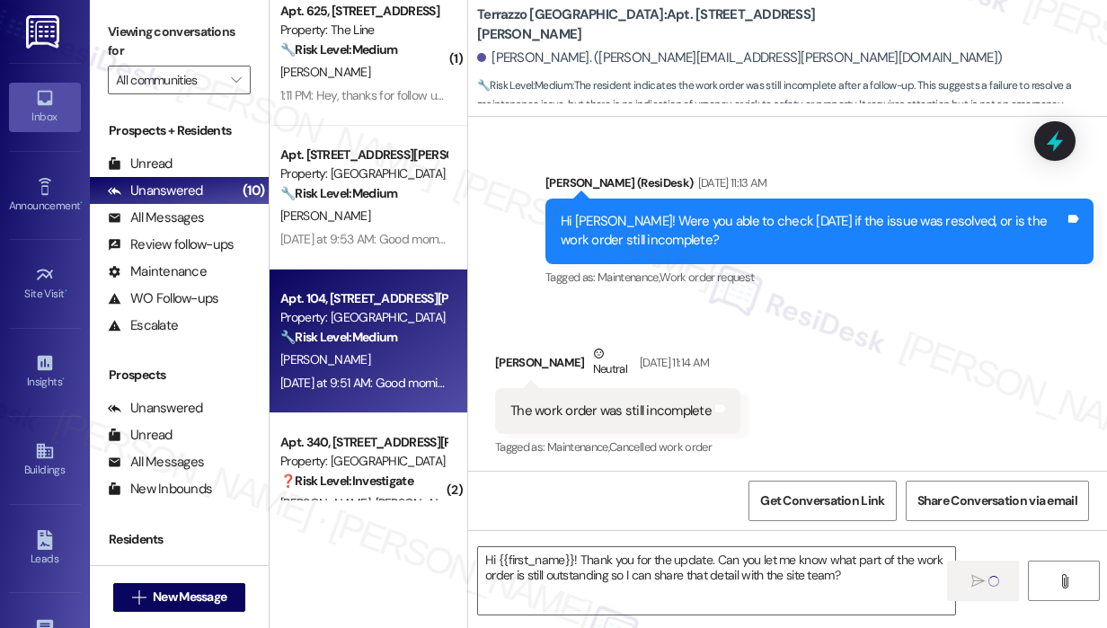
type textarea "Fetching suggested responses. Please feel free to read through the conversation…"
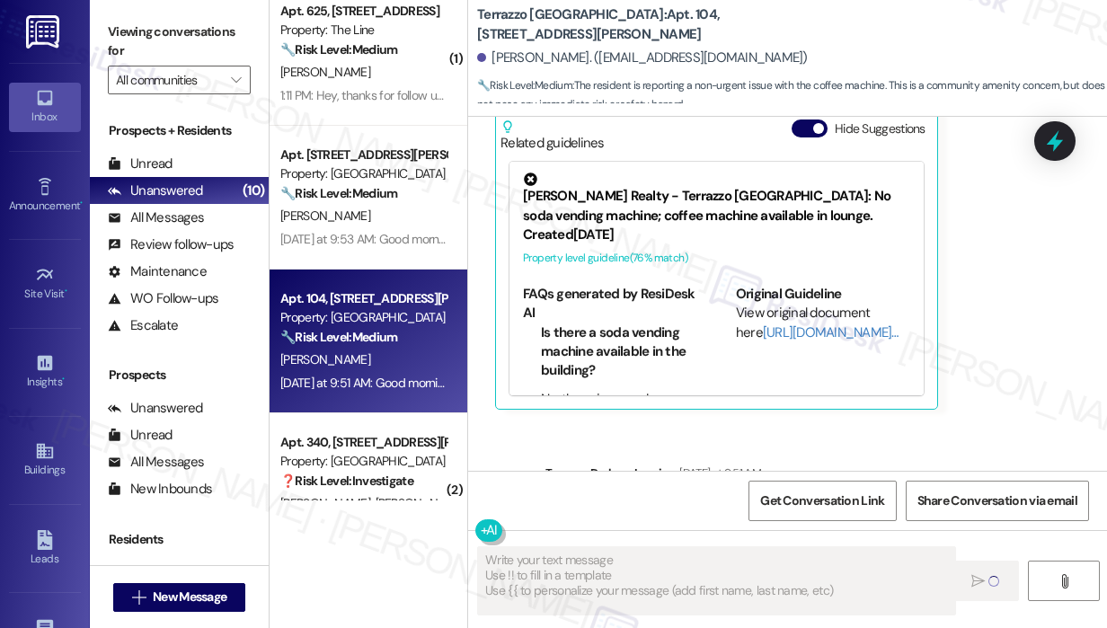
scroll to position [678, 0]
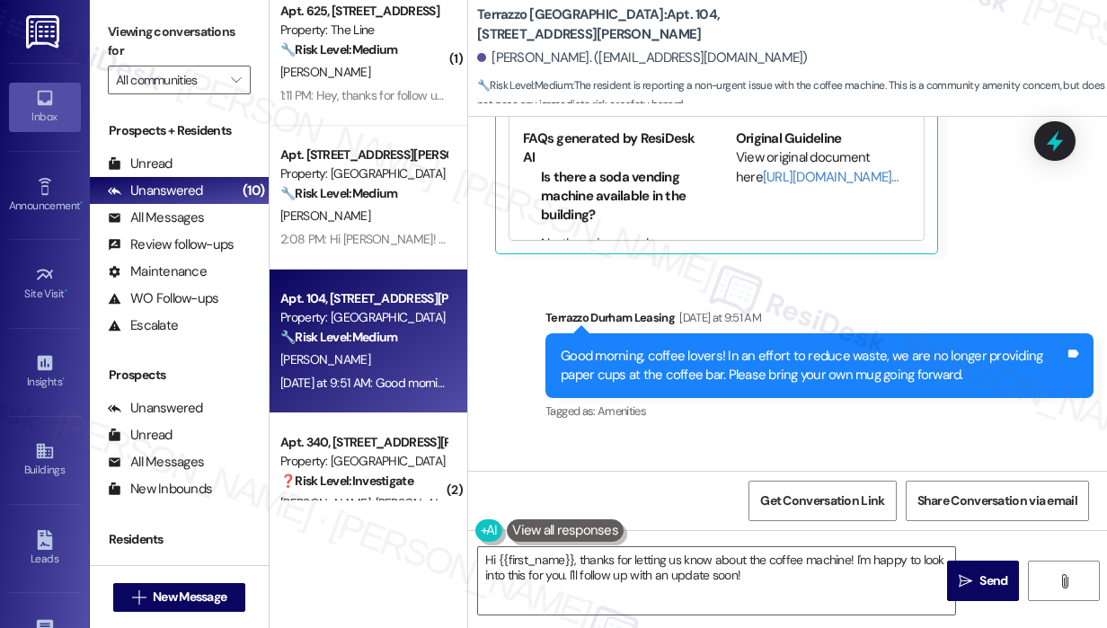
click at [621, 412] on div "Announcement, sent via SMS Terrazzo Durham Leasing [DATE] at 9:51 AM Good morni…" at bounding box center [819, 367] width 575 height 144
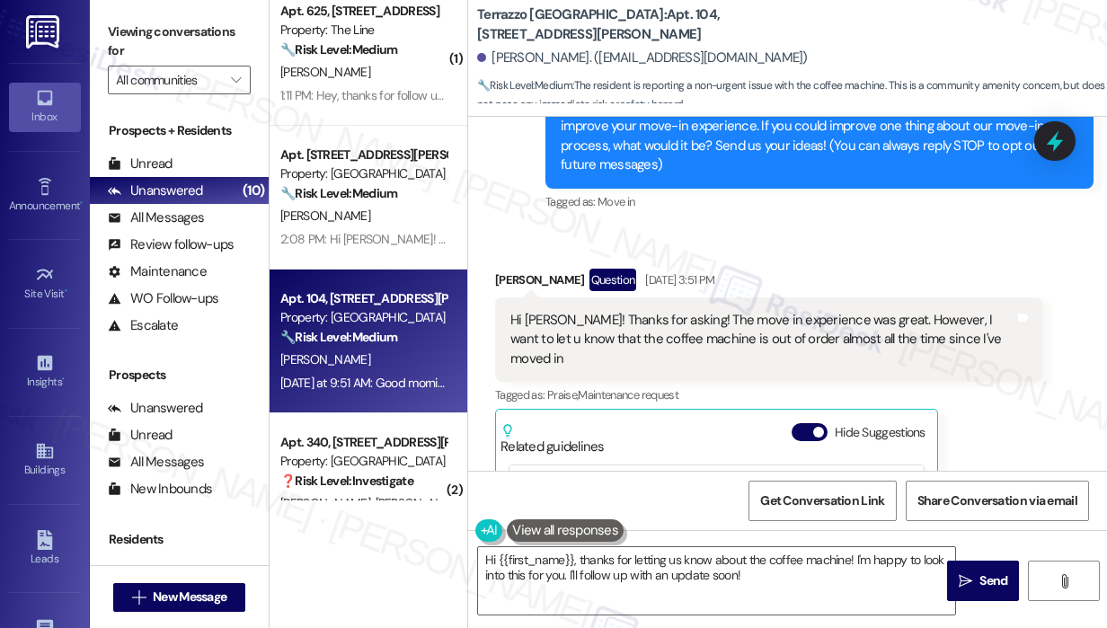
scroll to position [182, 0]
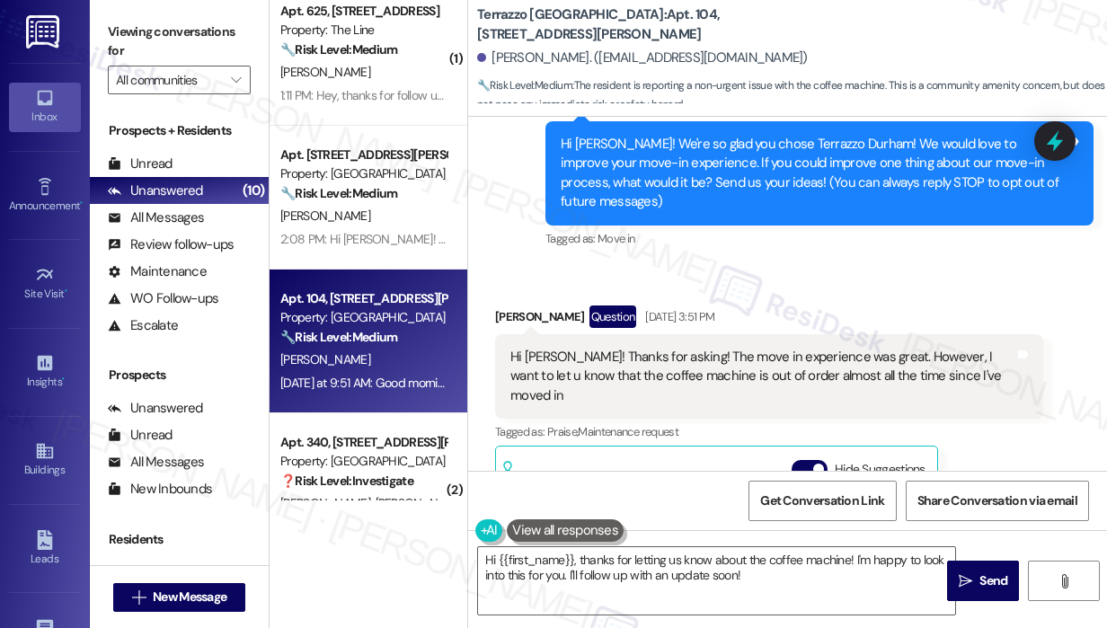
click at [1028, 280] on div "Received via SMS [PERSON_NAME] Question [DATE] 3:51 PM Hi [PERSON_NAME]! Thanks…" at bounding box center [787, 514] width 639 height 499
click at [1000, 279] on div "Received via SMS [PERSON_NAME] Question [DATE] 3:51 PM Hi [PERSON_NAME]! Thanks…" at bounding box center [787, 514] width 639 height 499
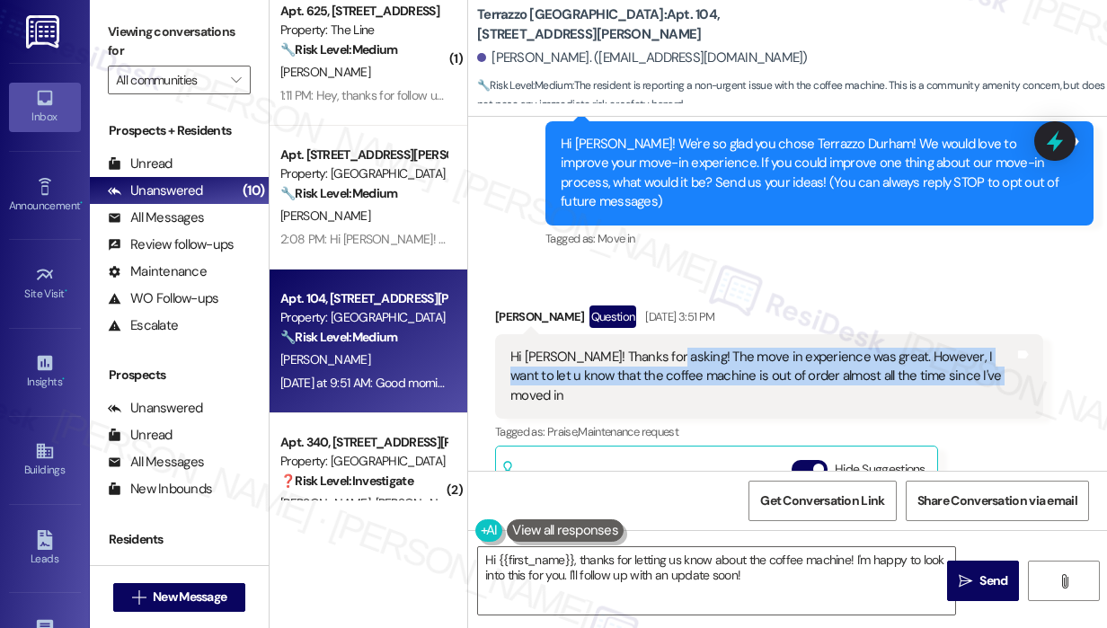
drag, startPoint x: 985, startPoint y: 376, endPoint x: 660, endPoint y: 335, distance: 327.9
click at [660, 344] on div "Hi [PERSON_NAME]! Thanks for asking! The move in experience was great. However,…" at bounding box center [769, 376] width 548 height 84
copy div "The move in experience was great. However, I want to let u know that the coffee…"
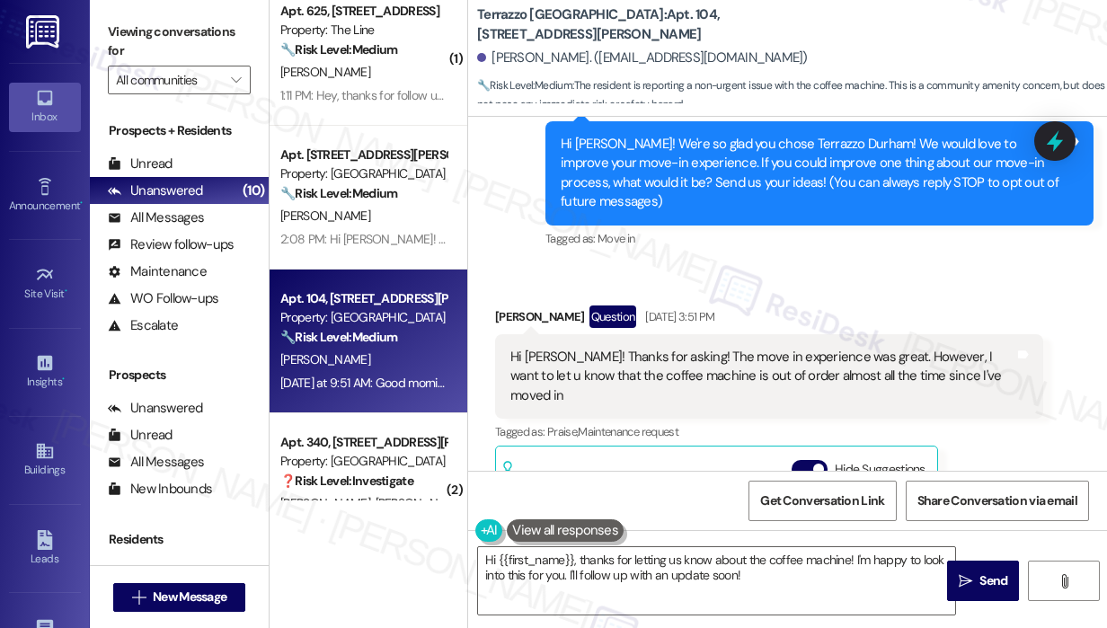
click at [790, 287] on div "Received via SMS [PERSON_NAME] Question [DATE] 3:51 PM Hi [PERSON_NAME]! Thanks…" at bounding box center [787, 514] width 639 height 499
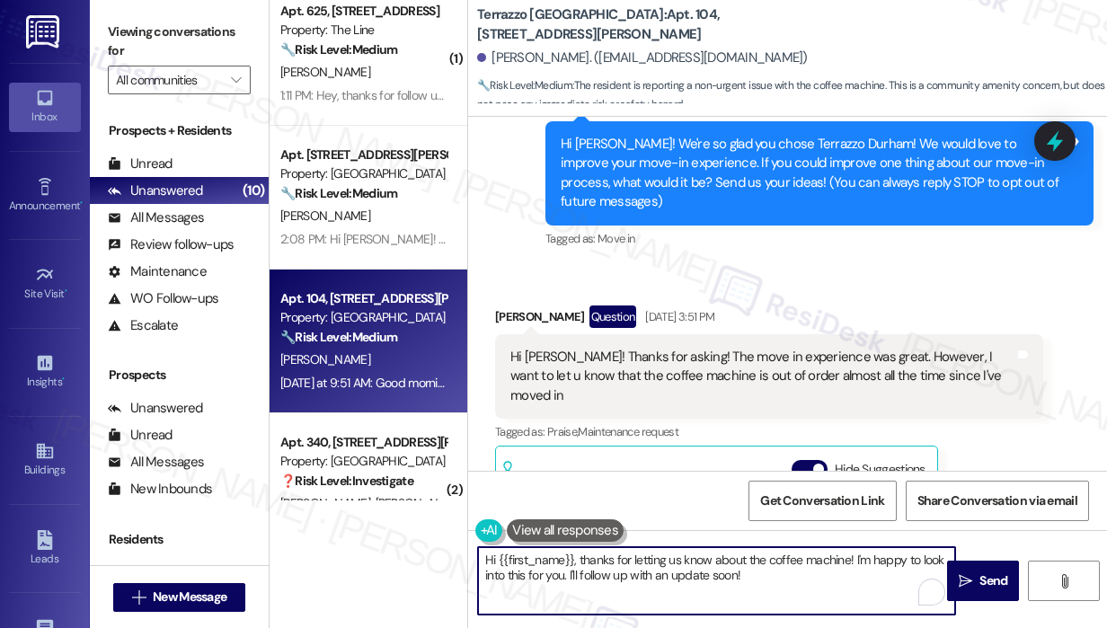
drag, startPoint x: 755, startPoint y: 571, endPoint x: 529, endPoint y: 609, distance: 228.8
click at [574, 560] on textarea "Hi {{first_name}}, thanks for letting us know about the coffee machine! I'm hap…" at bounding box center [716, 580] width 477 height 67
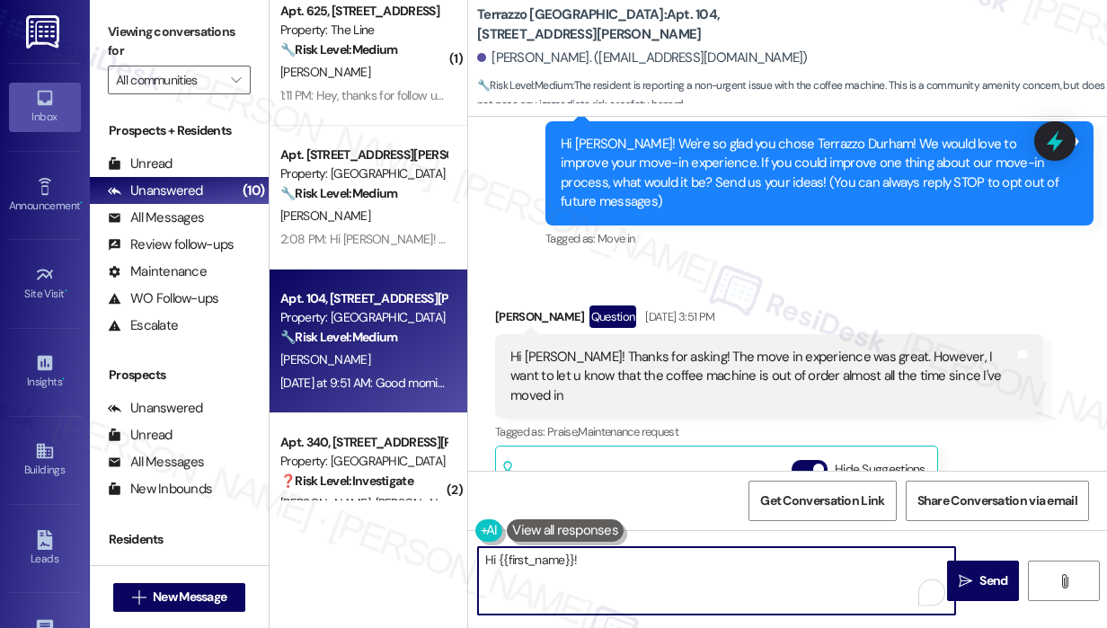
paste textarea "Thank you for sharing your feedback—we’re glad to hear your move-in experience …"
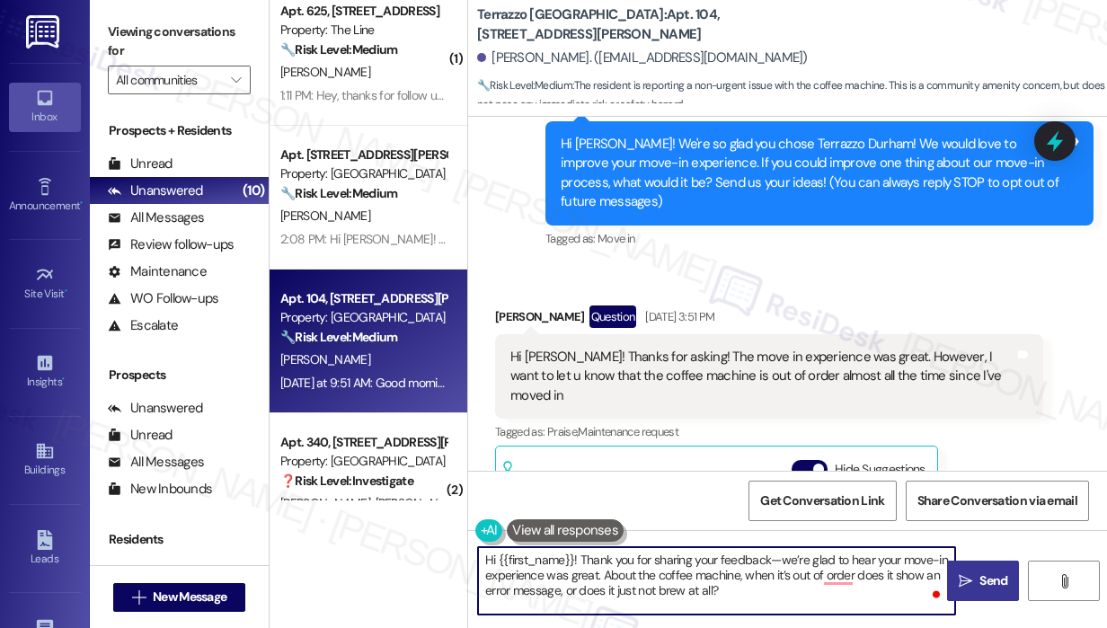
type textarea "Hi {{first_name}}! Thank you for sharing your feedback—we’re glad to hear your …"
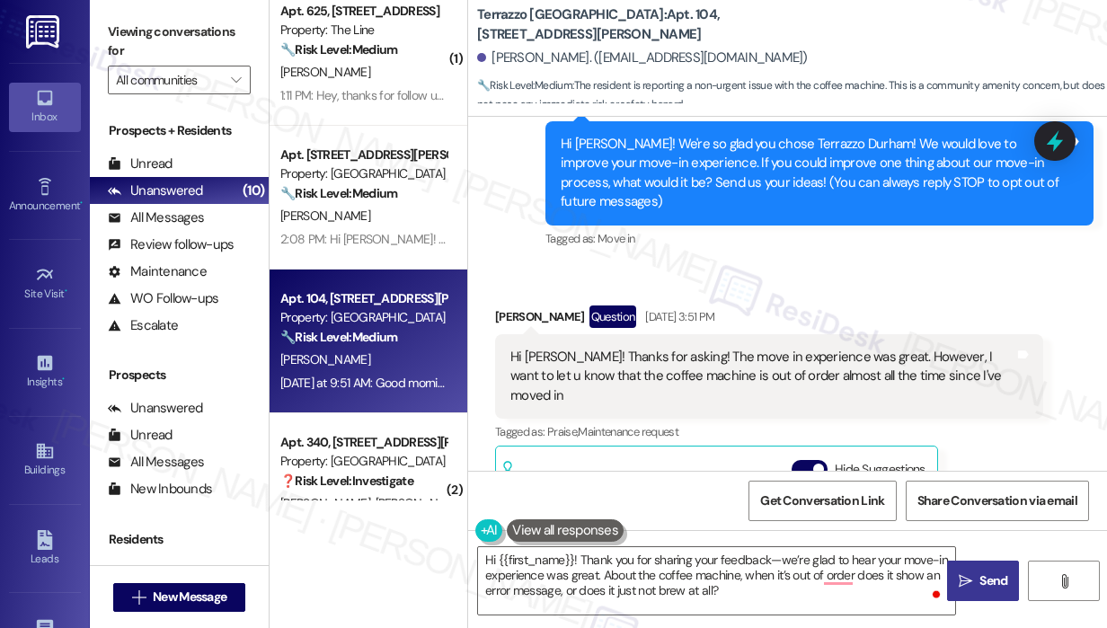
click at [967, 574] on icon "" at bounding box center [965, 581] width 13 height 14
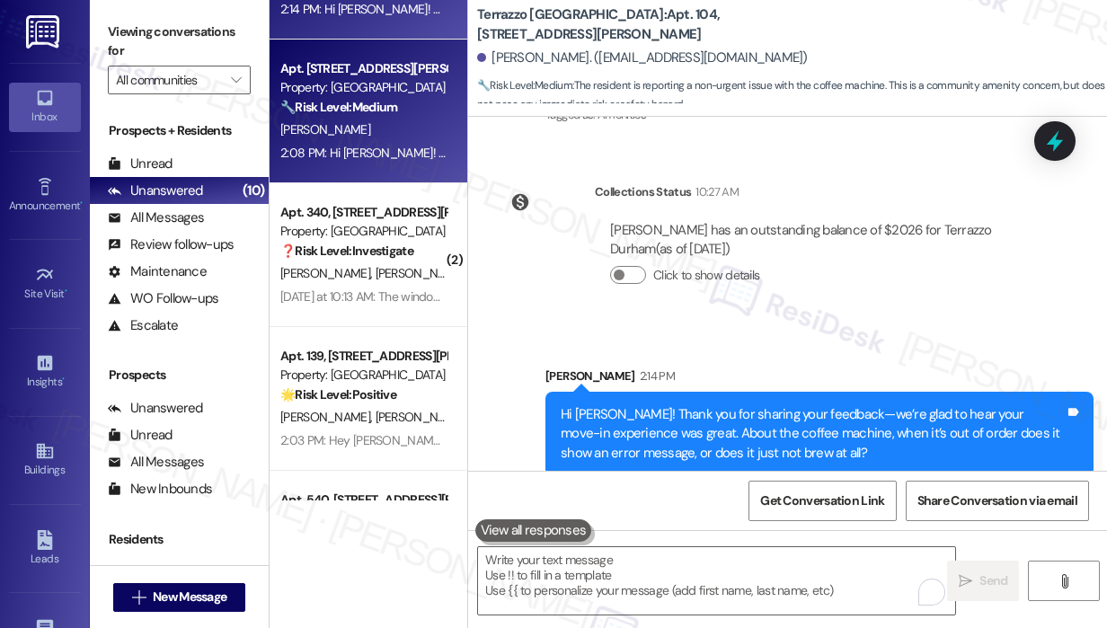
scroll to position [719, 0]
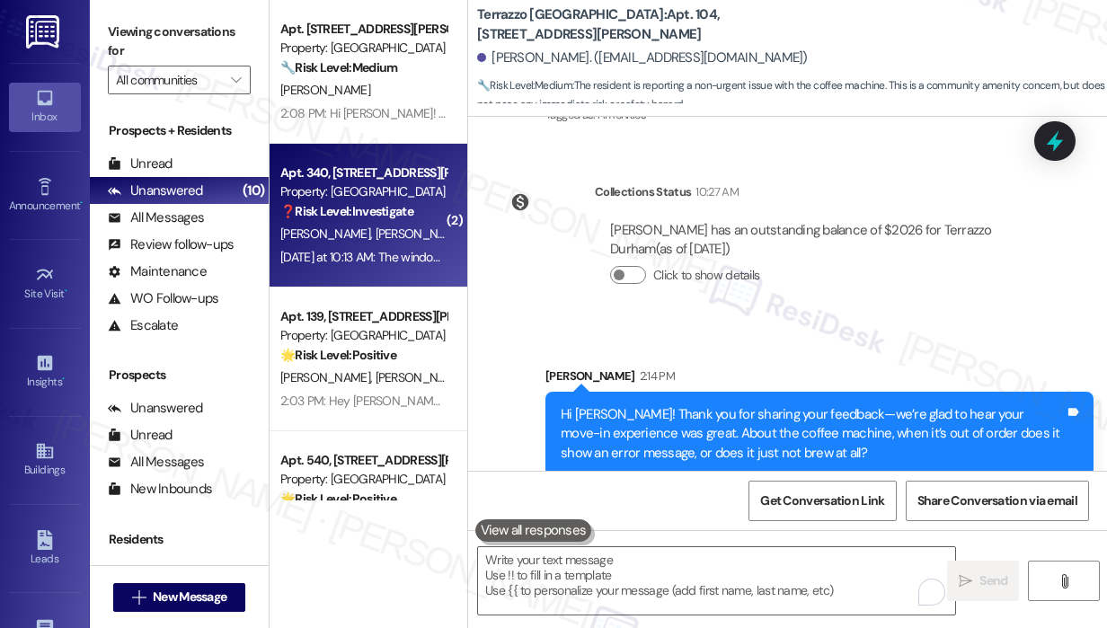
click at [396, 269] on div "[DATE] at 10:13 AM: The window shutters in the living room are still down--it w…" at bounding box center [364, 257] width 170 height 22
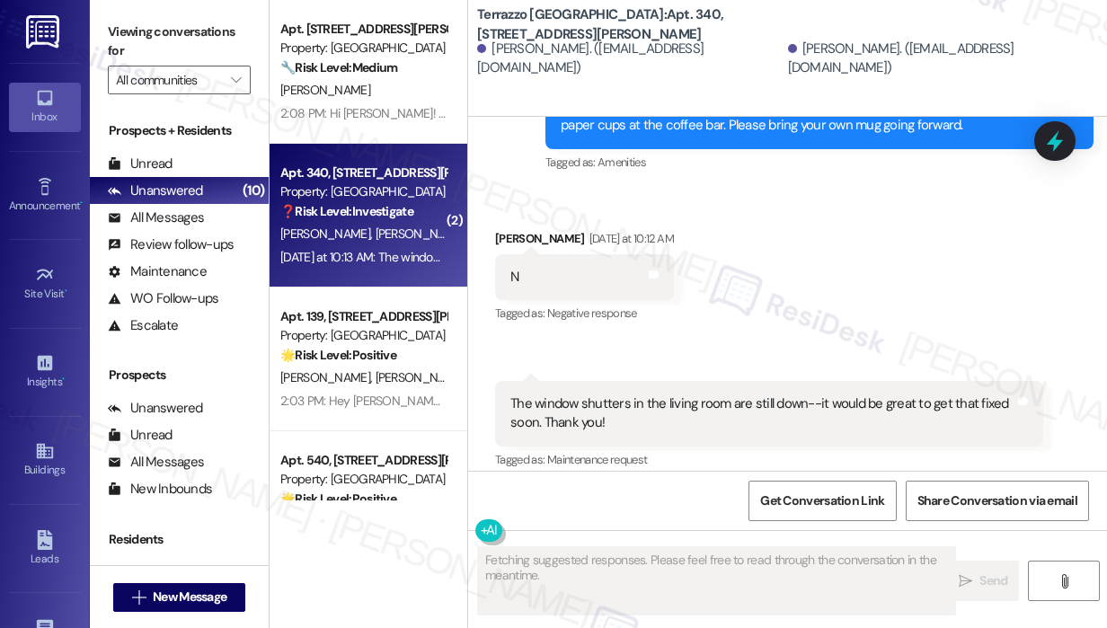
scroll to position [1043, 0]
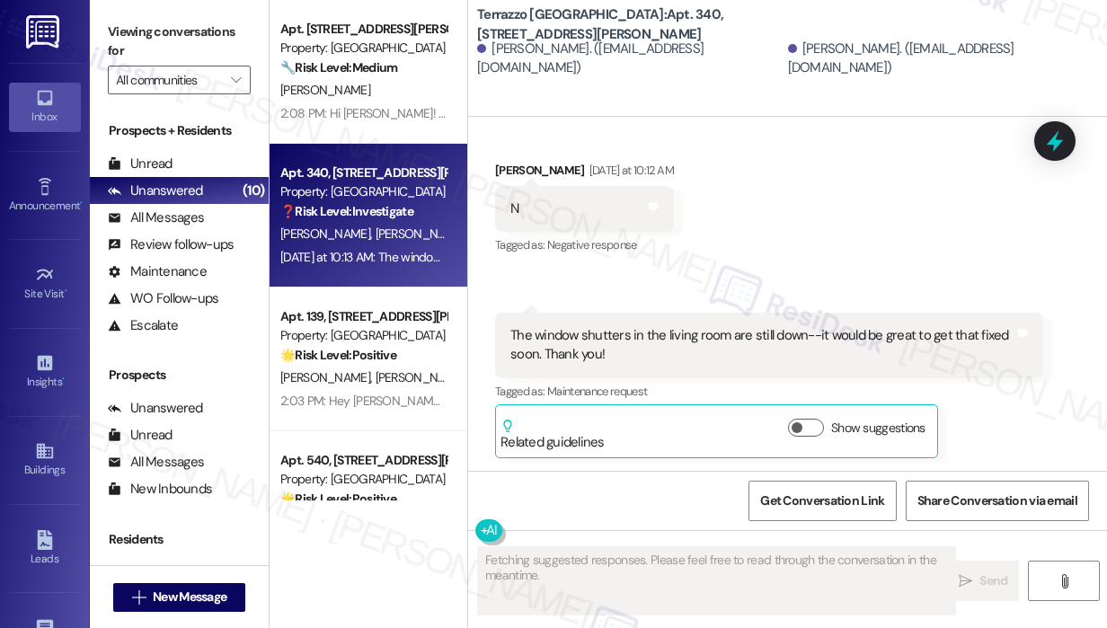
click at [876, 287] on div "Received via SMS [PERSON_NAME] [DATE] at 10:12 AM N Tags and notes Tagged as: N…" at bounding box center [787, 295] width 639 height 351
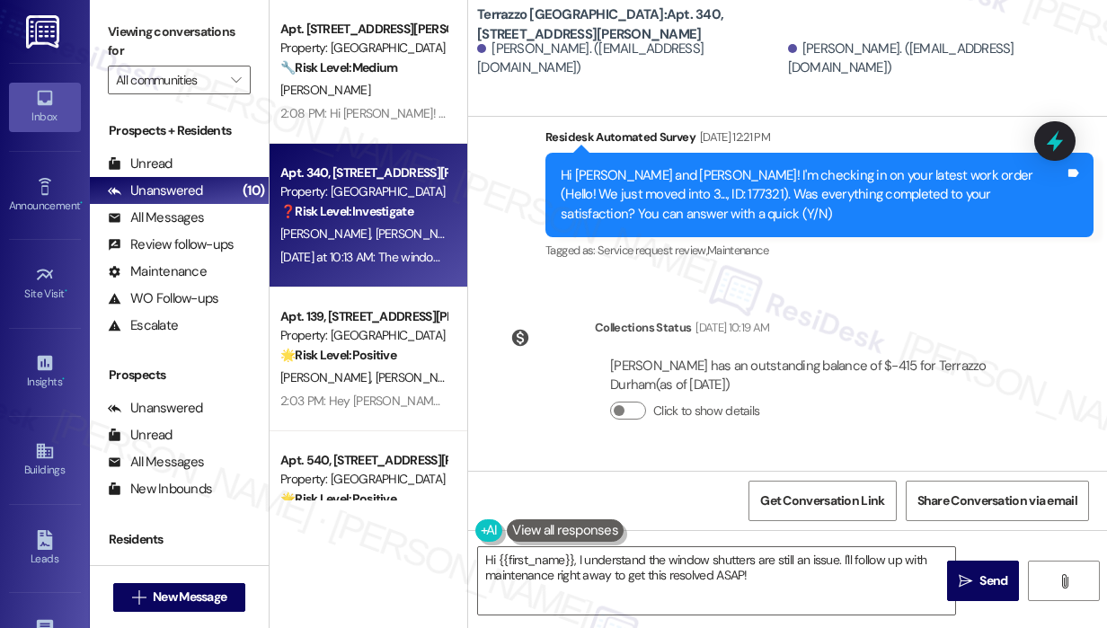
scroll to position [503, 0]
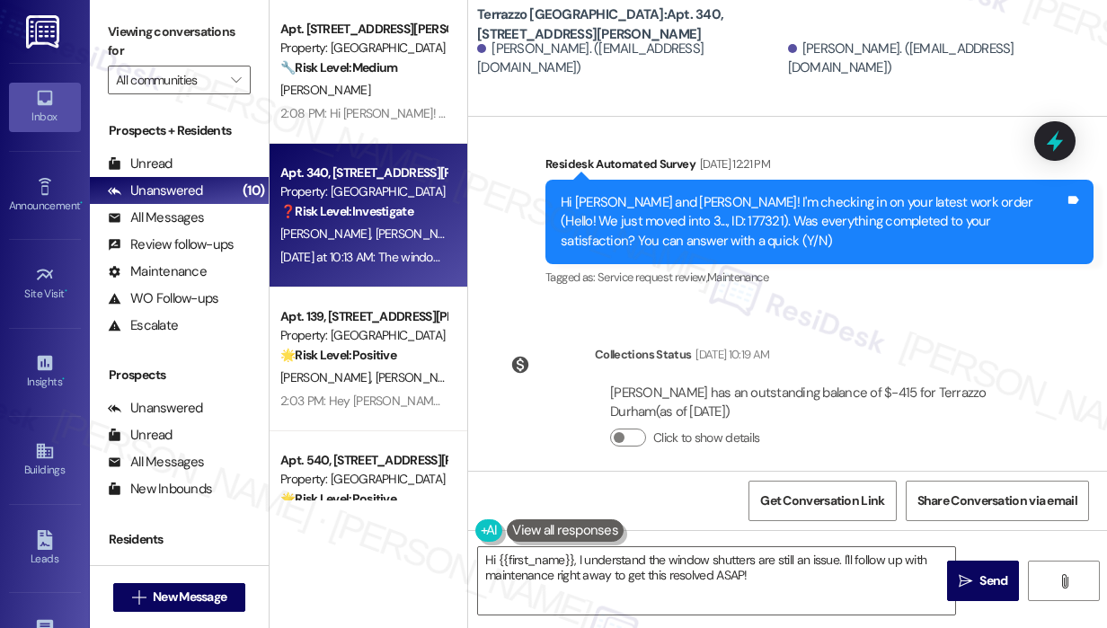
click at [615, 227] on div "Hi [PERSON_NAME] and [PERSON_NAME]! I'm checking in on your latest work order (…" at bounding box center [813, 222] width 504 height 58
copy div "177321"
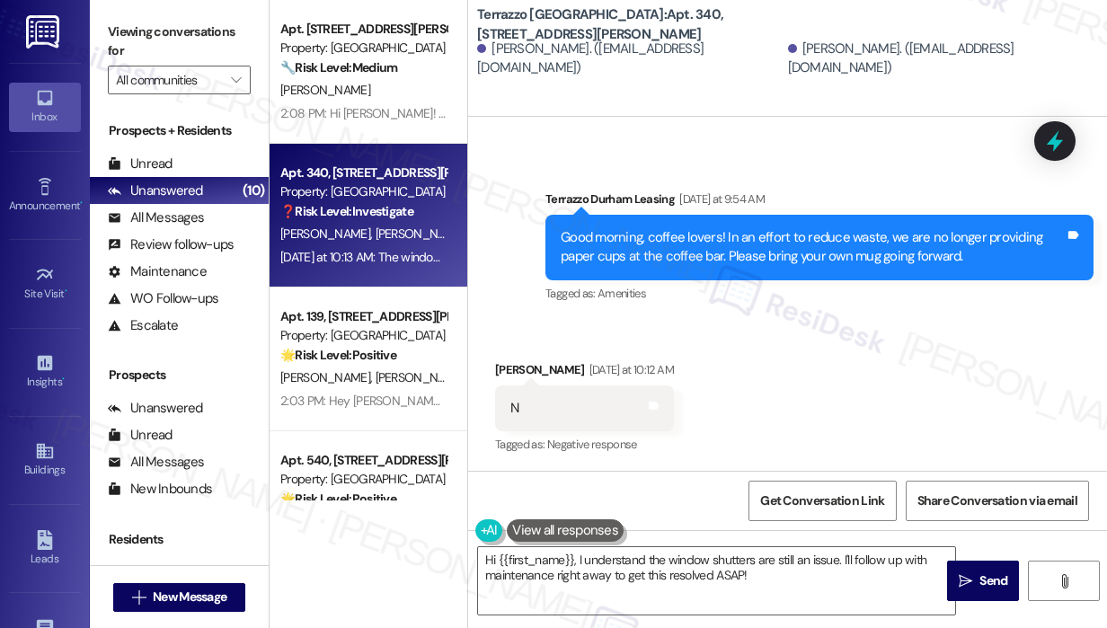
scroll to position [1043, 0]
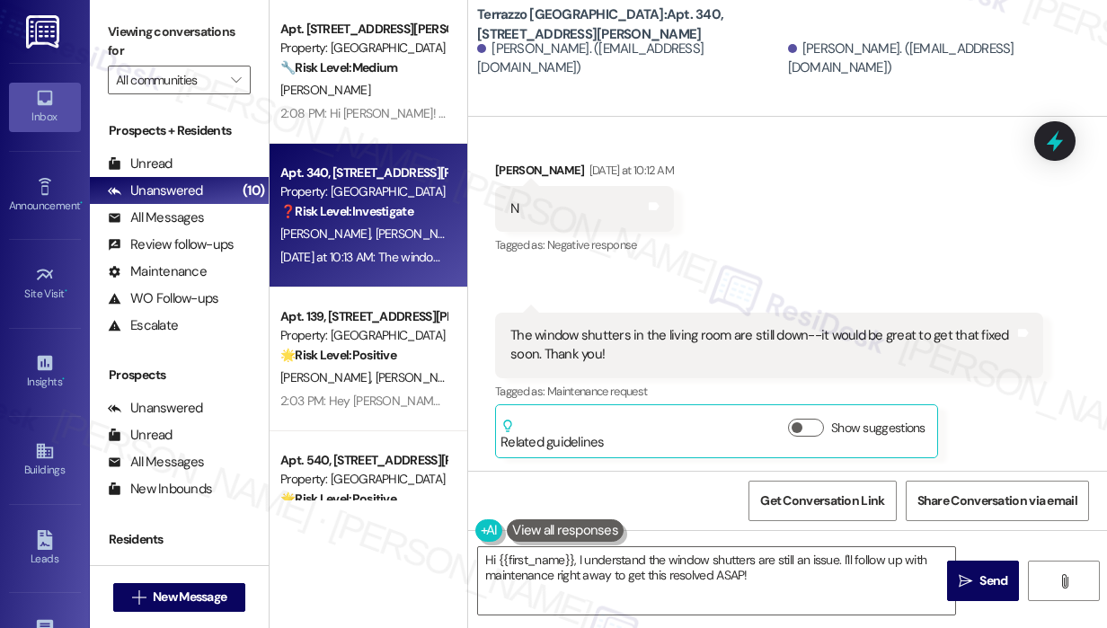
click at [755, 245] on div "Received via SMS [PERSON_NAME] [DATE] at 10:12 AM N Tags and notes Tagged as: N…" at bounding box center [787, 295] width 639 height 351
click at [989, 179] on div "Received via SMS [PERSON_NAME] [DATE] at 10:12 AM N Tags and notes Tagged as: N…" at bounding box center [787, 295] width 639 height 351
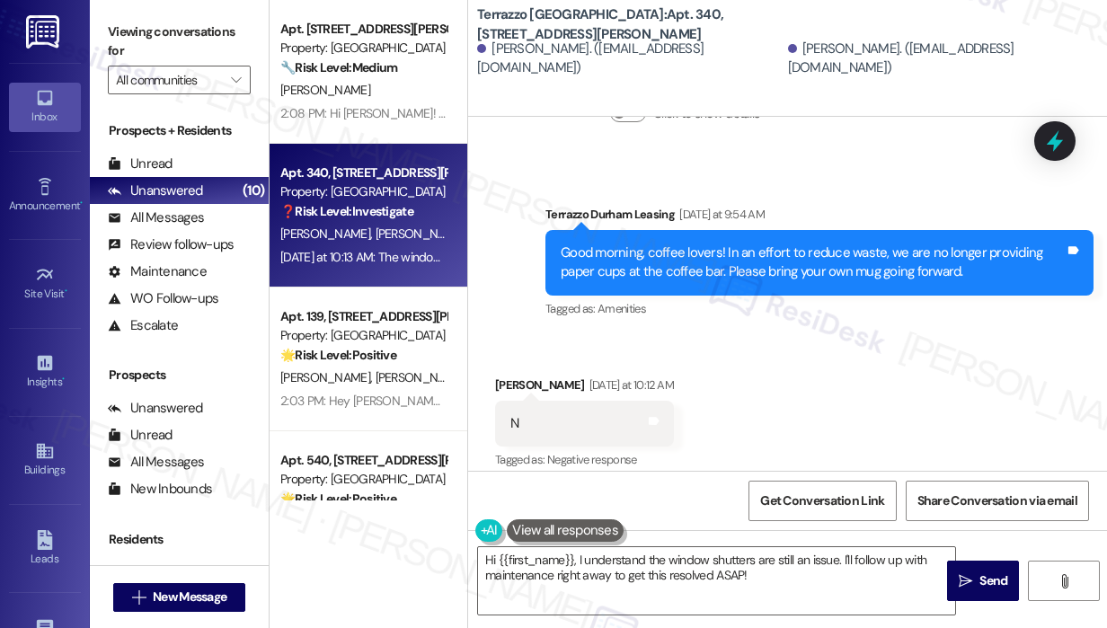
scroll to position [773, 0]
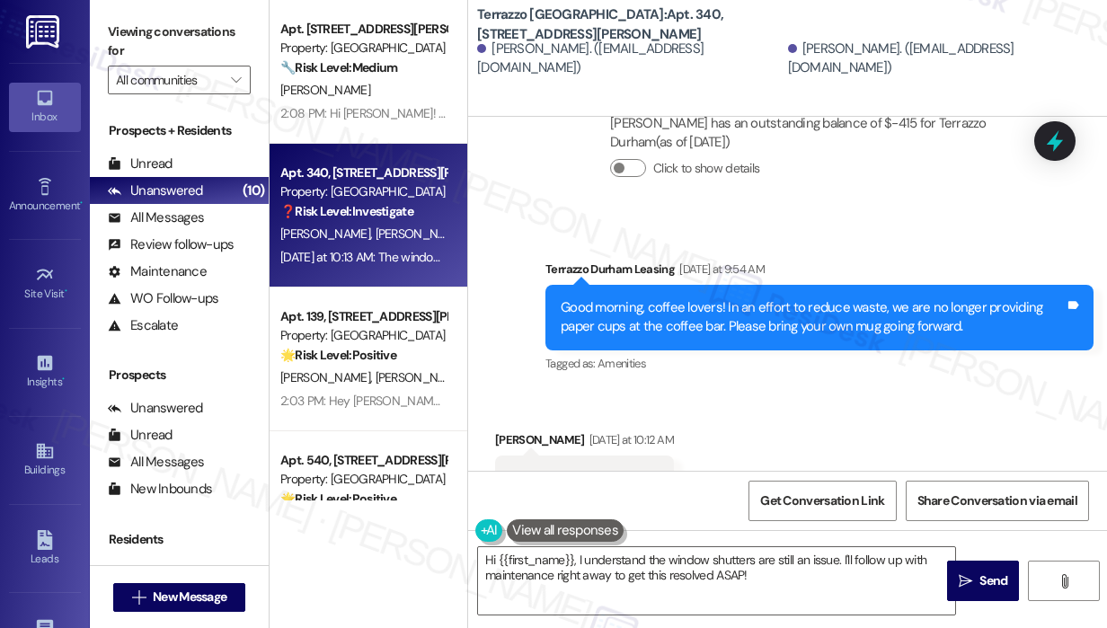
click at [981, 244] on div "Announcement, sent via SMS Terrazzo Durham Leasing [DATE] at 9:54 AM Good morni…" at bounding box center [787, 304] width 639 height 171
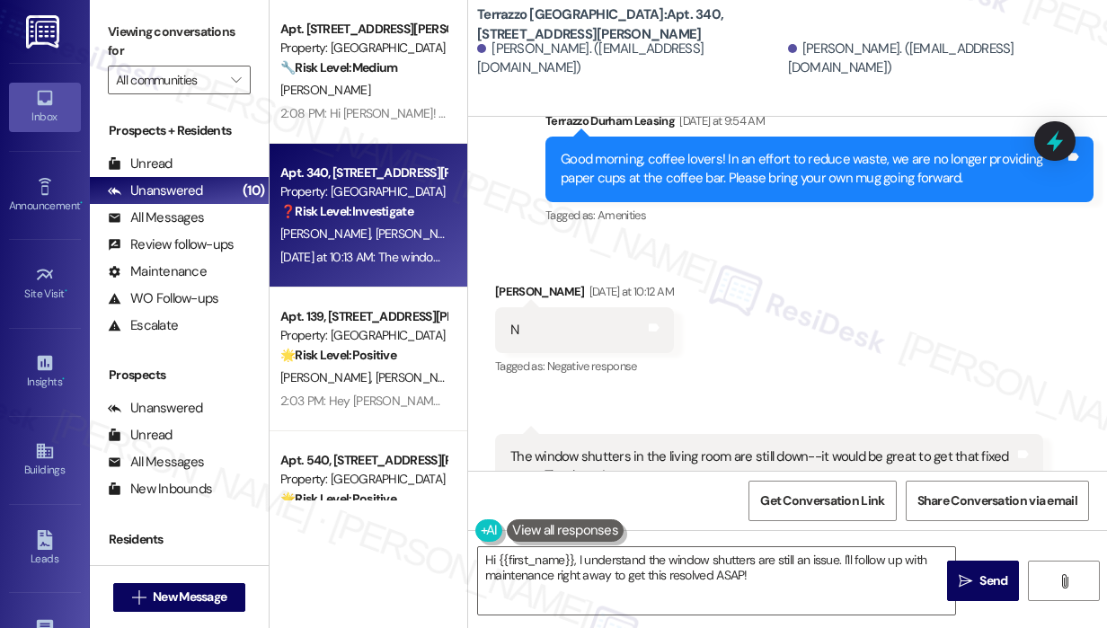
scroll to position [953, 0]
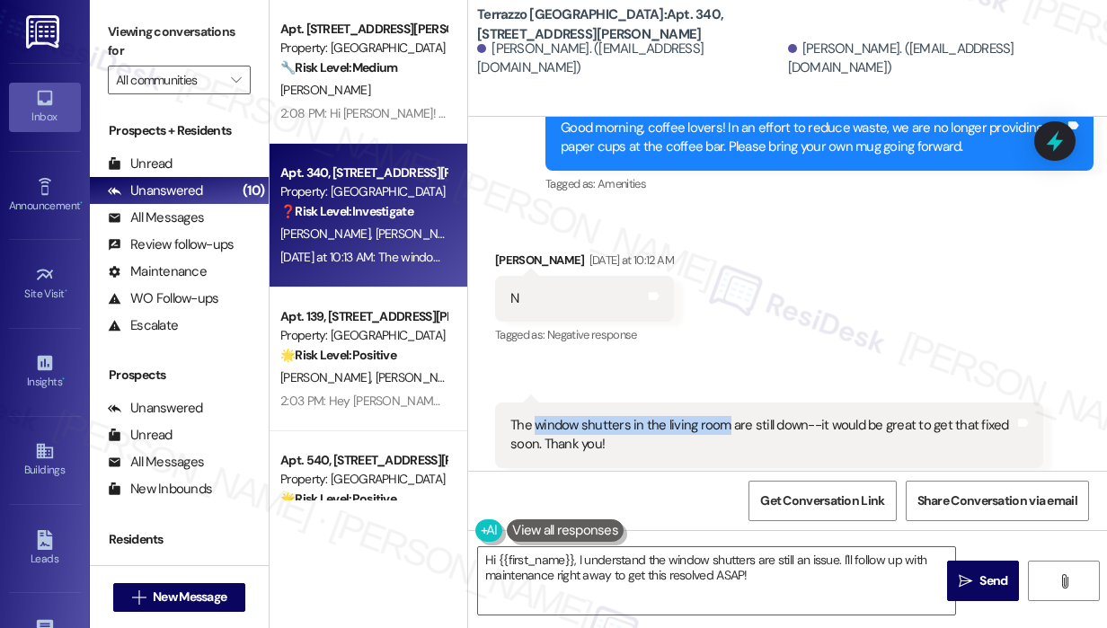
drag, startPoint x: 725, startPoint y: 426, endPoint x: 533, endPoint y: 427, distance: 191.5
click at [533, 427] on div "The window shutters in the living room are still down--it would be great to get…" at bounding box center [763, 435] width 504 height 39
copy div "window shutters in the living room"
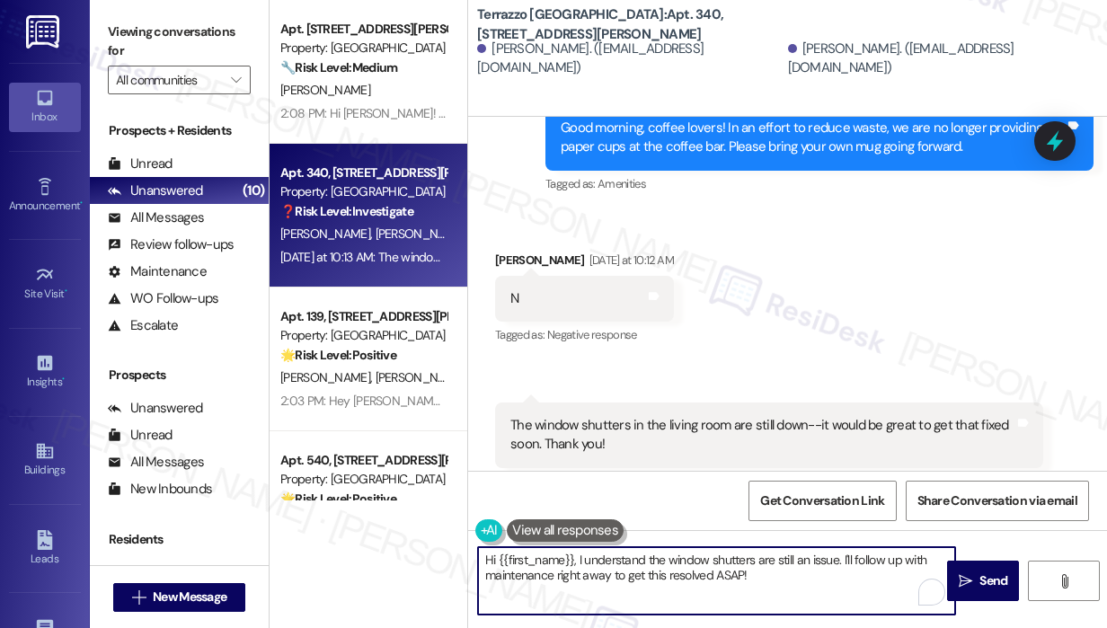
drag, startPoint x: 787, startPoint y: 581, endPoint x: 579, endPoint y: 554, distance: 210.3
click at [579, 554] on textarea "Hi {{first_name}}, I understand the window shutters are still an issue. I'll fo…" at bounding box center [716, 580] width 477 height 67
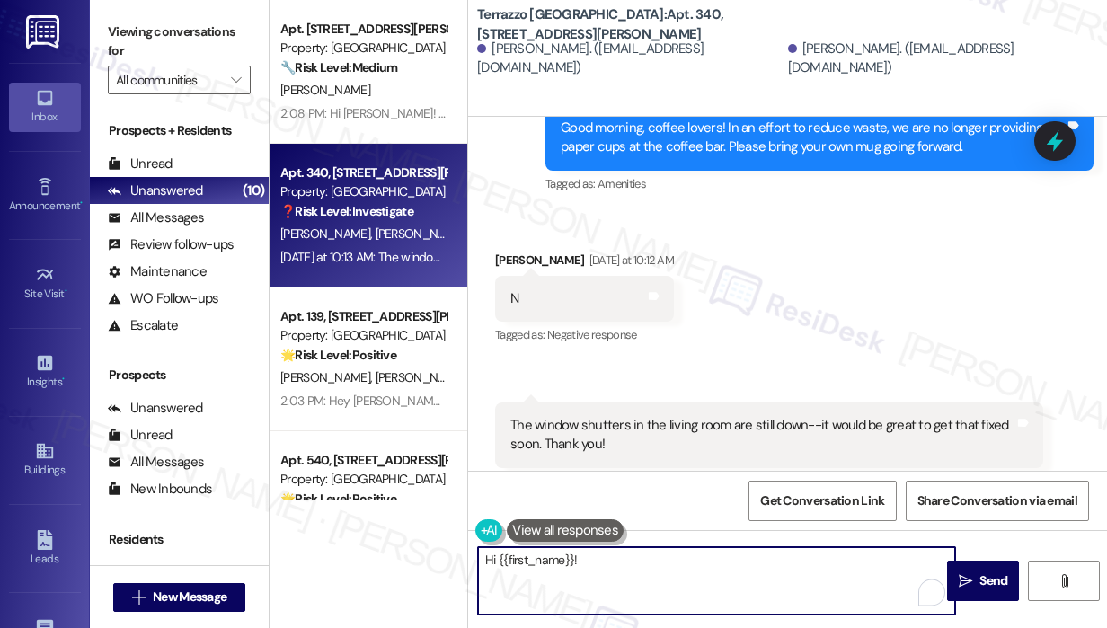
paste textarea "Thank you for reaching out. I checked the work order and the issue with the liv…"
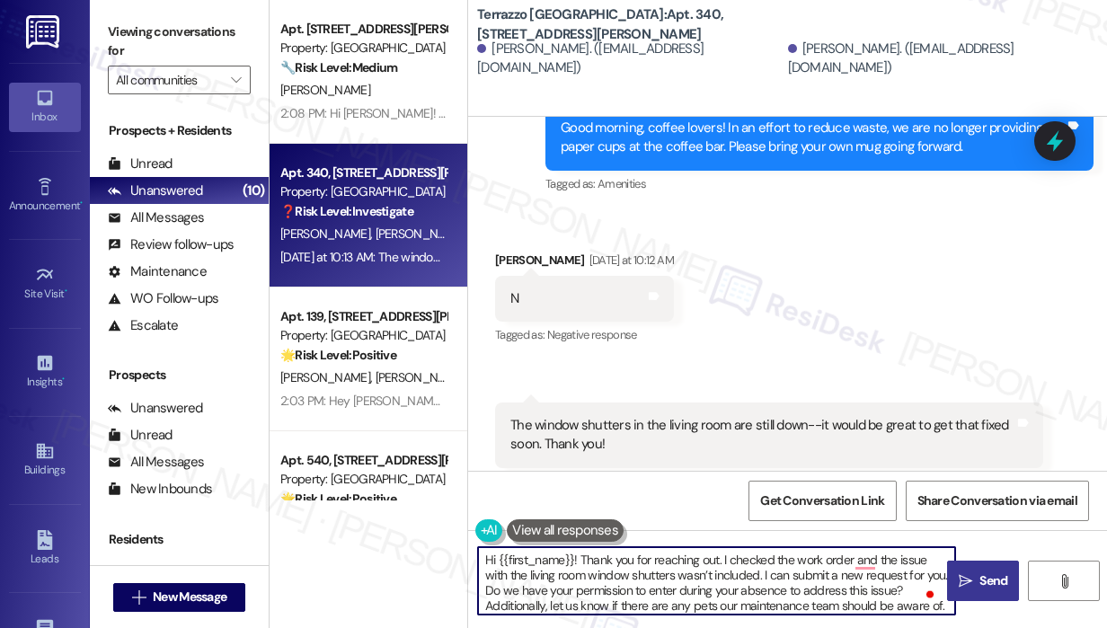
type textarea "Hi {{first_name}}! Thank you for reaching out. I checked the work order and the…"
click at [991, 581] on span "Send" at bounding box center [994, 581] width 28 height 19
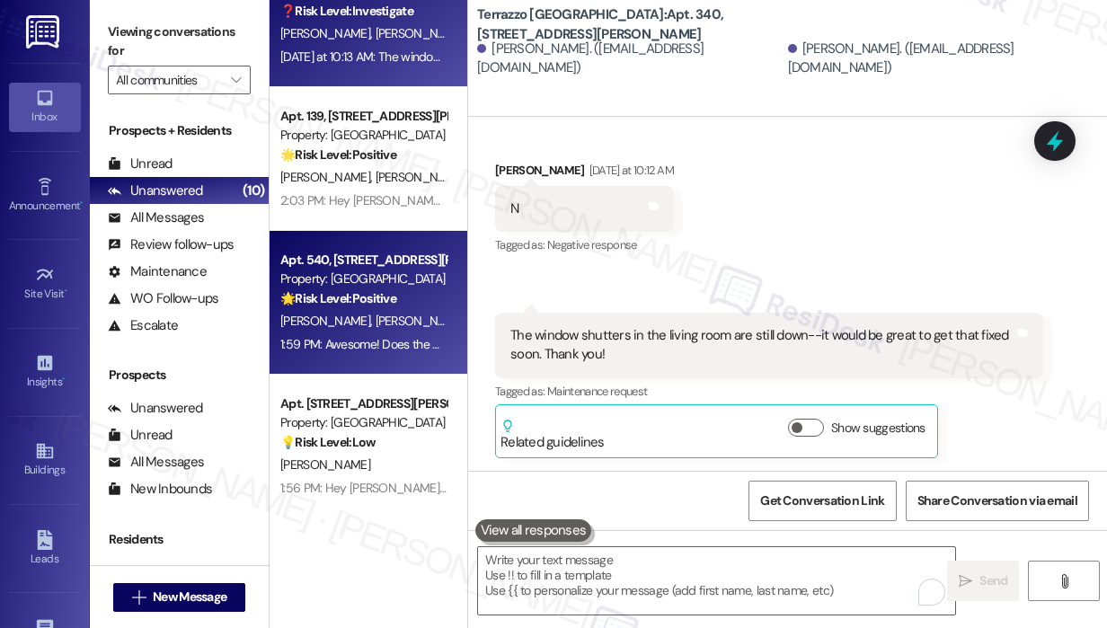
scroll to position [938, 0]
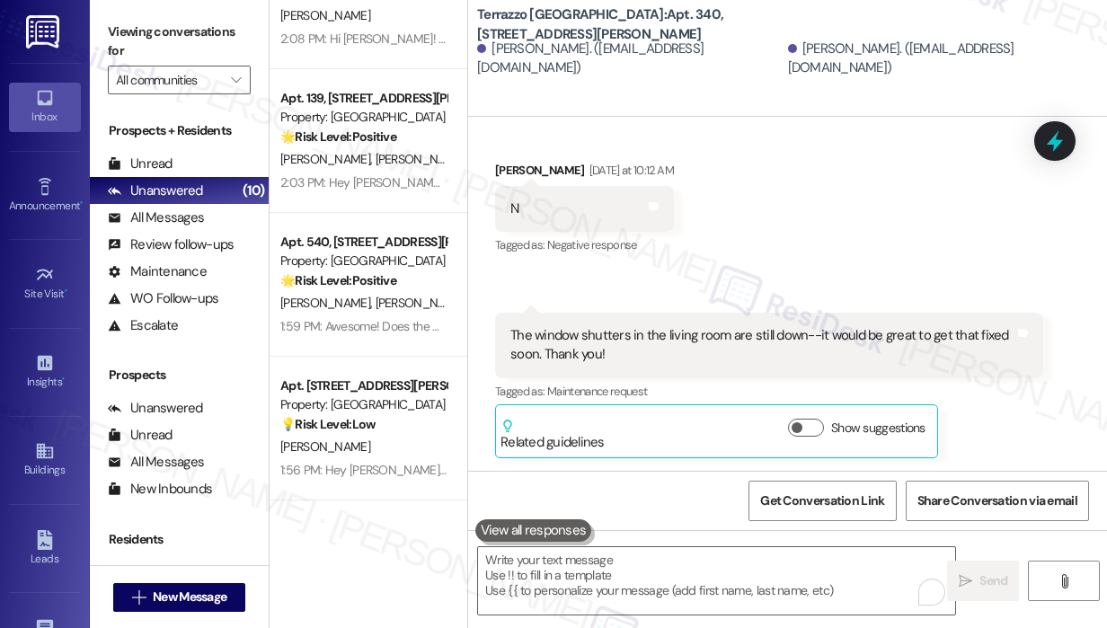
click at [387, 438] on div "[PERSON_NAME]" at bounding box center [364, 447] width 170 height 22
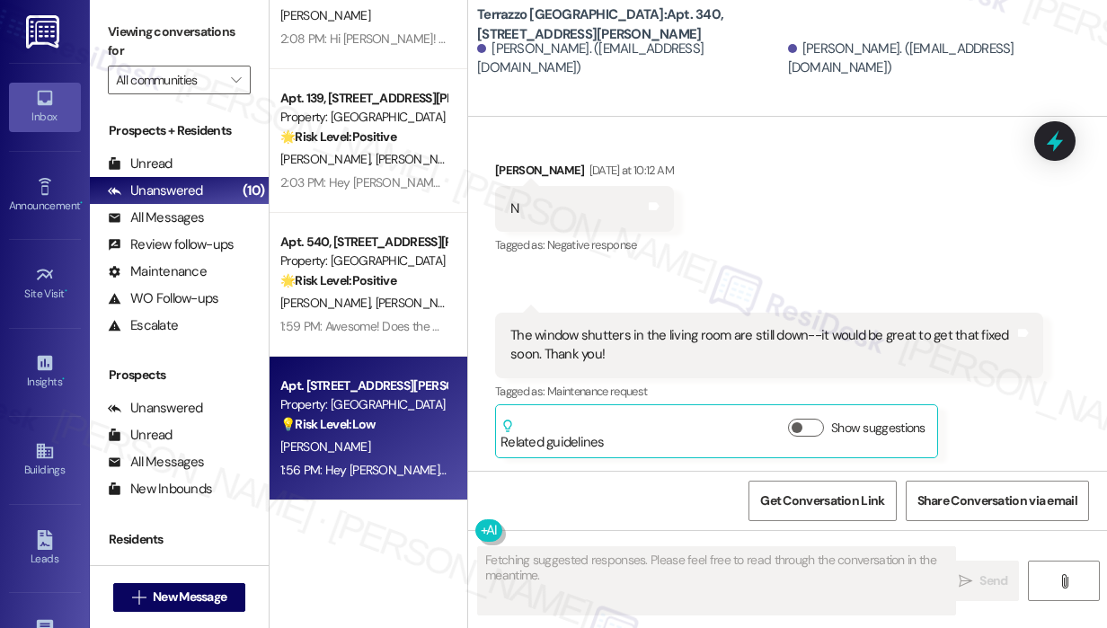
scroll to position [1488, 0]
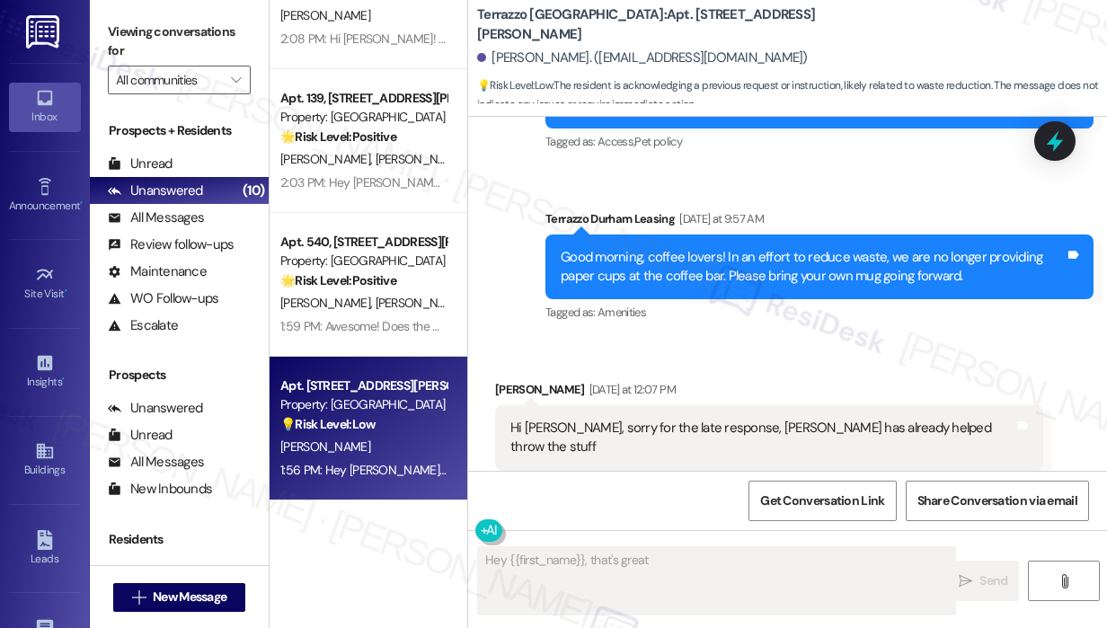
click at [719, 367] on div "Received via SMS [PERSON_NAME] [DATE] at 12:07 PM Hi [PERSON_NAME], sorry for t…" at bounding box center [769, 439] width 575 height 144
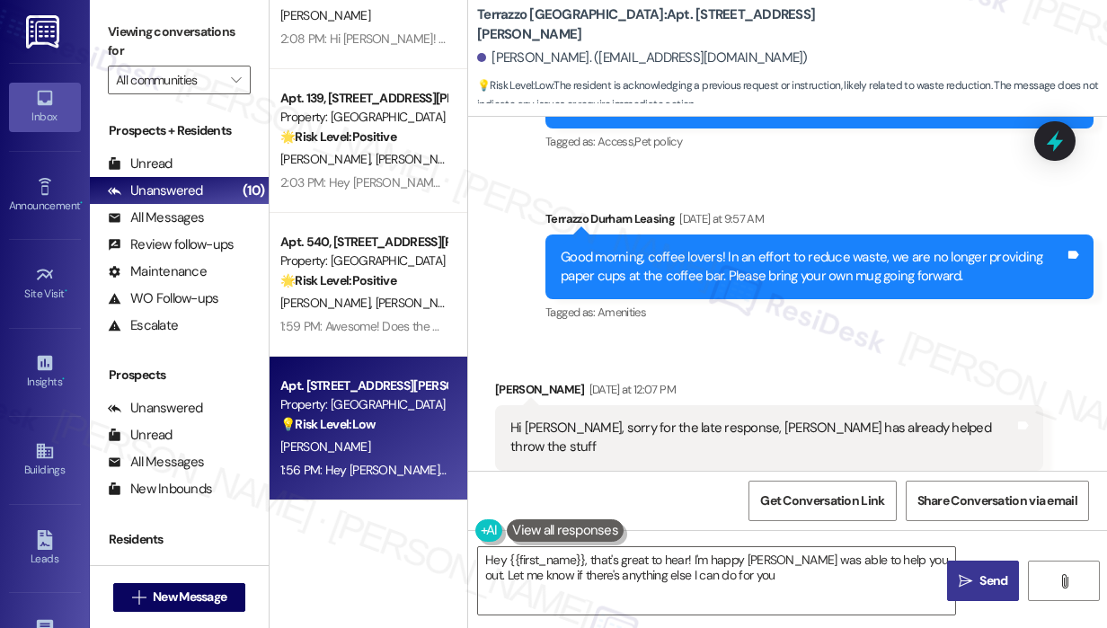
type textarea "Hey {{first_name}}, that's great to hear! I'm happy [PERSON_NAME] was able to h…"
click at [737, 340] on div "Received via SMS [PERSON_NAME] [DATE] at 12:07 PM Hi [PERSON_NAME], sorry for t…" at bounding box center [787, 425] width 639 height 171
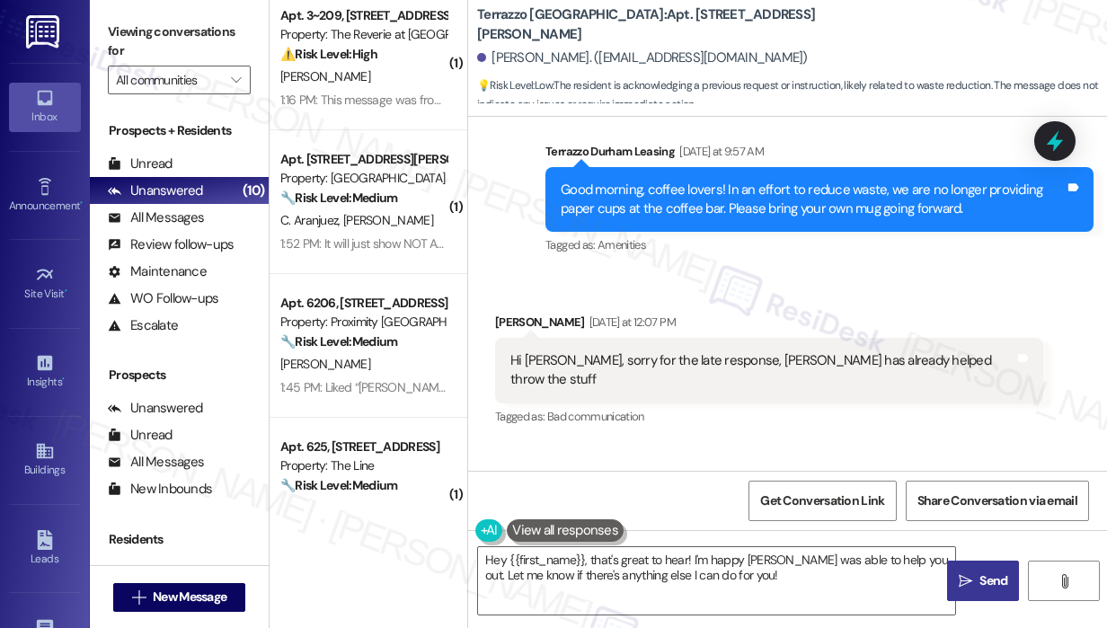
scroll to position [0, 0]
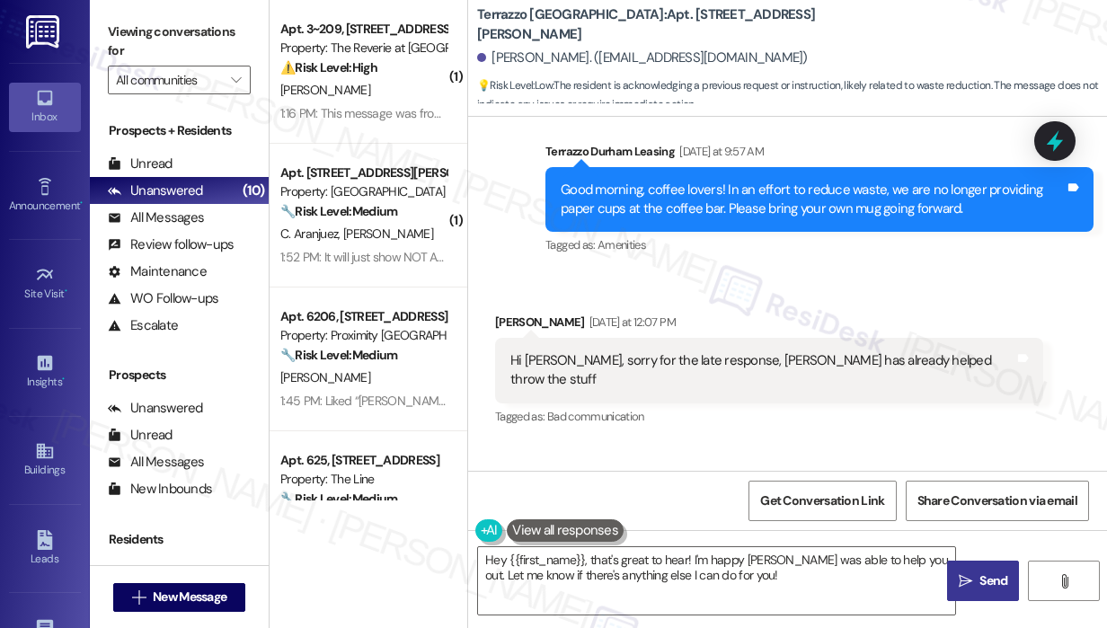
click at [801, 403] on div "Received via SMS [PERSON_NAME] [DATE] at 12:07 PM Hi [PERSON_NAME], sorry for t…" at bounding box center [769, 371] width 575 height 144
click at [1014, 377] on div "Received via SMS [PERSON_NAME] [DATE] at 12:07 PM Hi [PERSON_NAME], sorry for t…" at bounding box center [787, 357] width 639 height 171
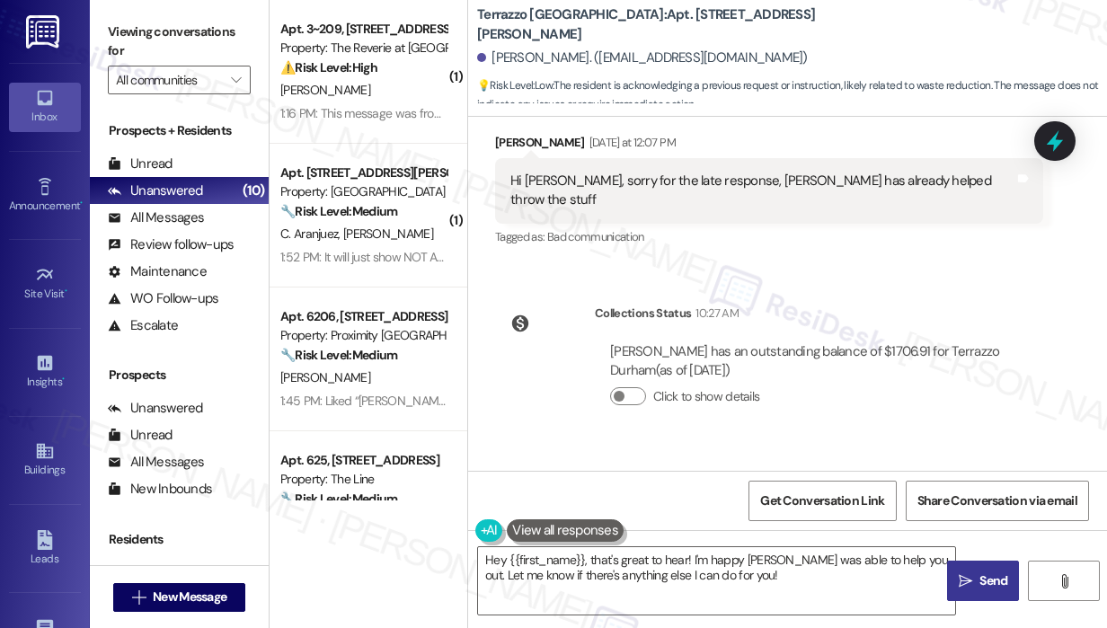
drag, startPoint x: 796, startPoint y: 6, endPoint x: 730, endPoint y: 204, distance: 208.4
click at [730, 224] on div "Tagged as: Bad communication Click to highlight conversations about Bad communi…" at bounding box center [769, 237] width 548 height 26
